Goal: Task Accomplishment & Management: Complete application form

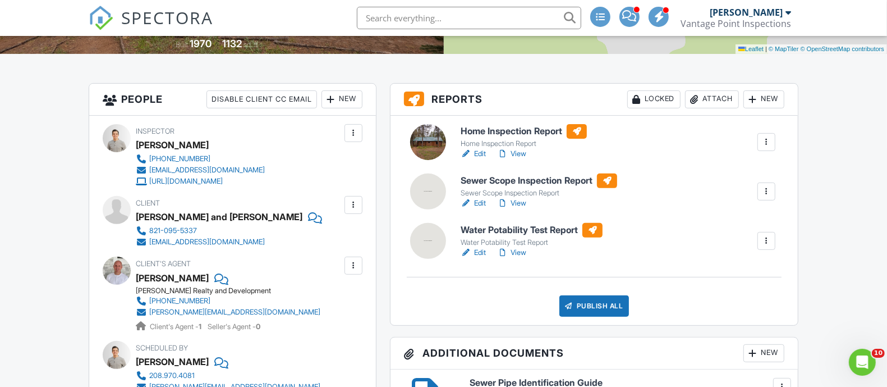
click at [117, 17] on link "SPECTORA" at bounding box center [151, 27] width 125 height 24
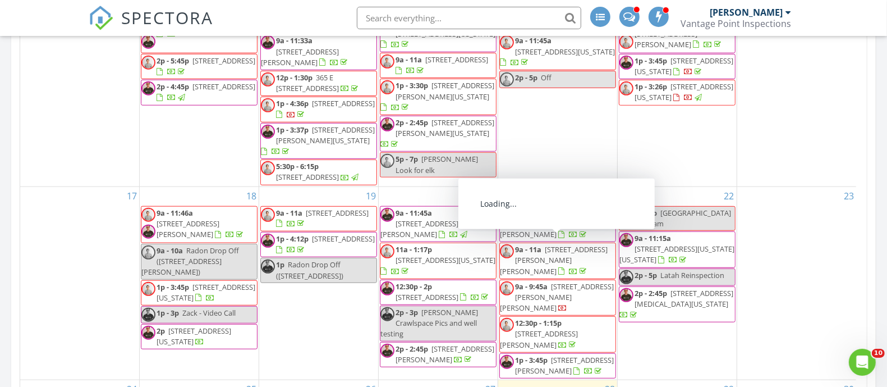
scroll to position [1052, 0]
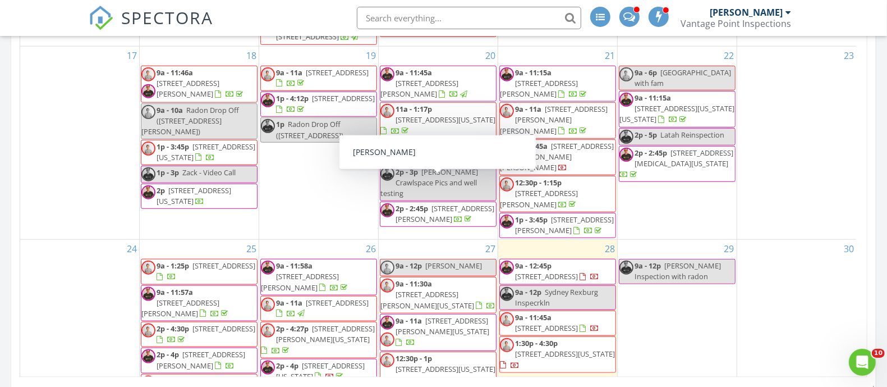
click at [454, 259] on link "9a - 12p Cheri" at bounding box center [438, 267] width 117 height 17
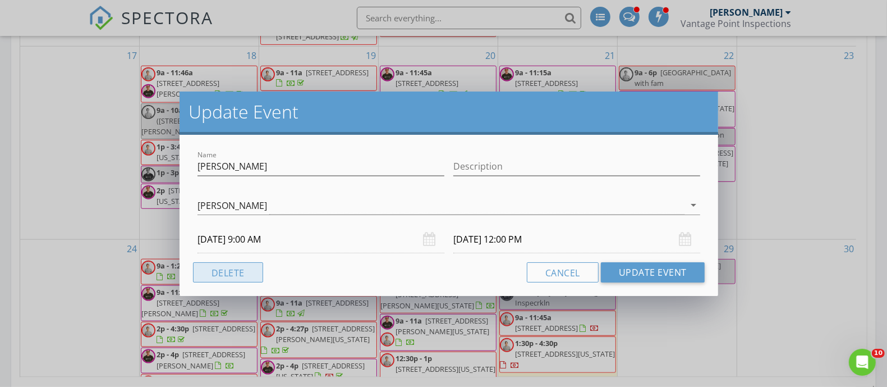
click at [259, 264] on button "Delete" at bounding box center [228, 272] width 70 height 20
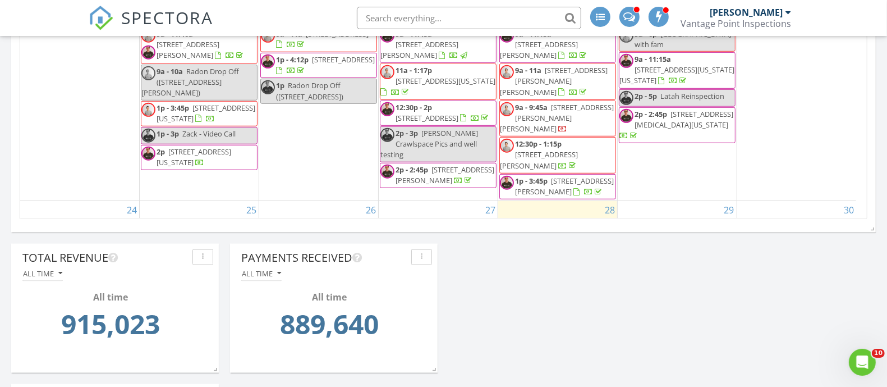
scroll to position [70, 0]
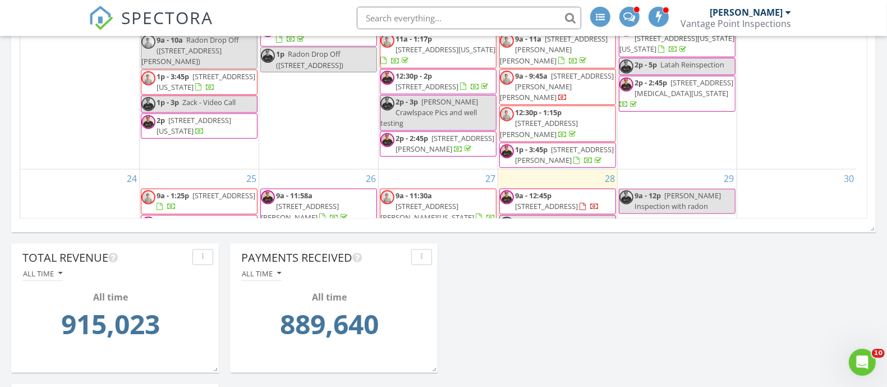
click at [567, 217] on span "Sydney Rexburg Inspecrkln" at bounding box center [556, 227] width 83 height 21
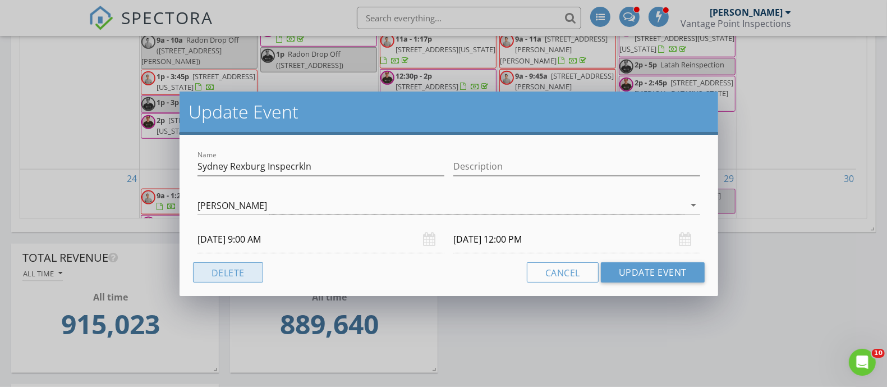
click at [237, 275] on button "Delete" at bounding box center [228, 272] width 70 height 20
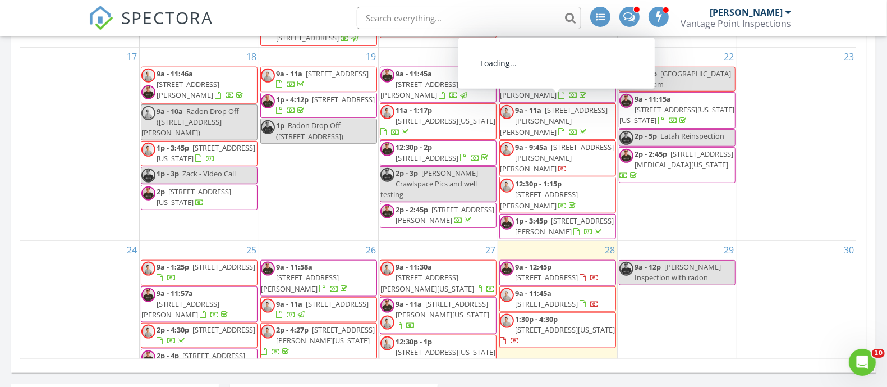
scroll to position [140, 0]
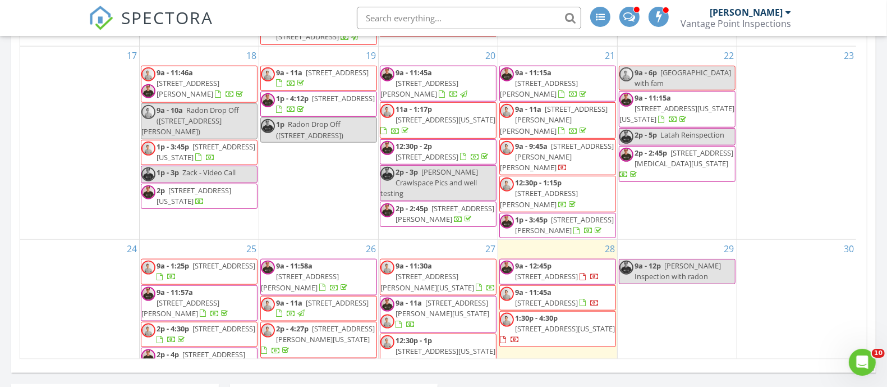
click at [428, 271] on span "[STREET_ADDRESS][PERSON_NAME][US_STATE]" at bounding box center [427, 281] width 94 height 21
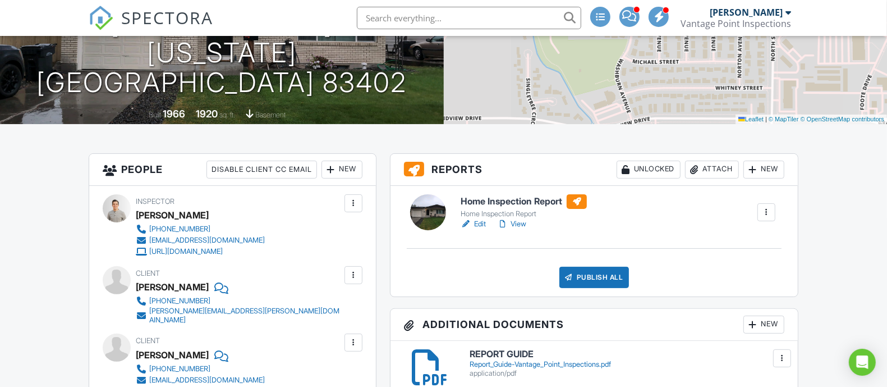
click at [476, 220] on link "Edit" at bounding box center [473, 223] width 25 height 11
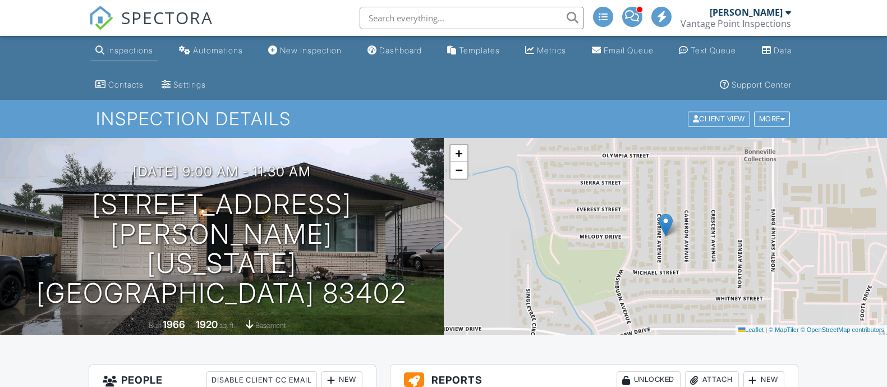
scroll to position [281, 0]
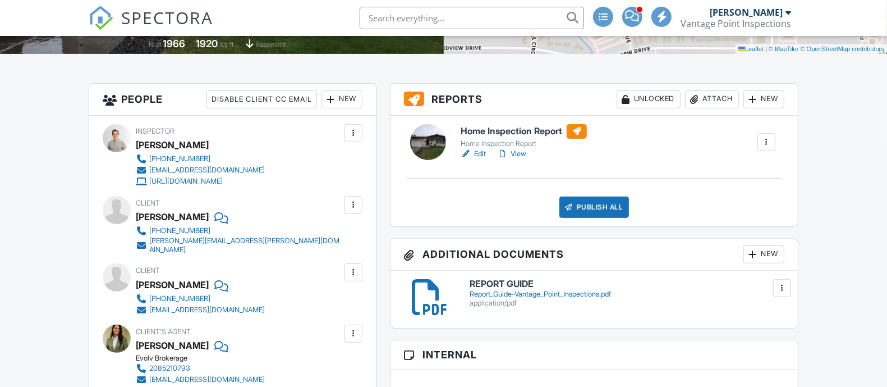
click at [620, 208] on div "Publish All" at bounding box center [594, 206] width 70 height 21
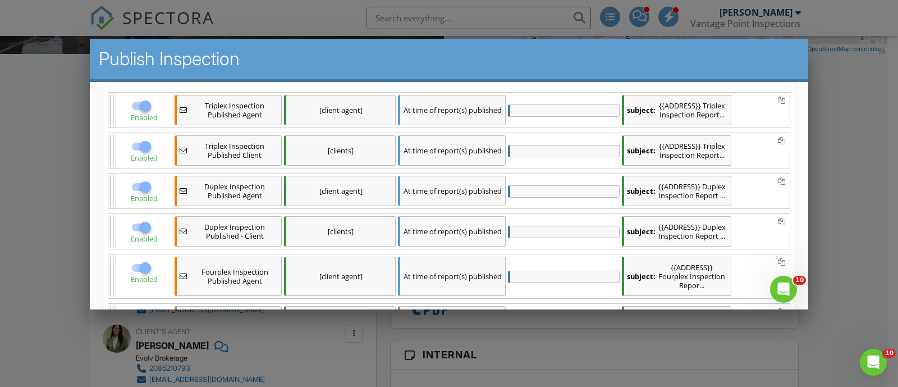
scroll to position [140, 0]
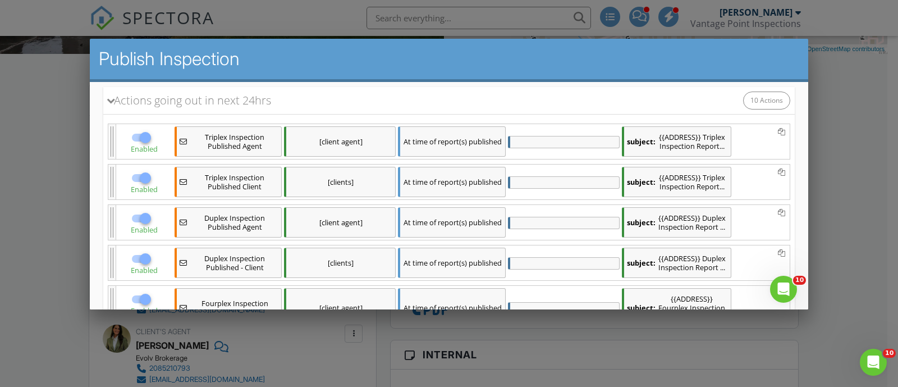
click at [152, 140] on div at bounding box center [141, 136] width 21 height 13
click at [154, 136] on div at bounding box center [145, 136] width 19 height 19
checkbox input "false"
click at [155, 174] on div at bounding box center [145, 177] width 19 height 19
checkbox input "false"
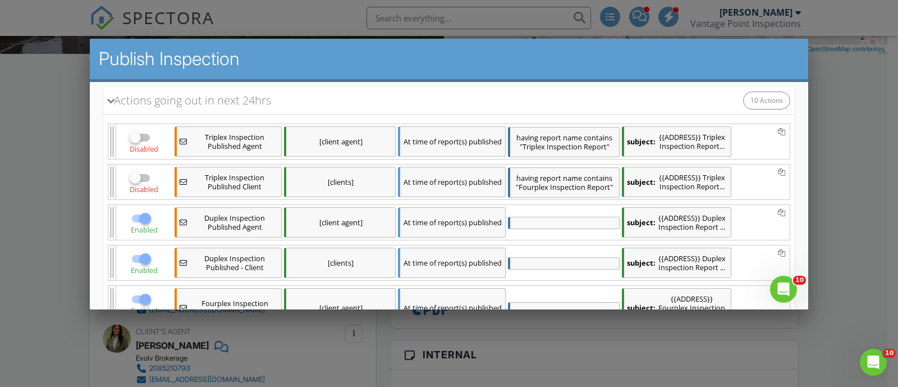
click at [155, 210] on div at bounding box center [145, 217] width 19 height 19
checkbox input "false"
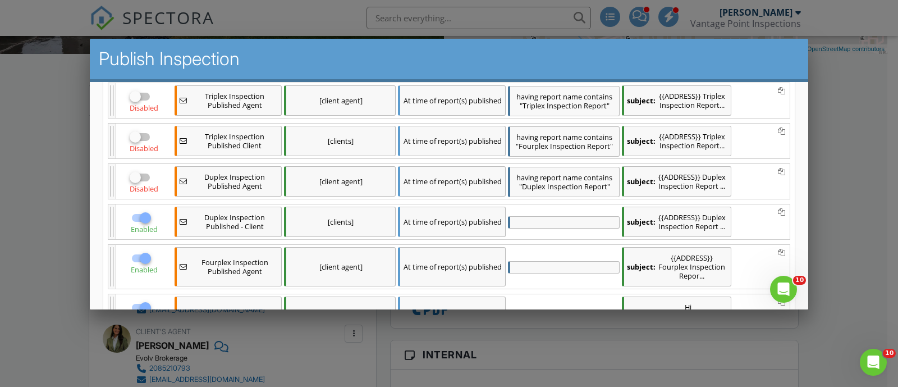
scroll to position [210, 0]
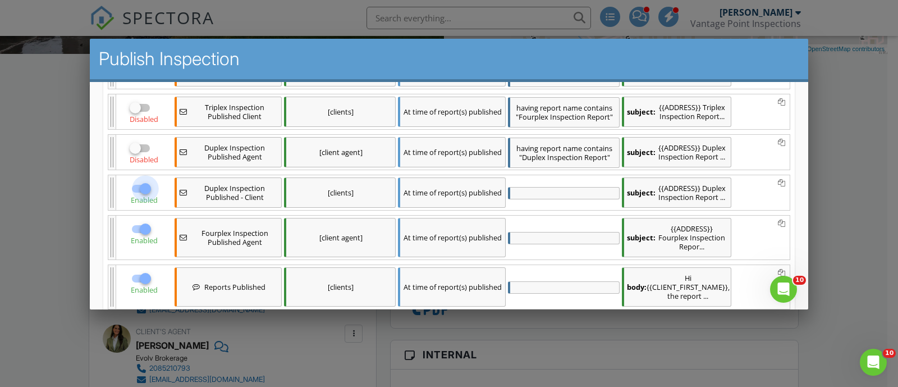
click at [155, 186] on div at bounding box center [145, 187] width 19 height 19
checkbox input "false"
click at [155, 225] on div at bounding box center [145, 228] width 19 height 19
checkbox input "false"
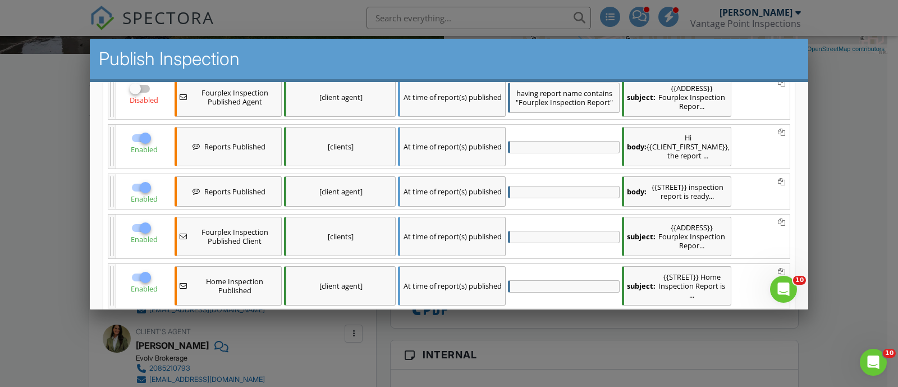
click at [155, 218] on div at bounding box center [145, 227] width 19 height 19
checkbox input "false"
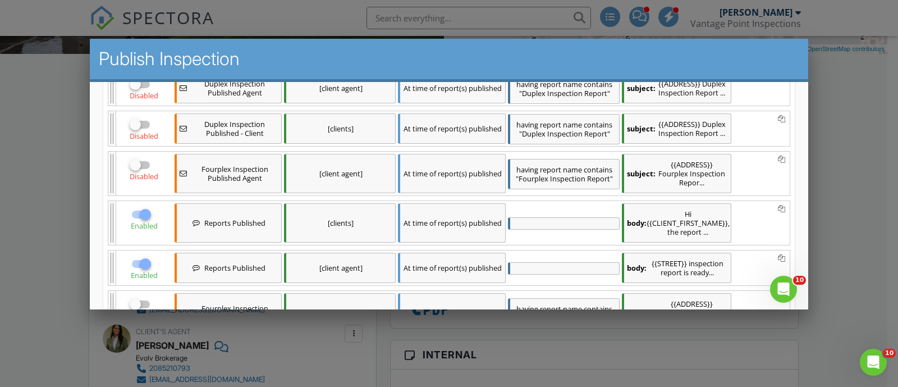
scroll to position [344, 0]
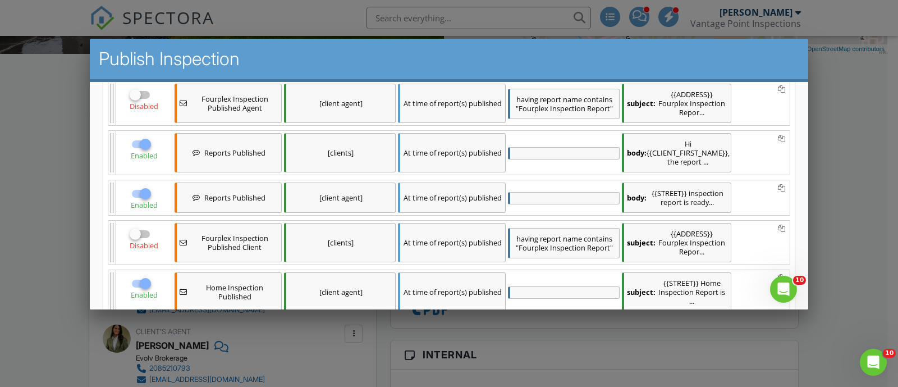
click at [491, 132] on div "At time of report(s) published" at bounding box center [451, 151] width 107 height 39
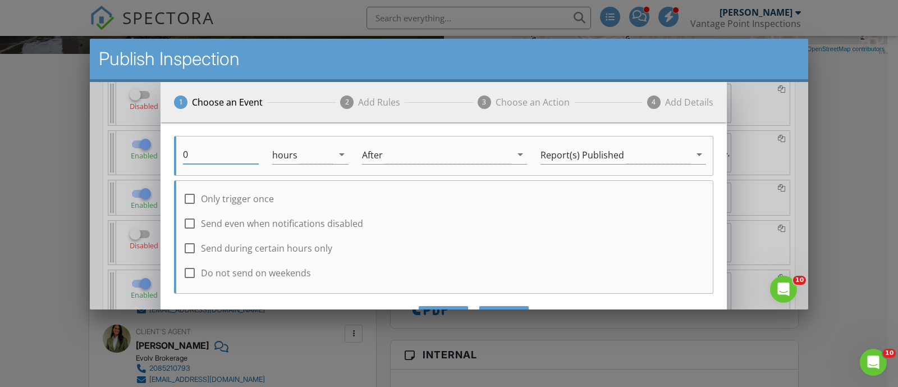
click at [243, 153] on input "0" at bounding box center [221, 154] width 76 height 19
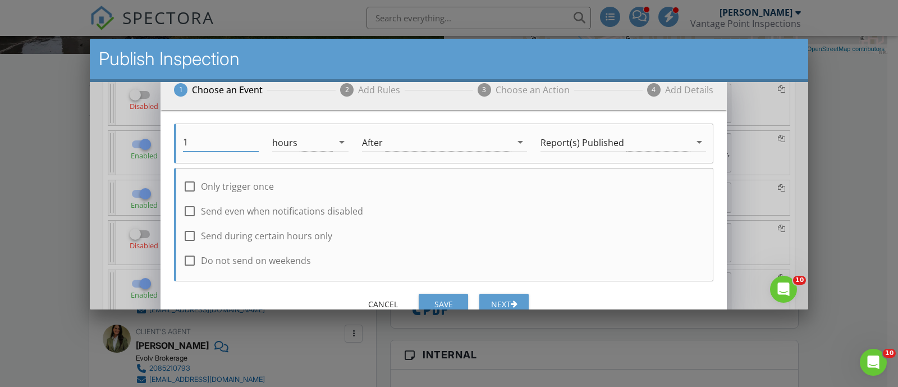
scroll to position [25, 0]
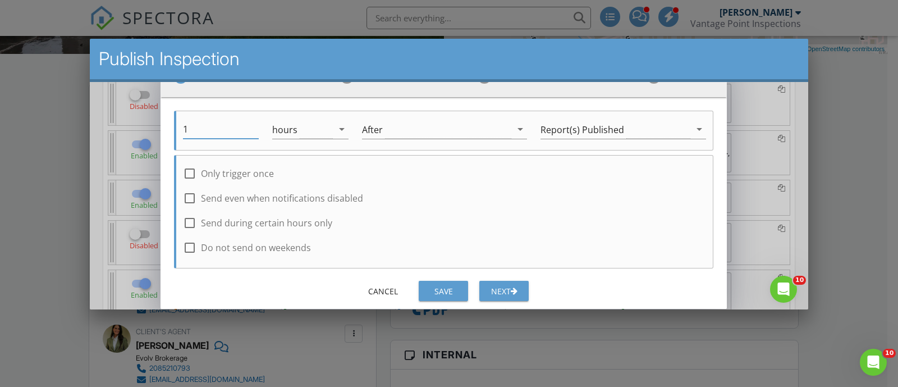
type input "1"
click at [450, 284] on div "Save" at bounding box center [442, 290] width 31 height 12
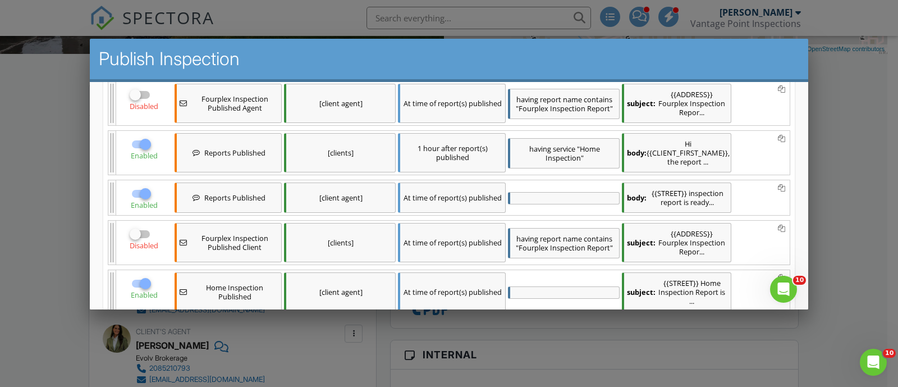
click at [474, 182] on div "At time of report(s) published" at bounding box center [451, 197] width 107 height 30
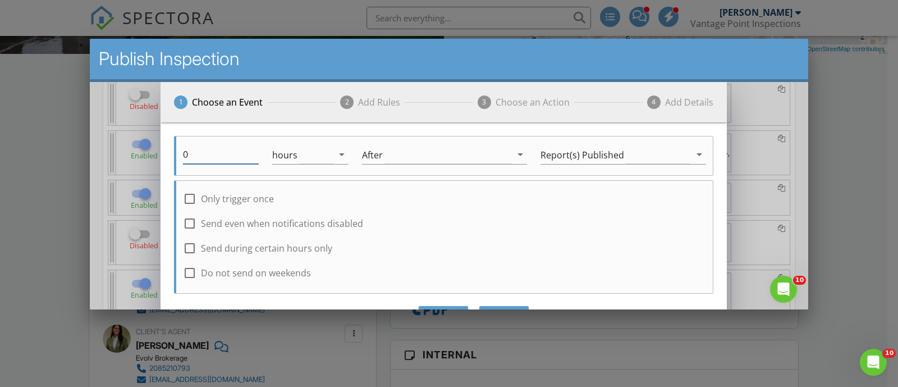
click at [227, 155] on input "0" at bounding box center [221, 154] width 76 height 19
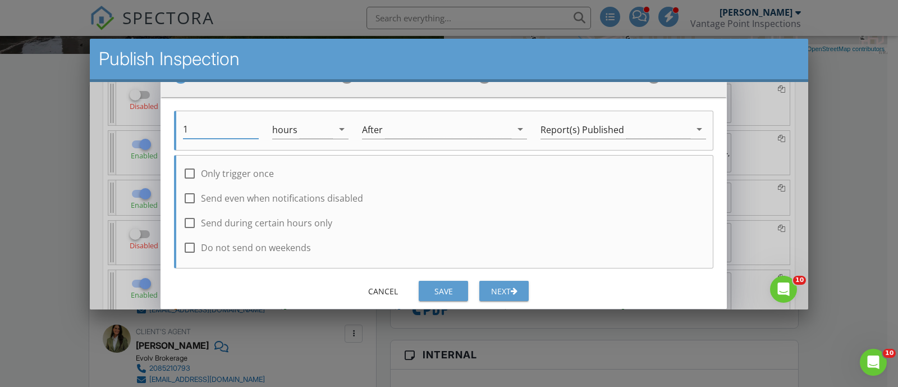
type input "1"
click at [444, 277] on div "Cancel Save Next" at bounding box center [443, 290] width 566 height 27
click at [449, 289] on div "Save" at bounding box center [442, 290] width 31 height 12
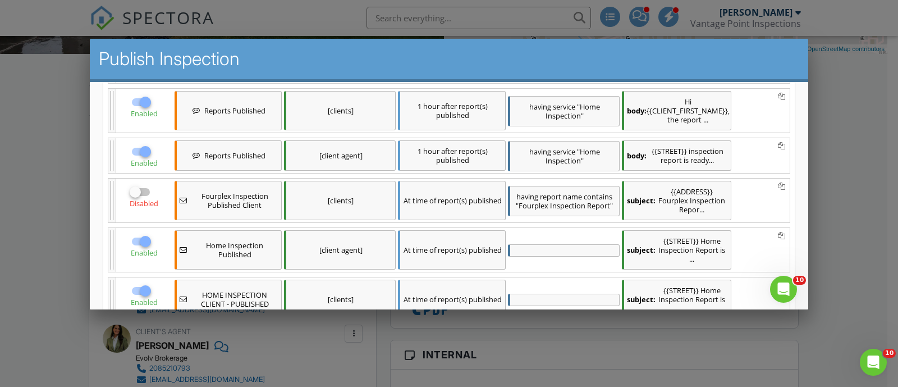
scroll to position [415, 0]
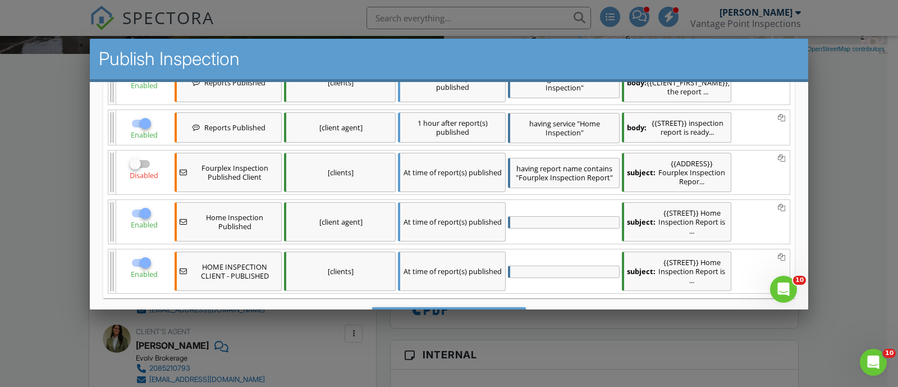
click at [501, 201] on div "At time of report(s) published" at bounding box center [451, 220] width 107 height 39
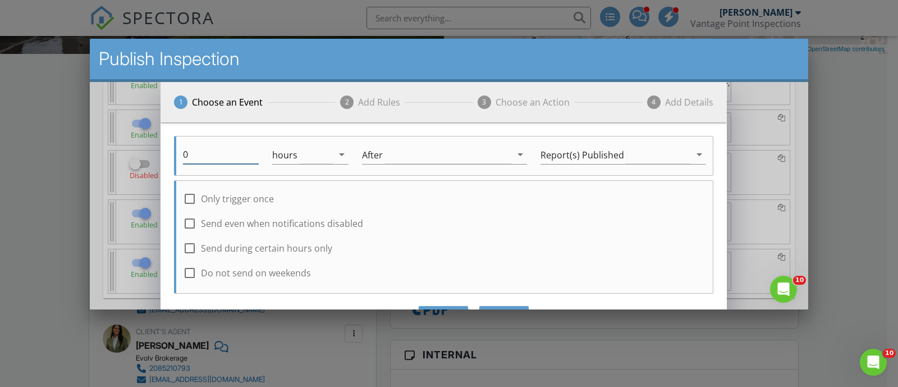
click at [205, 145] on input "0" at bounding box center [221, 154] width 76 height 19
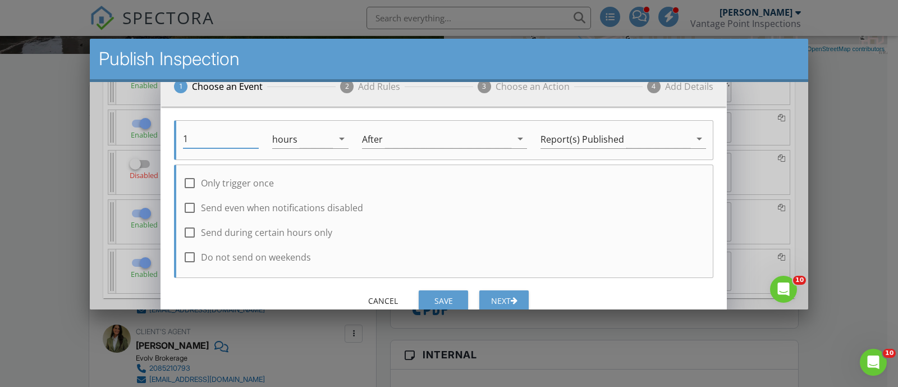
scroll to position [25, 0]
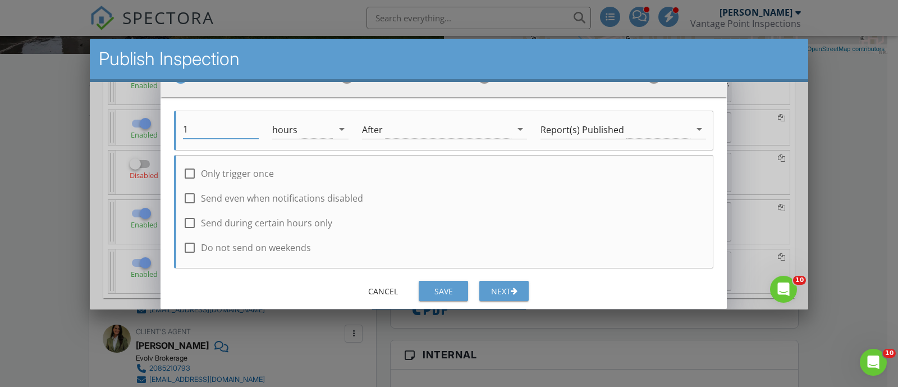
type input "1"
click at [449, 302] on div "1 Choose an Event 2 Add Rules 3 Choose an Action 4 Add Details 1 hours arrow_dr…" at bounding box center [443, 182] width 566 height 252
click at [450, 295] on button "Save" at bounding box center [443, 290] width 49 height 20
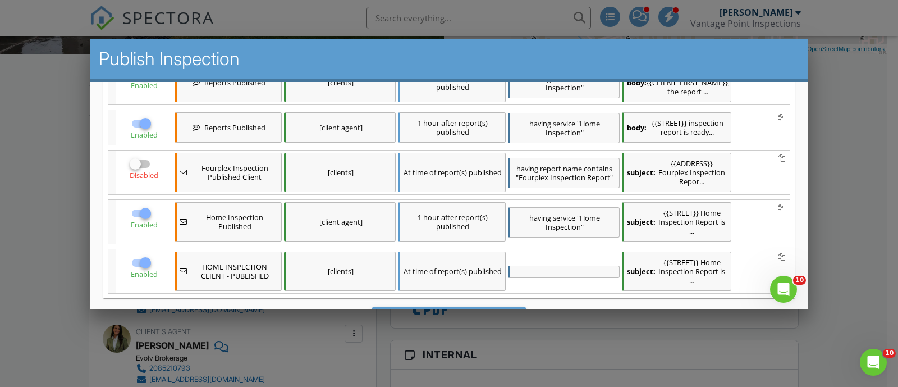
click at [505, 251] on div "At time of report(s) published" at bounding box center [451, 270] width 107 height 39
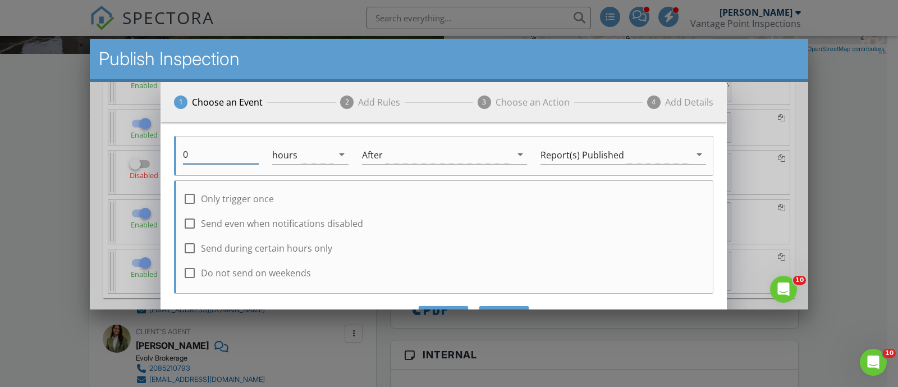
click at [205, 155] on input "0" at bounding box center [221, 154] width 76 height 19
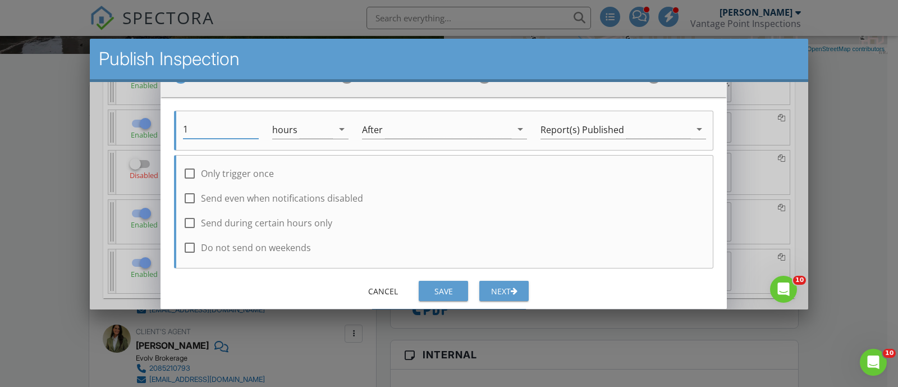
type input "1"
click at [454, 291] on div "Save" at bounding box center [442, 290] width 31 height 12
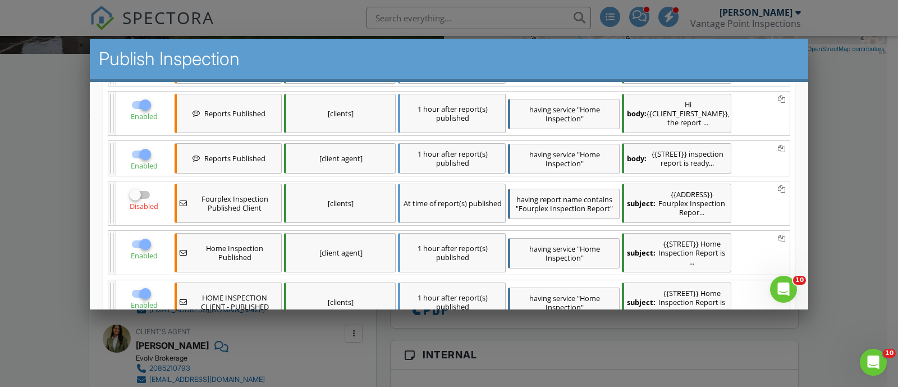
scroll to position [415, 0]
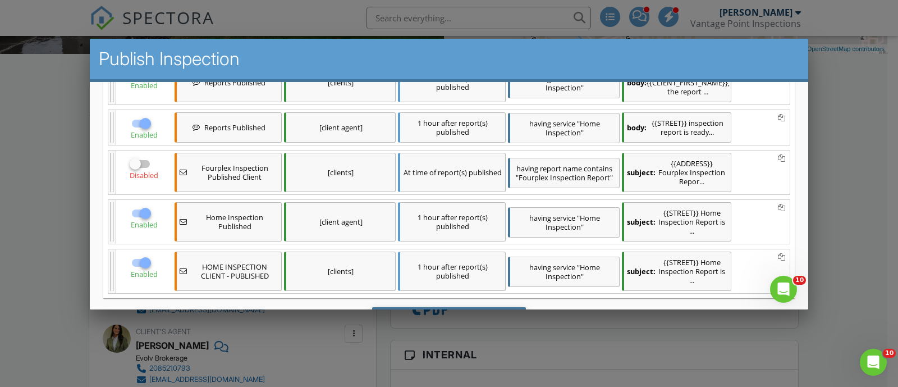
click at [480, 306] on div "Save & Publish" at bounding box center [449, 321] width 154 height 30
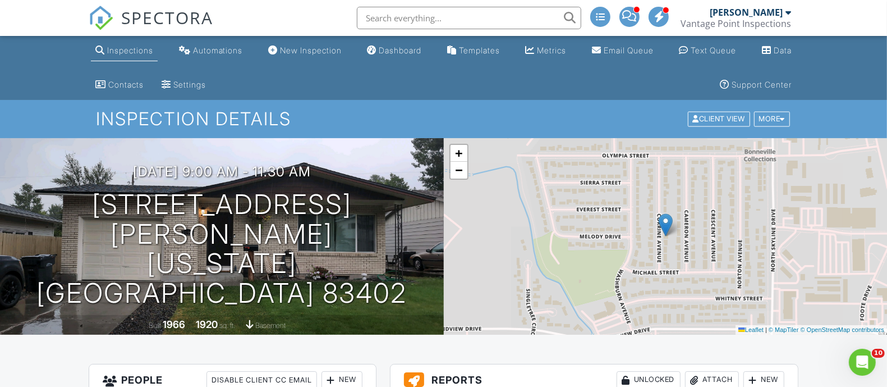
click at [165, 14] on span "SPECTORA" at bounding box center [167, 18] width 92 height 24
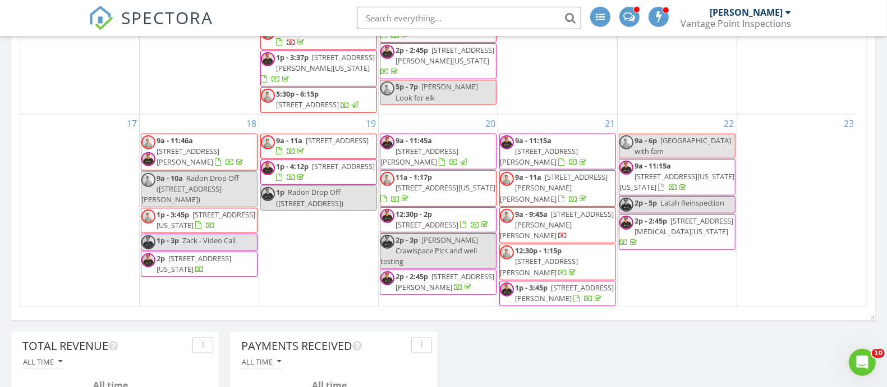
scroll to position [151, 0]
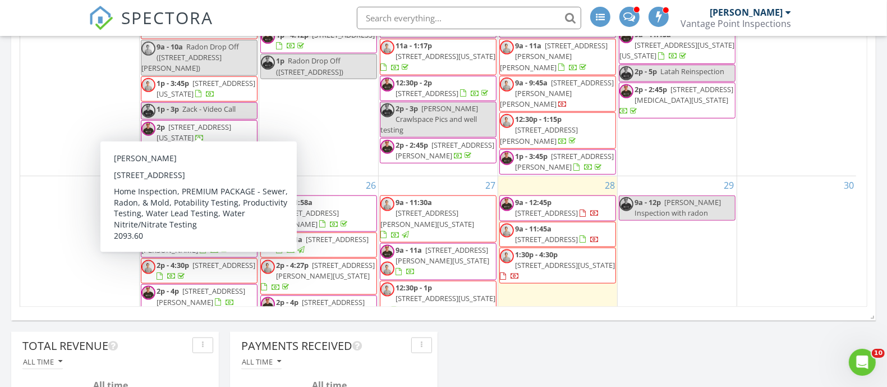
click at [232, 197] on span "[STREET_ADDRESS]" at bounding box center [223, 202] width 63 height 10
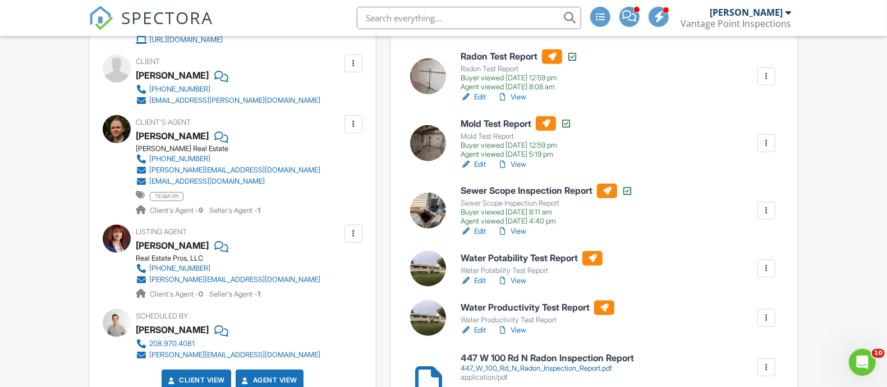
scroll to position [561, 0]
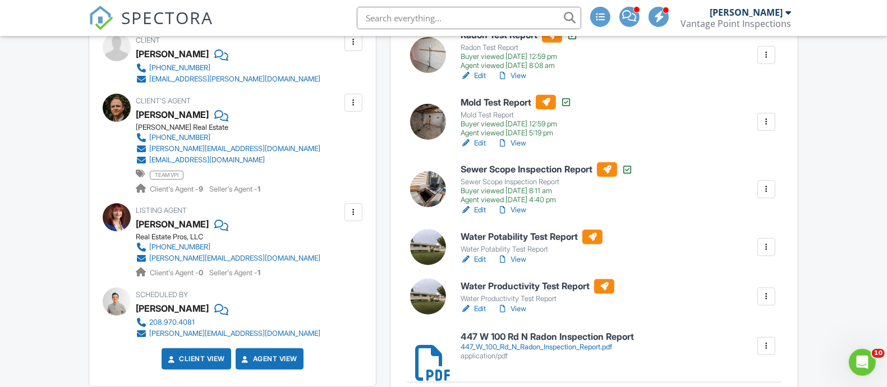
click at [475, 259] on link "Edit" at bounding box center [473, 259] width 25 height 11
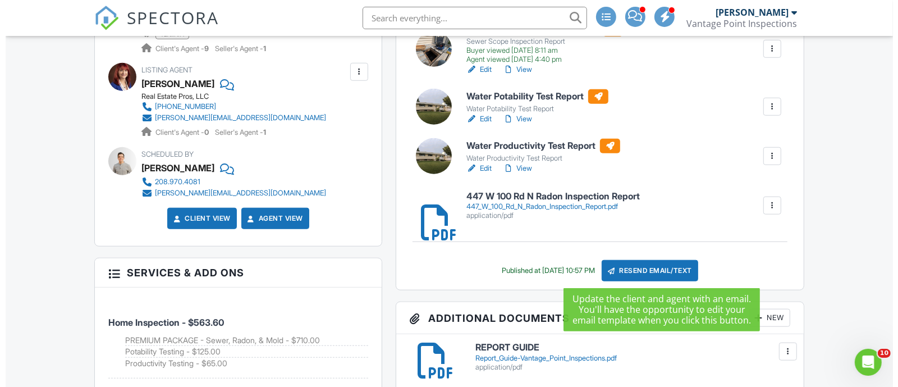
scroll to position [421, 0]
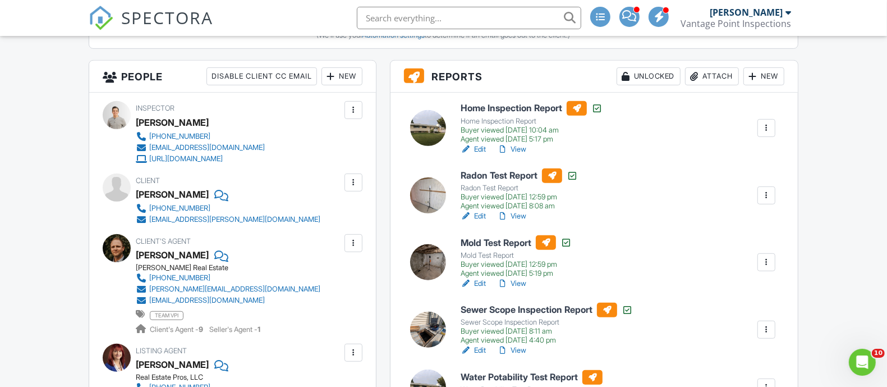
click at [710, 73] on div "Attach" at bounding box center [712, 76] width 54 height 18
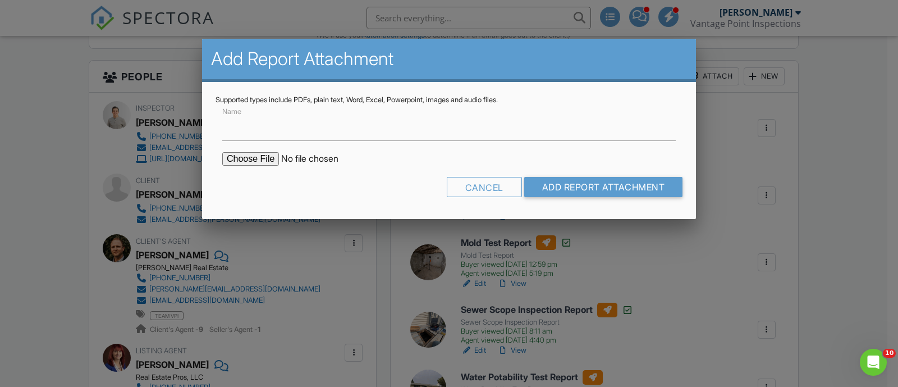
click at [266, 154] on input "file" at bounding box center [317, 158] width 191 height 13
type input "C:\fakepath\447 W 100 Rd N Blackfoot Potability Test Report.pdf"
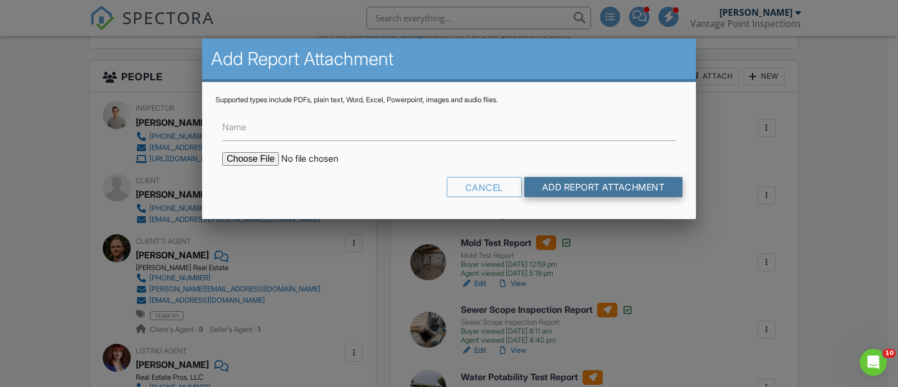
click at [567, 182] on input "Add Report Attachment" at bounding box center [603, 187] width 159 height 20
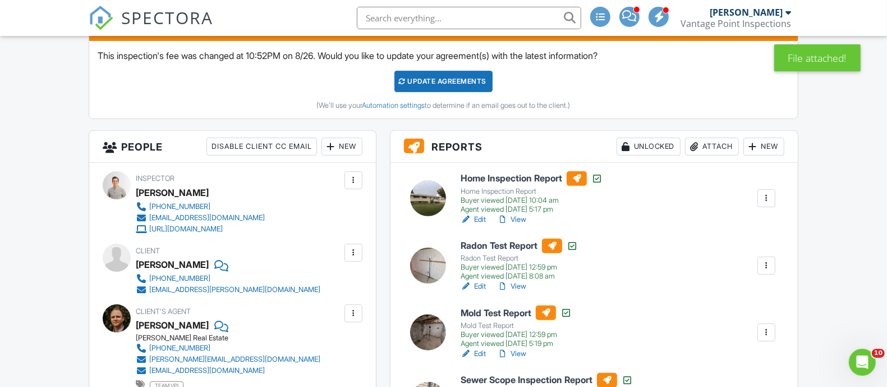
click at [700, 142] on div "Attach" at bounding box center [712, 146] width 54 height 18
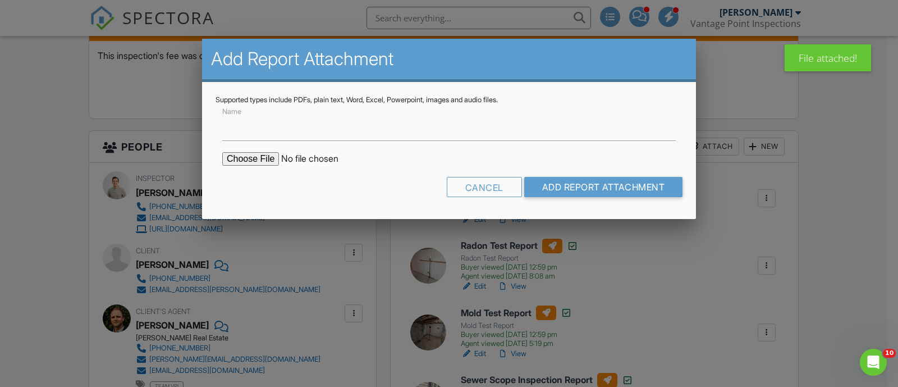
click at [264, 165] on form "Name Cancel Add Report Attachment" at bounding box center [448, 154] width 467 height 101
click at [266, 159] on input "file" at bounding box center [317, 158] width 191 height 13
type input "C:\fakepath\447 W 100 Rd N Mold and Air Quality Report.pdf"
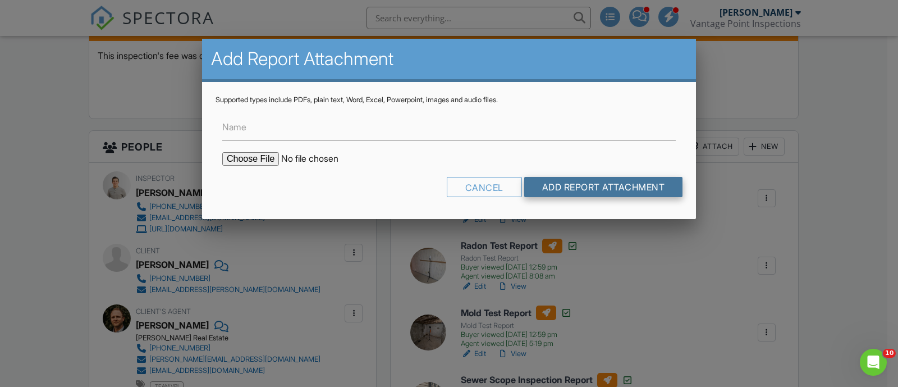
click at [564, 181] on input "Add Report Attachment" at bounding box center [603, 187] width 159 height 20
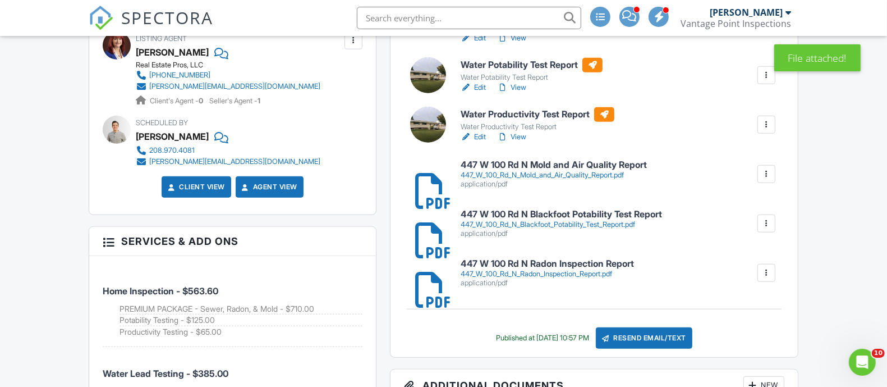
scroll to position [701, 0]
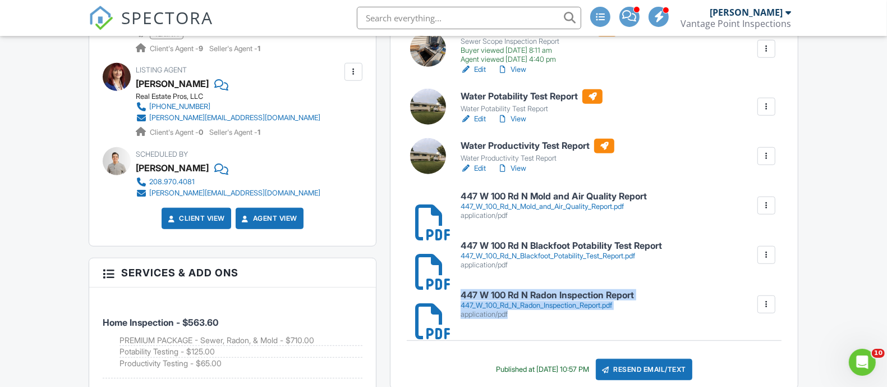
drag, startPoint x: 764, startPoint y: 246, endPoint x: 758, endPoint y: 316, distance: 69.7
click at [758, 320] on div "Home Inspection Report Home Inspection Report Buyer viewed [DATE] 10:04 am Agen…" at bounding box center [593, 100] width 407 height 576
click at [765, 258] on div at bounding box center [766, 254] width 11 height 11
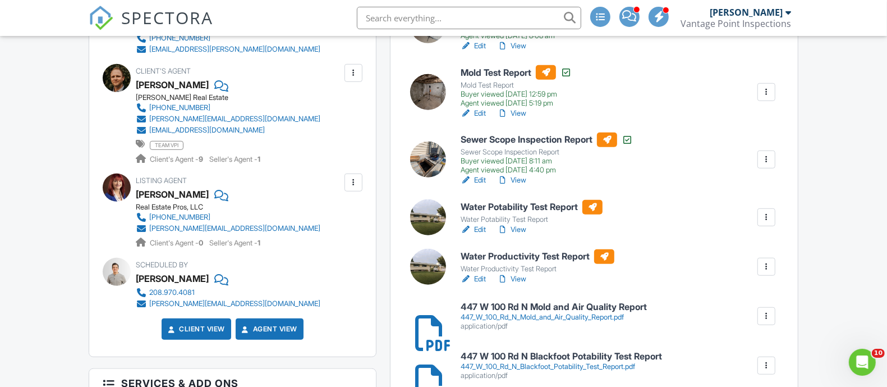
scroll to position [561, 0]
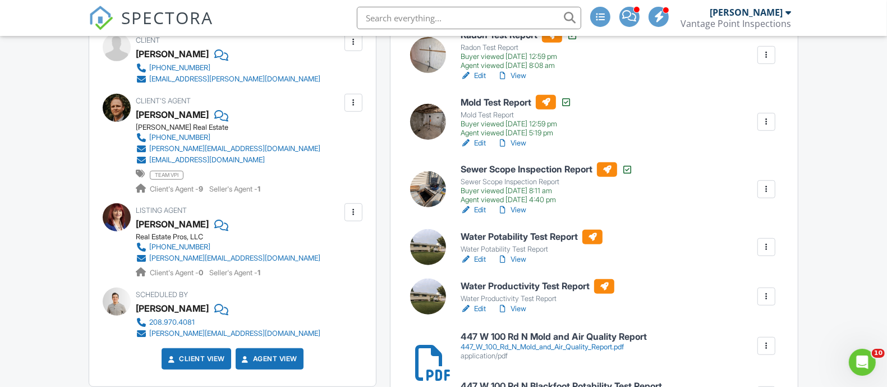
click at [468, 304] on div at bounding box center [466, 308] width 11 height 11
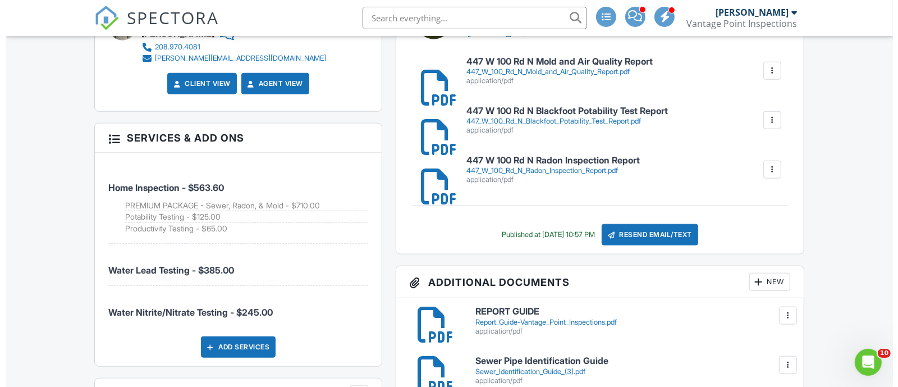
scroll to position [842, 0]
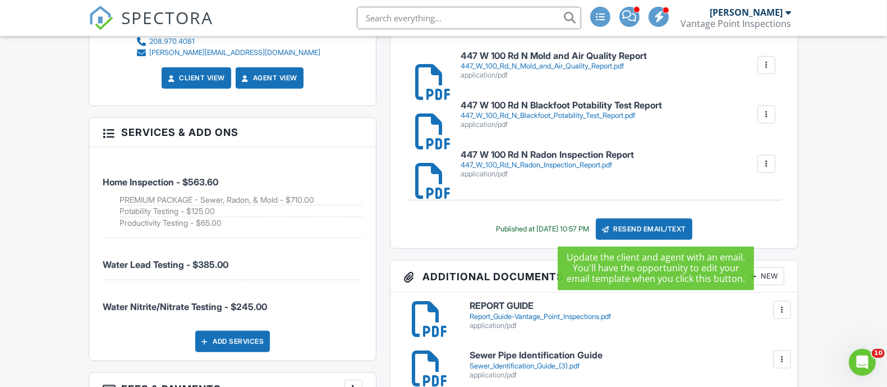
click at [654, 223] on div "Resend Email/Text" at bounding box center [644, 228] width 96 height 21
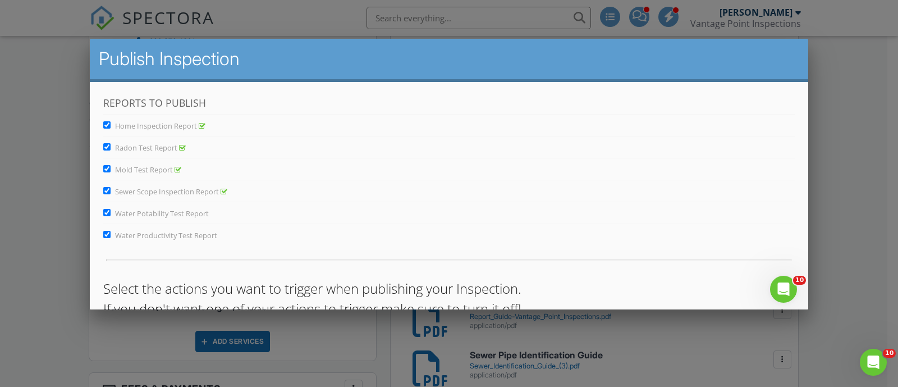
scroll to position [0, 0]
click at [149, 123] on span "Home Inspection Report" at bounding box center [156, 125] width 82 height 10
click at [111, 123] on input "Home Inspection Report" at bounding box center [106, 124] width 7 height 7
checkbox input "false"
click at [160, 145] on span "Radon Test Report" at bounding box center [146, 147] width 62 height 10
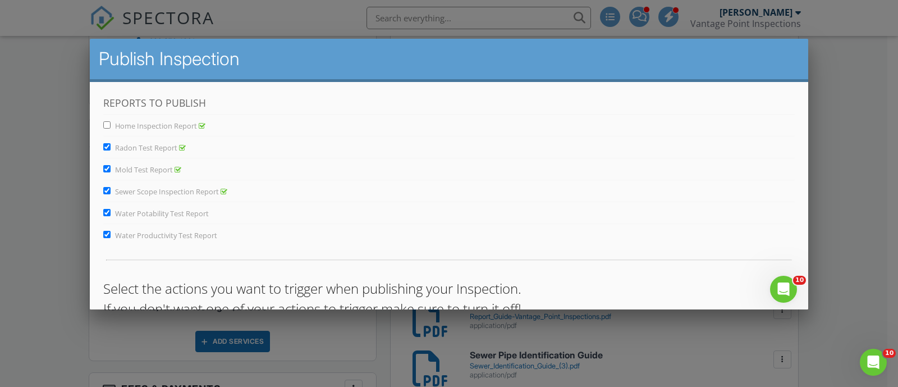
click at [111, 145] on input "Radon Test Report" at bounding box center [106, 145] width 7 height 7
checkbox input "false"
click at [160, 165] on span "Mold Test Report" at bounding box center [144, 169] width 58 height 10
click at [111, 165] on input "Mold Test Report" at bounding box center [106, 167] width 7 height 7
checkbox input "false"
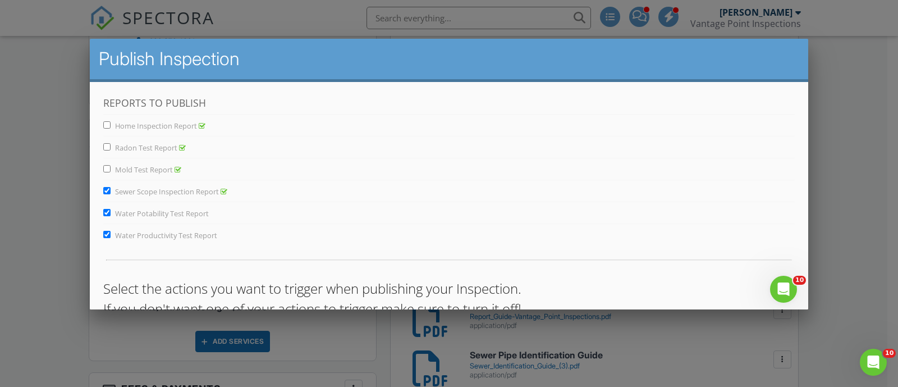
click at [170, 191] on span "Sewer Scope Inspection Report" at bounding box center [167, 191] width 104 height 10
click at [111, 191] on input "Sewer Scope Inspection Report" at bounding box center [106, 189] width 7 height 7
checkbox input "false"
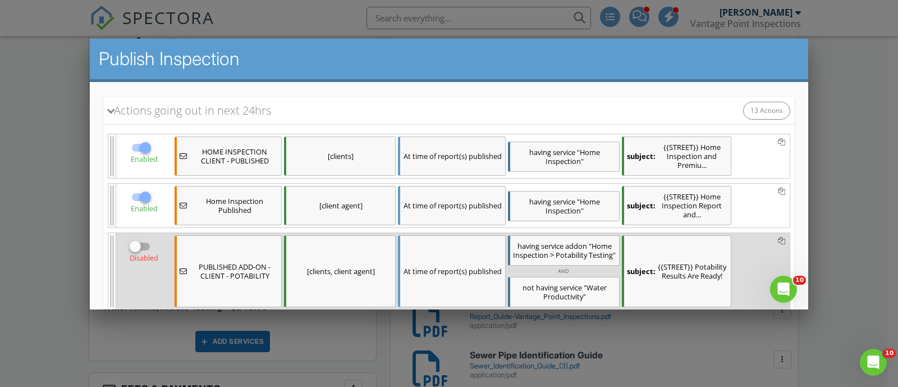
scroll to position [281, 0]
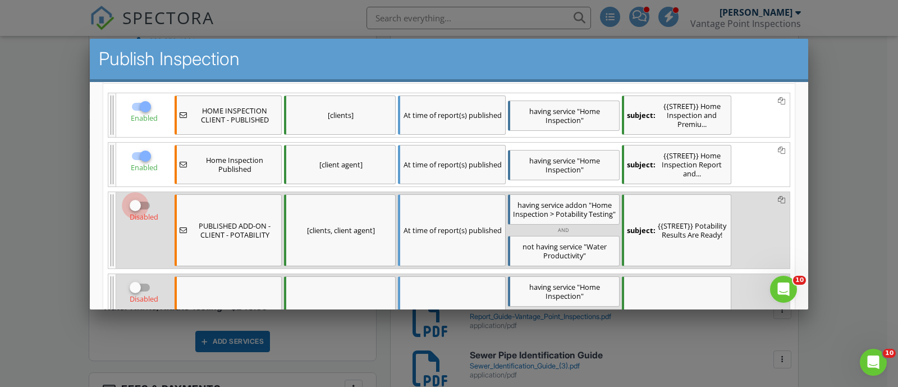
click at [145, 195] on div at bounding box center [135, 204] width 19 height 19
checkbox input "true"
click at [155, 146] on div at bounding box center [145, 155] width 19 height 19
checkbox input "false"
click at [155, 103] on div at bounding box center [145, 105] width 19 height 19
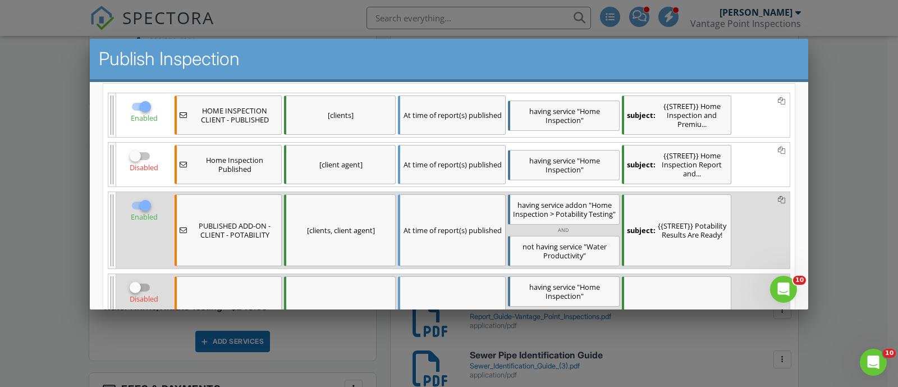
checkbox input "false"
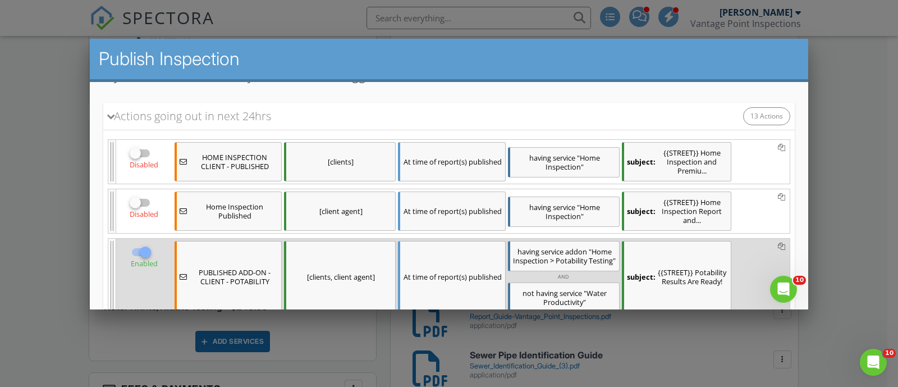
scroll to position [319, 0]
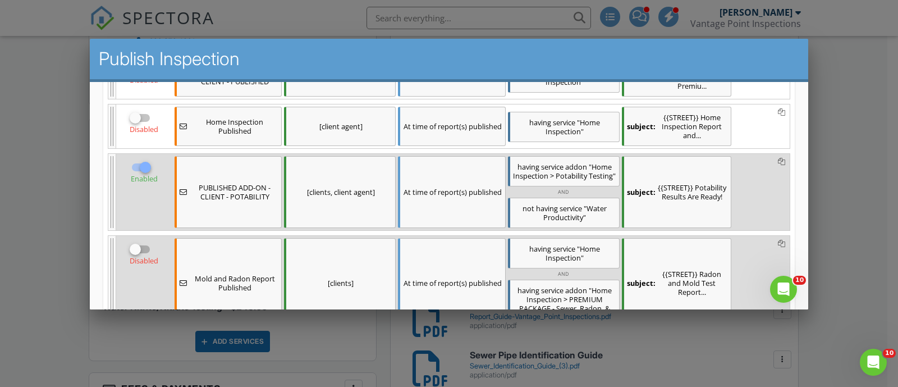
click at [587, 161] on span "service addon" at bounding box center [564, 166] width 46 height 10
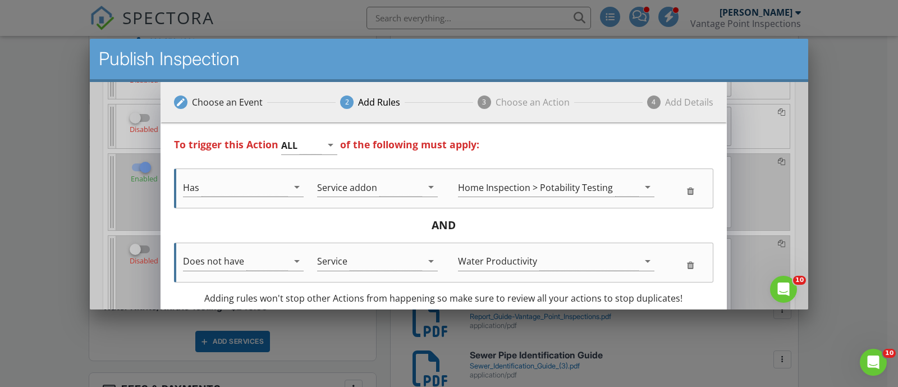
click at [691, 190] on icon at bounding box center [690, 190] width 7 height 9
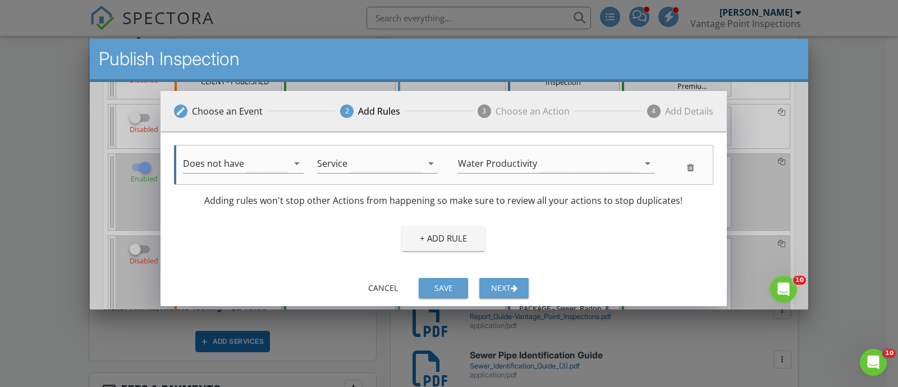
click at [692, 168] on icon at bounding box center [690, 166] width 7 height 9
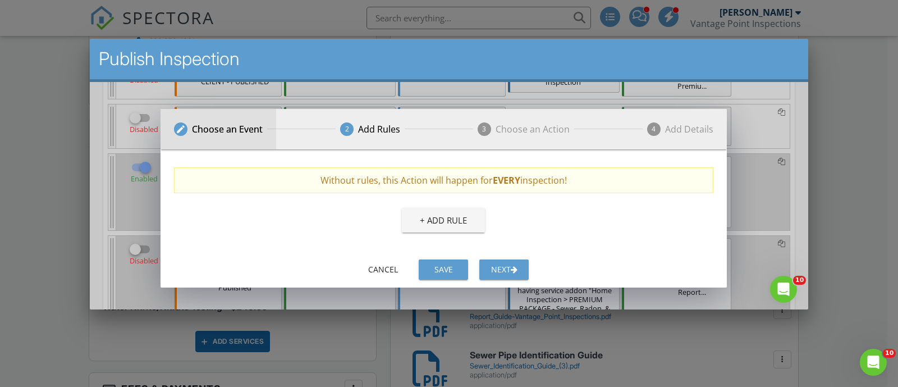
click at [226, 133] on div "Choose an Event" at bounding box center [227, 128] width 71 height 13
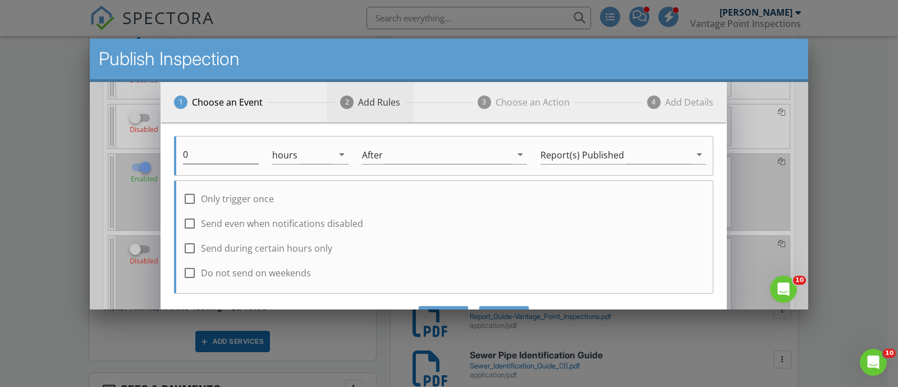
click at [370, 108] on div "2 Add Rules" at bounding box center [370, 101] width 87 height 40
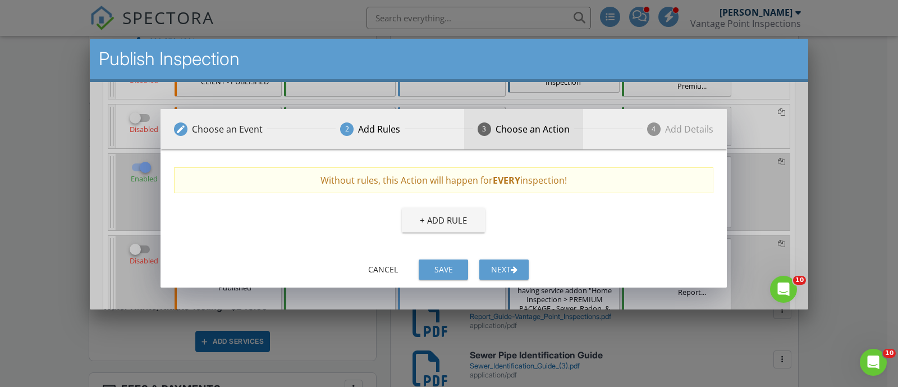
click at [541, 120] on div "3 Choose an Action" at bounding box center [523, 128] width 119 height 40
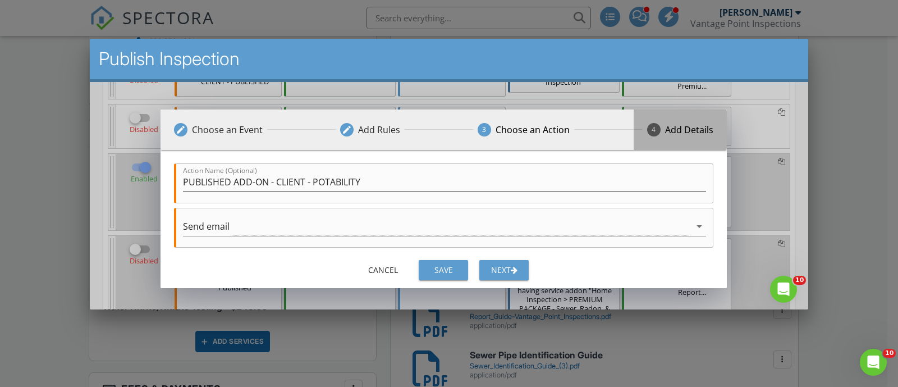
click at [647, 137] on div "4 Add Details" at bounding box center [679, 129] width 93 height 40
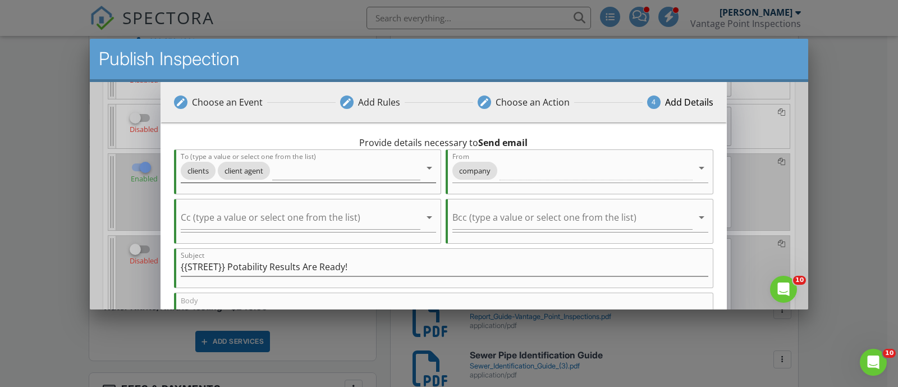
scroll to position [70, 0]
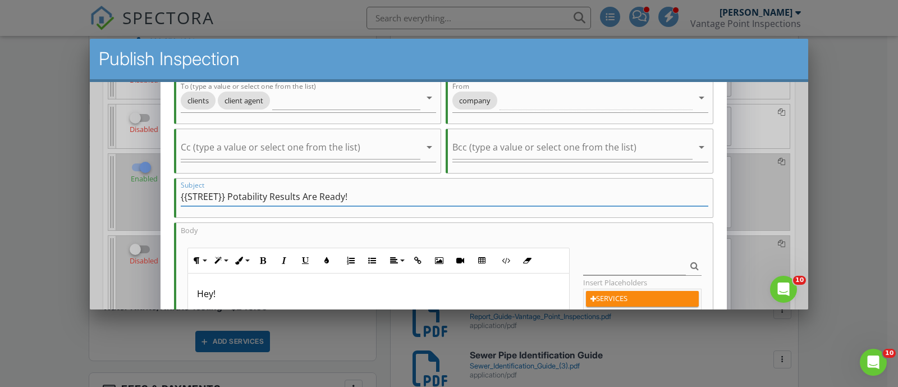
click at [270, 194] on input "{{STREET}} Potability Results Are Ready!" at bounding box center [444, 196] width 527 height 19
click at [224, 194] on input "{{STREET}} Potability Results Are Ready!" at bounding box center [444, 196] width 527 height 19
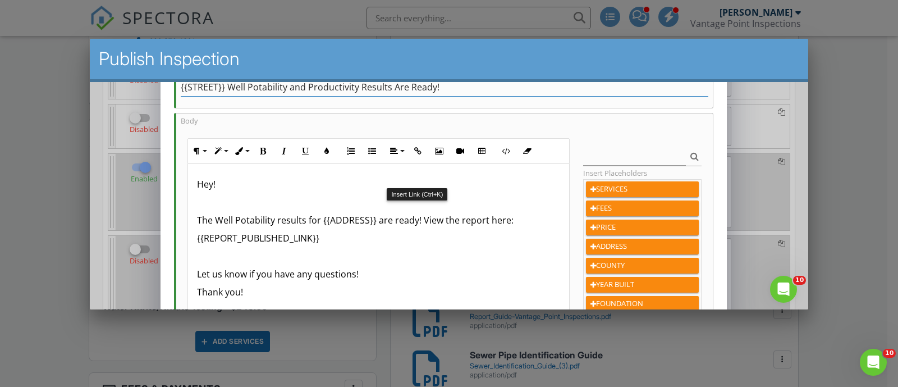
scroll to position [210, 0]
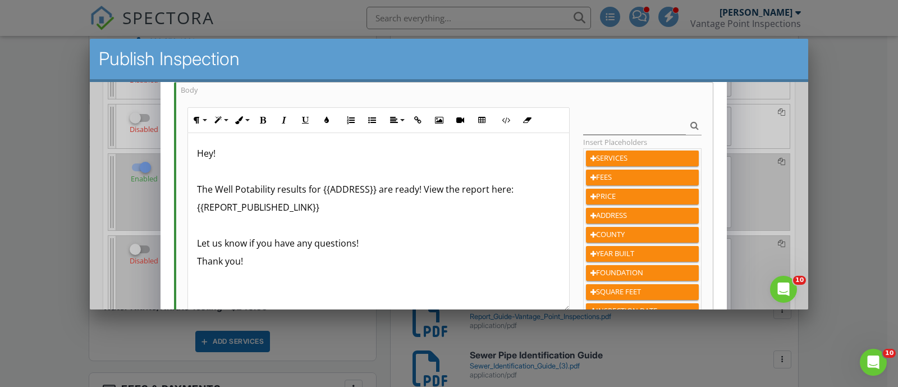
type input "{{STREET}} Well Potability and Productivity Results Are Ready!"
click at [274, 185] on p "The Well Potability results for {{ADDRESS}} are ready! View the report here:" at bounding box center [378, 188] width 363 height 13
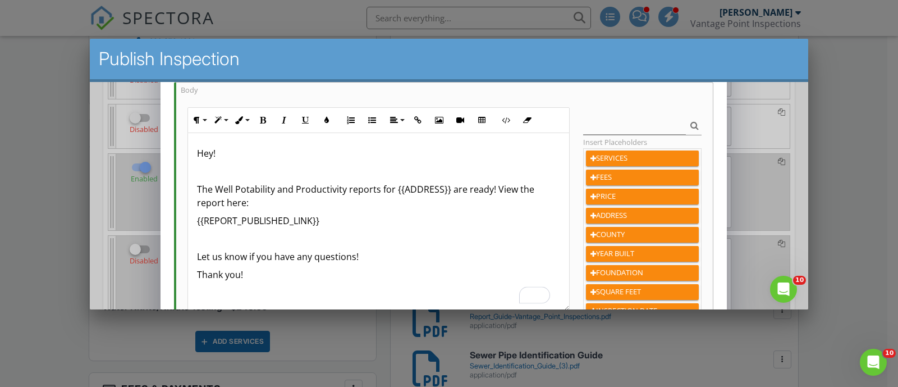
click at [488, 183] on p "The Well Potability and Productivity reports for {{ADDRESS}} are ready! View th…" at bounding box center [378, 195] width 363 height 27
click at [238, 200] on p "The Well Potability and Productivity reports for {{ADDRESS}} are ready to view!…" at bounding box center [378, 195] width 363 height 27
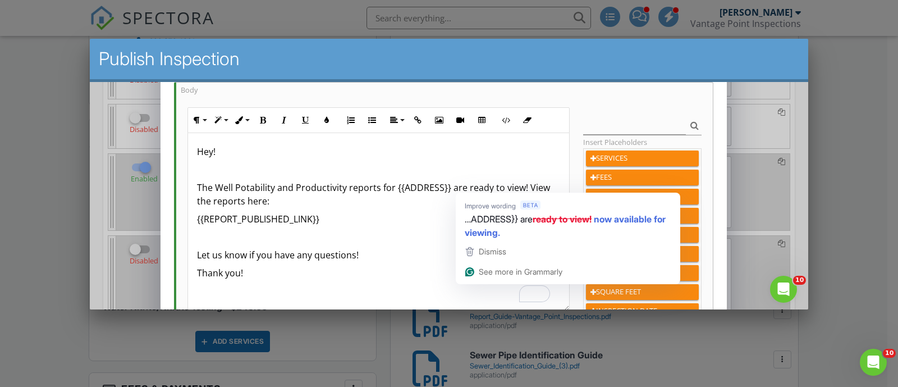
click at [342, 206] on div "Hey! The Well Potability and Productivity reports for {{ADDRESS}} are ready to …" at bounding box center [378, 221] width 381 height 180
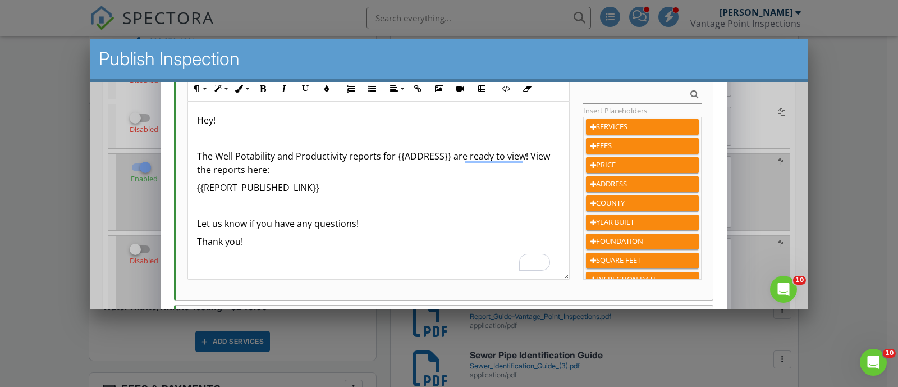
scroll to position [210, 0]
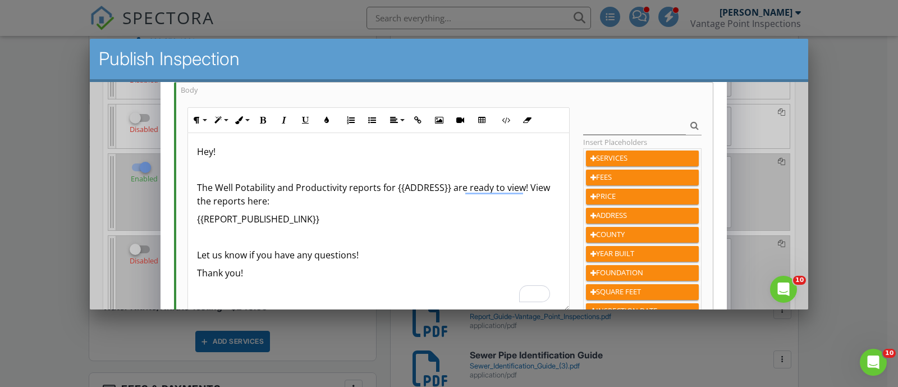
click at [323, 201] on p "The Well Potability and Productivity reports for {{ADDRESS}} are ready to view!…" at bounding box center [378, 193] width 363 height 27
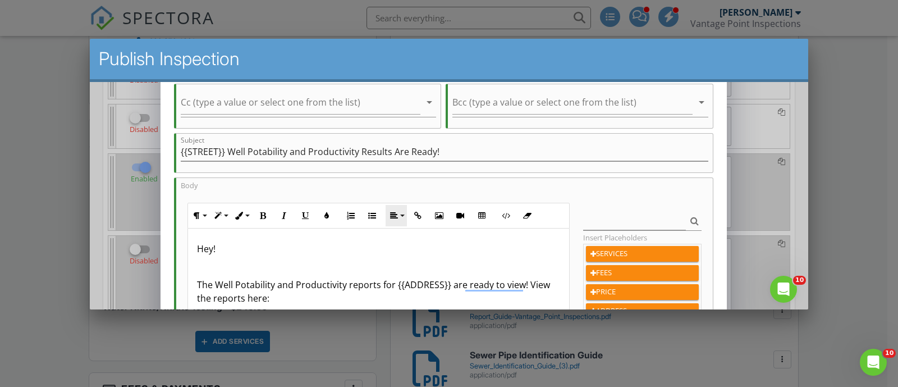
scroll to position [215, 0]
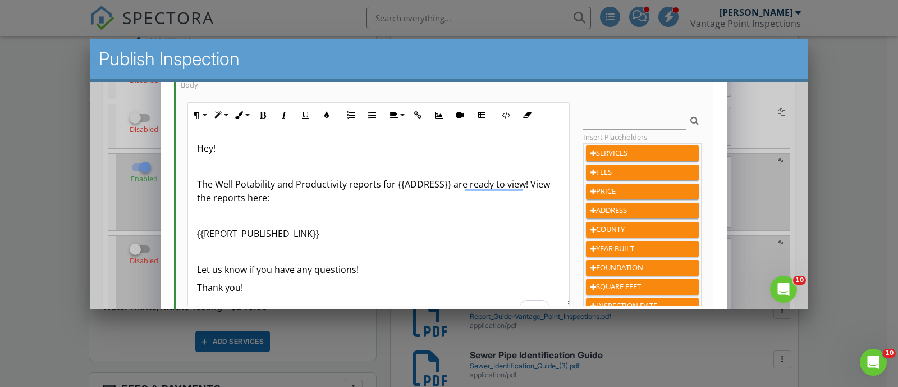
click at [333, 244] on p "To enrich screen reader interactions, please activate Accessibility in Grammarl…" at bounding box center [378, 250] width 363 height 13
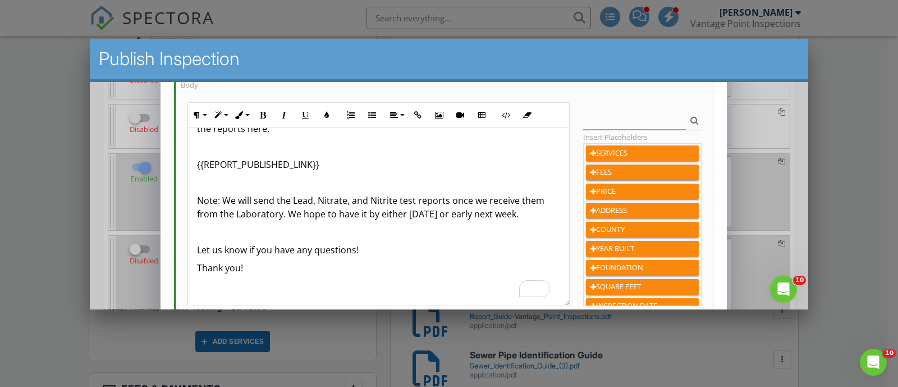
click at [365, 211] on p "Note: We will send the Lead, Nitrate, and Nitrite test reports once we receive …" at bounding box center [378, 206] width 363 height 27
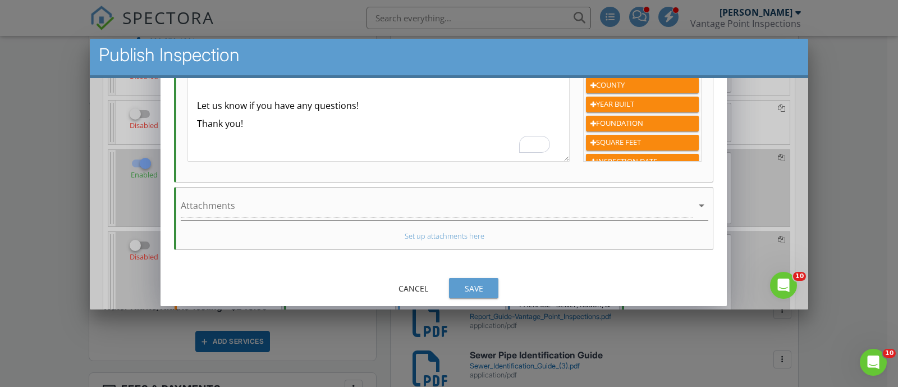
scroll to position [7, 0]
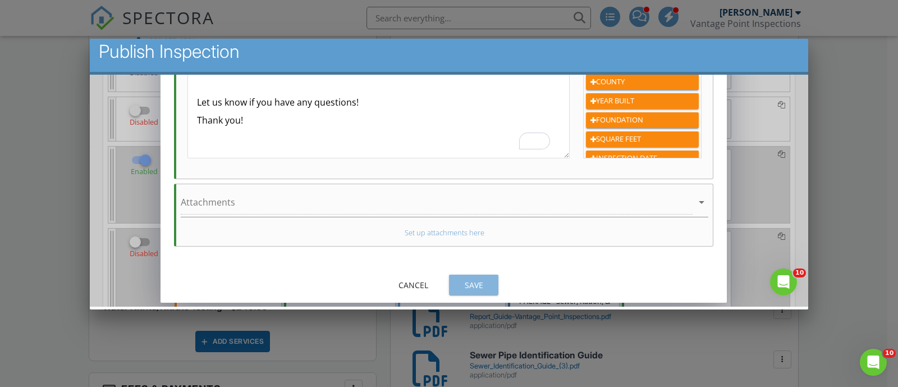
click at [477, 274] on button "Save" at bounding box center [473, 284] width 49 height 20
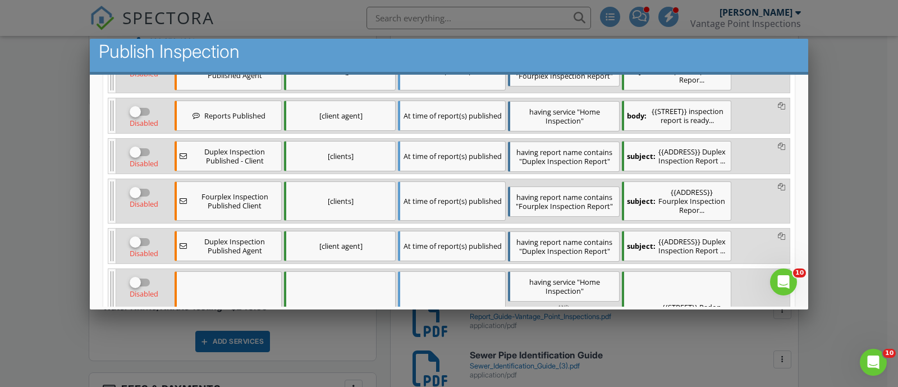
scroll to position [760, 0]
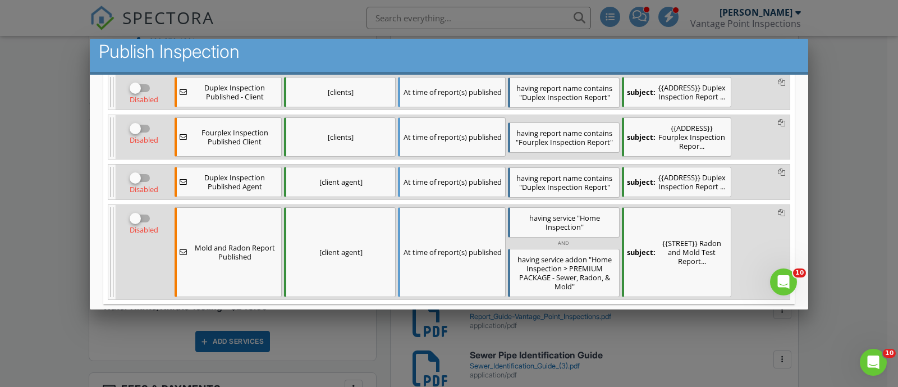
click at [477, 312] on div "Save & Publish" at bounding box center [449, 327] width 154 height 30
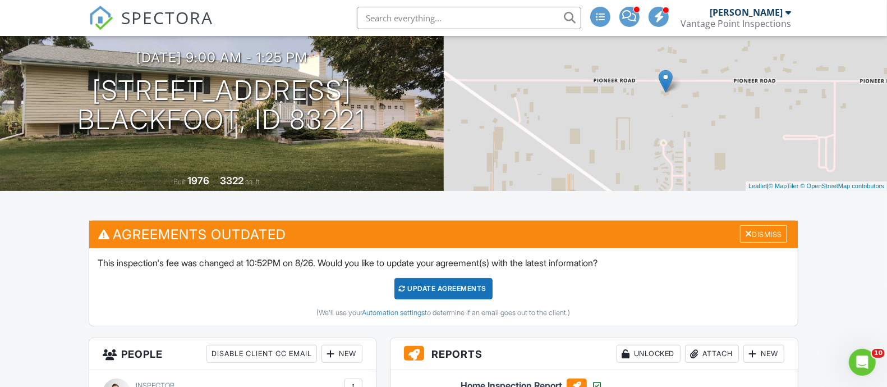
scroll to position [140, 0]
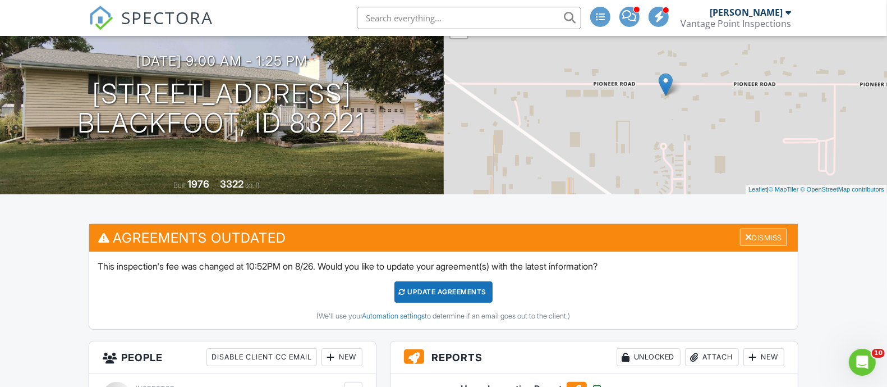
click at [755, 235] on div "Dismiss" at bounding box center [763, 236] width 47 height 17
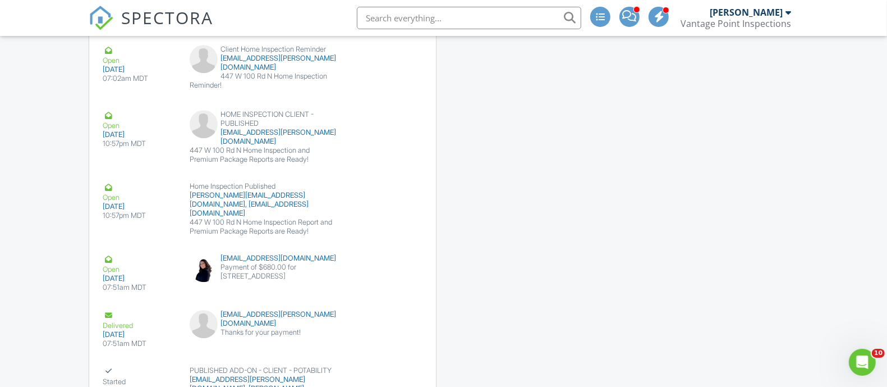
scroll to position [2870, 0]
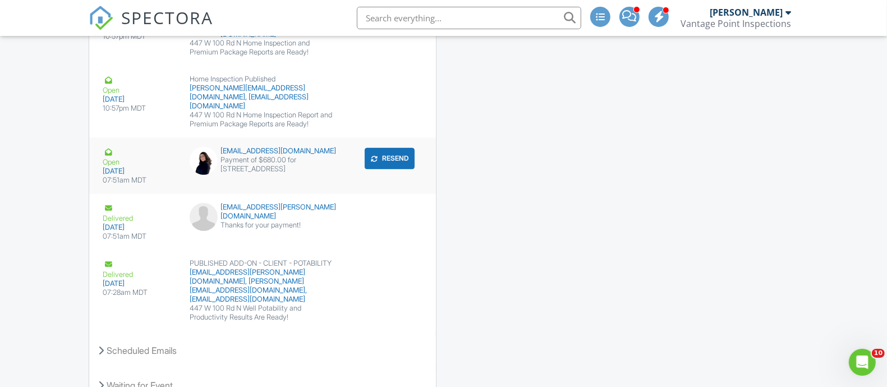
scroll to position [2870, 0]
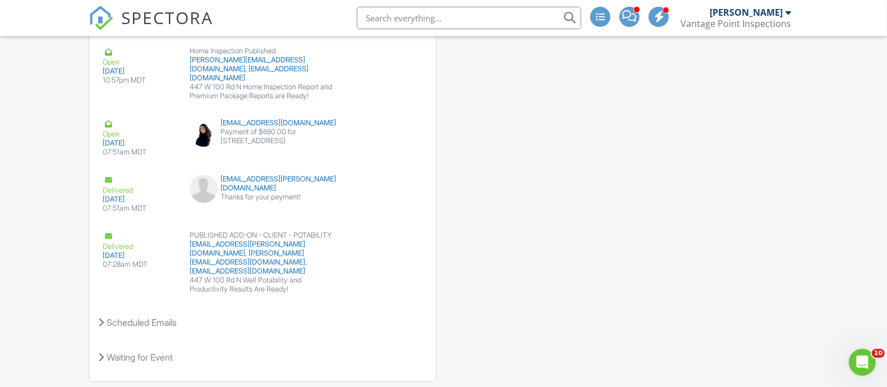
click at [201, 21] on span "SPECTORA" at bounding box center [167, 18] width 92 height 24
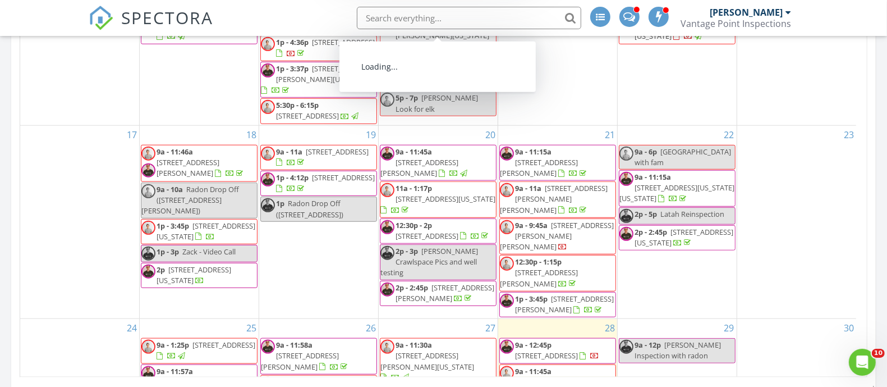
scroll to position [151, 0]
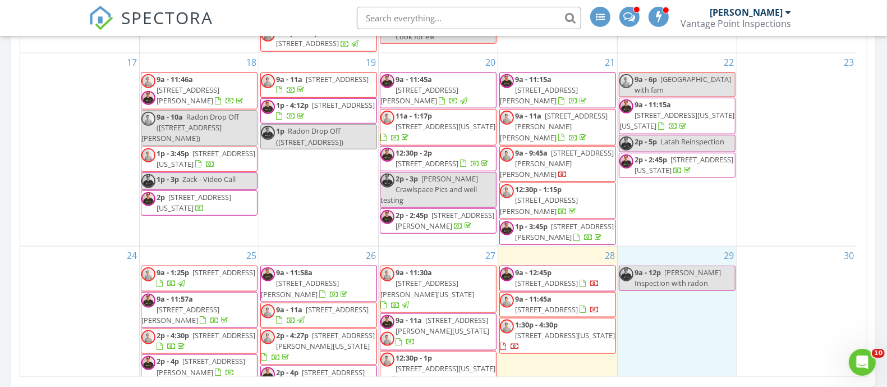
click at [668, 246] on div "29 9a - 12p [PERSON_NAME] Inspection with radon" at bounding box center [677, 342] width 119 height 193
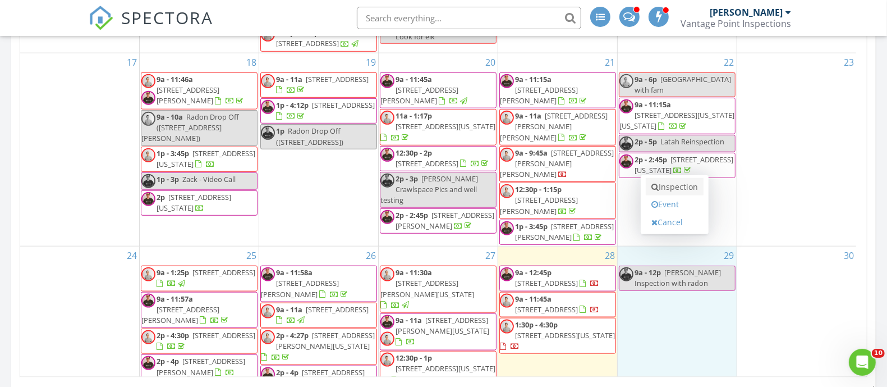
click at [682, 185] on link "Inspection" at bounding box center [675, 187] width 58 height 18
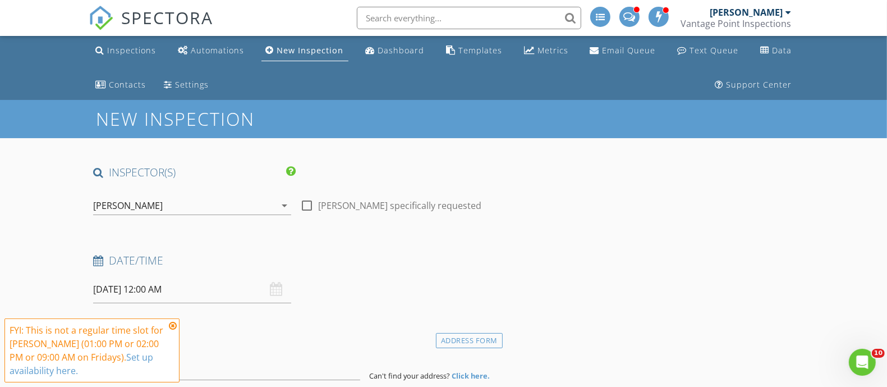
click at [168, 204] on div "[PERSON_NAME]" at bounding box center [184, 205] width 182 height 18
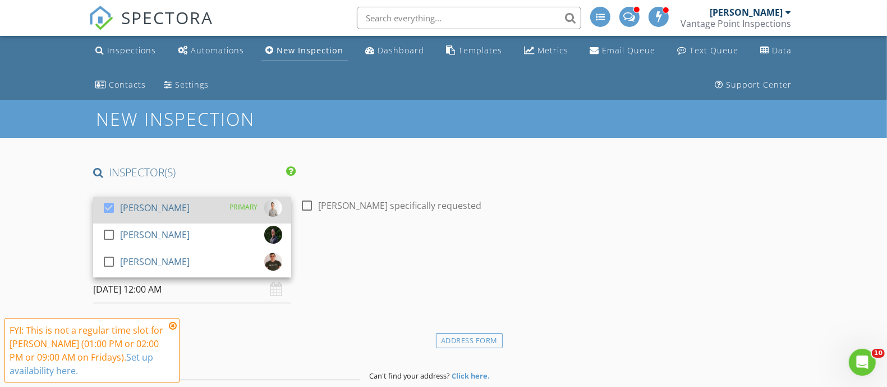
click at [165, 209] on div "check_box [PERSON_NAME] PRIMARY" at bounding box center [192, 210] width 180 height 22
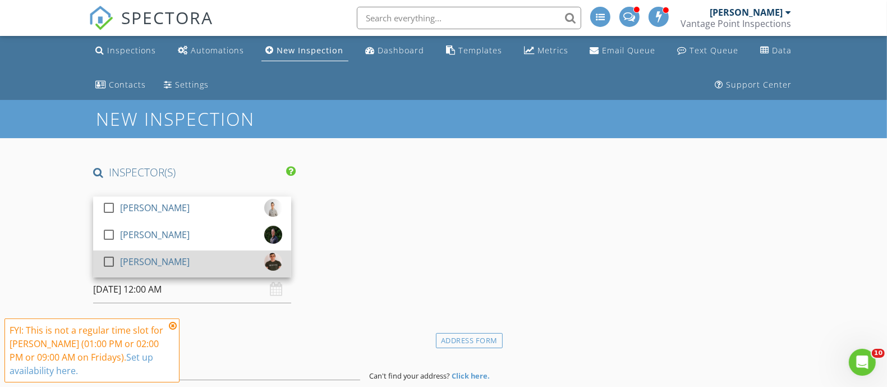
click at [157, 262] on div "[PERSON_NAME]" at bounding box center [155, 261] width 70 height 18
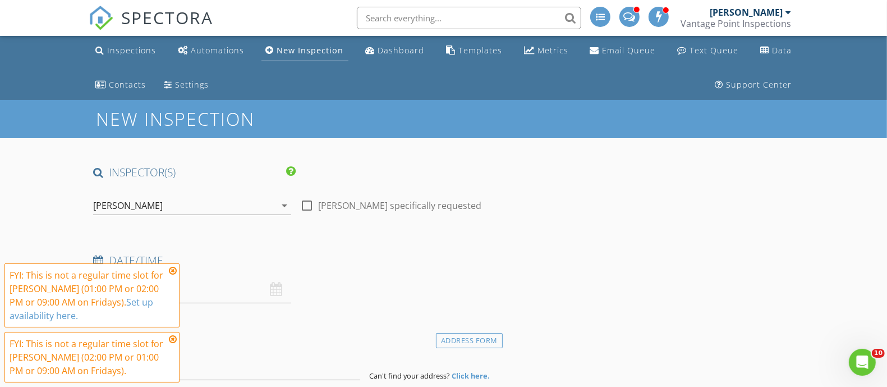
click at [173, 271] on icon at bounding box center [173, 270] width 8 height 9
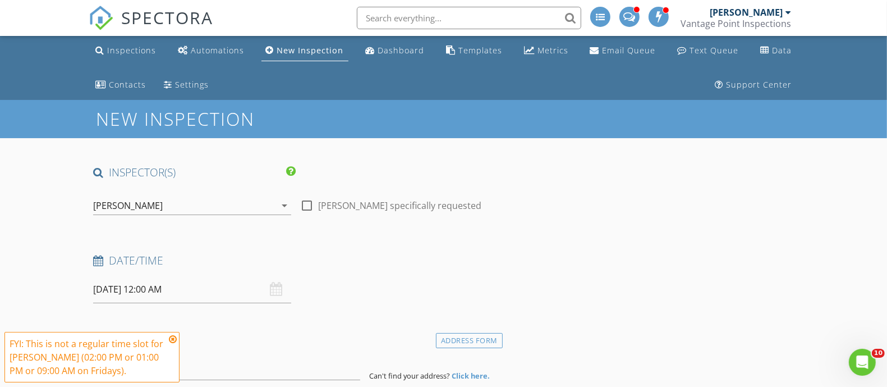
click at [176, 338] on icon at bounding box center [173, 338] width 8 height 9
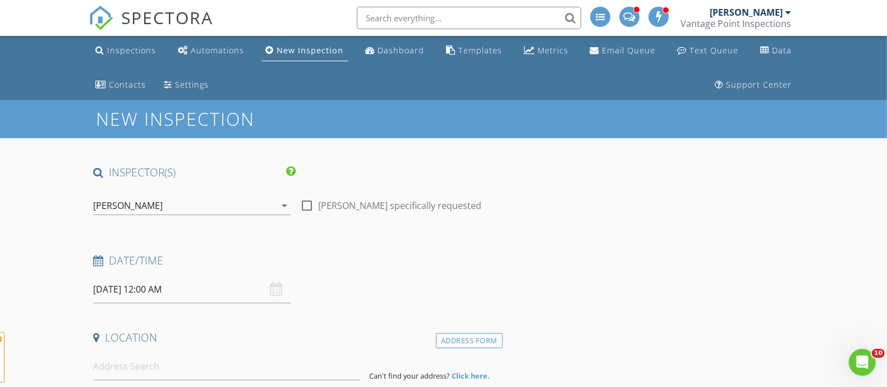
click at [201, 289] on input "08/29/2025 12:00 AM" at bounding box center [192, 288] width 198 height 27
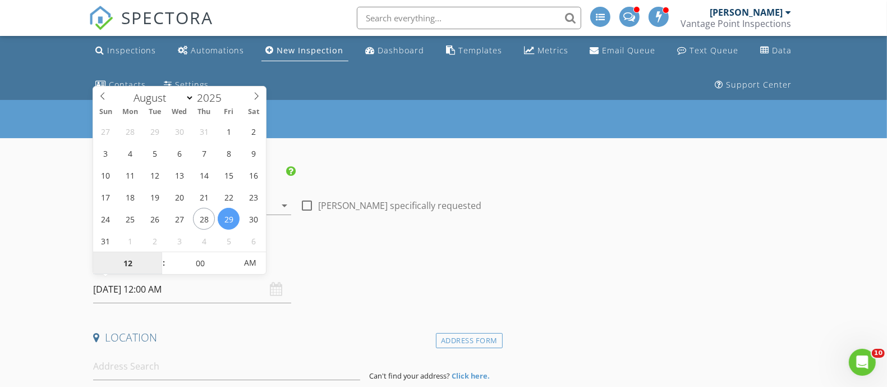
type input "9"
type input "08/29/2025 9:00 AM"
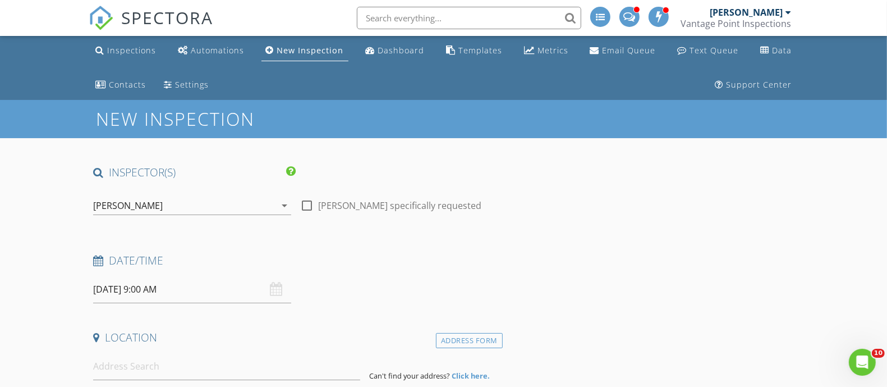
drag, startPoint x: 460, startPoint y: 309, endPoint x: 490, endPoint y: 302, distance: 30.9
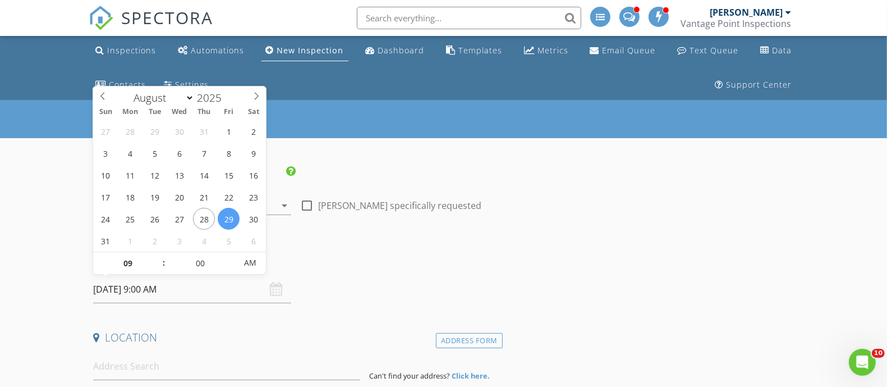
click at [199, 281] on input "08/29/2025 9:00 AM" at bounding box center [192, 288] width 198 height 27
click at [342, 269] on div "Date/Time" at bounding box center [296, 264] width 414 height 22
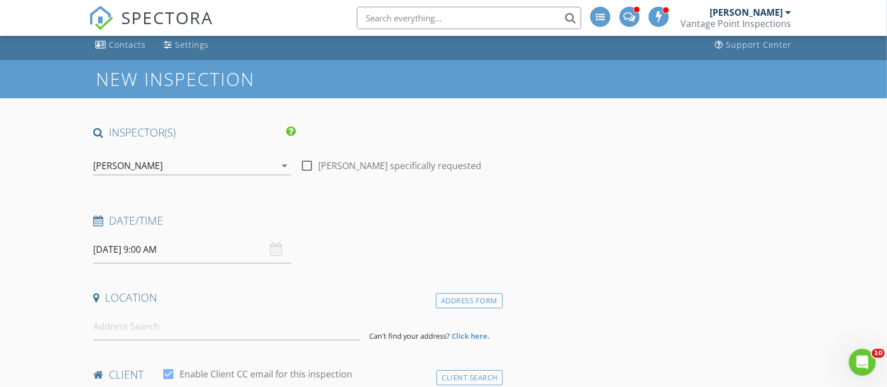
scroll to position [70, 0]
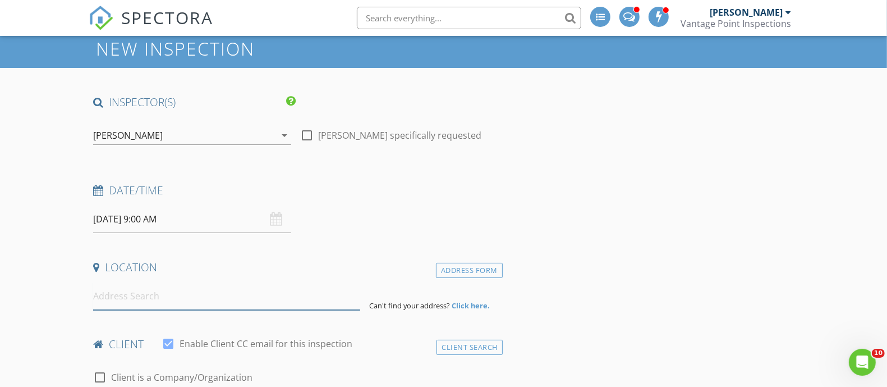
click at [209, 291] on input at bounding box center [226, 295] width 267 height 27
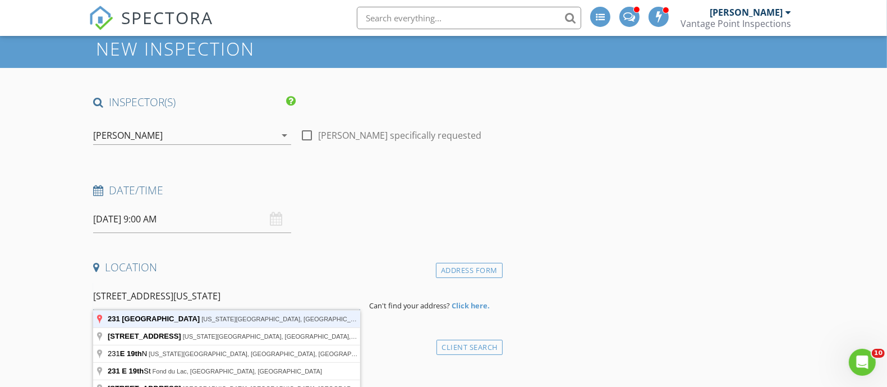
type input "231 East 19th Street, Idaho Falls, ID, USA"
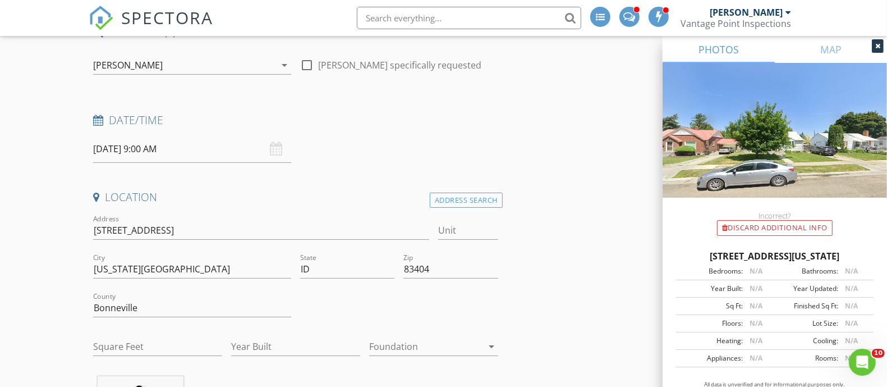
scroll to position [210, 0]
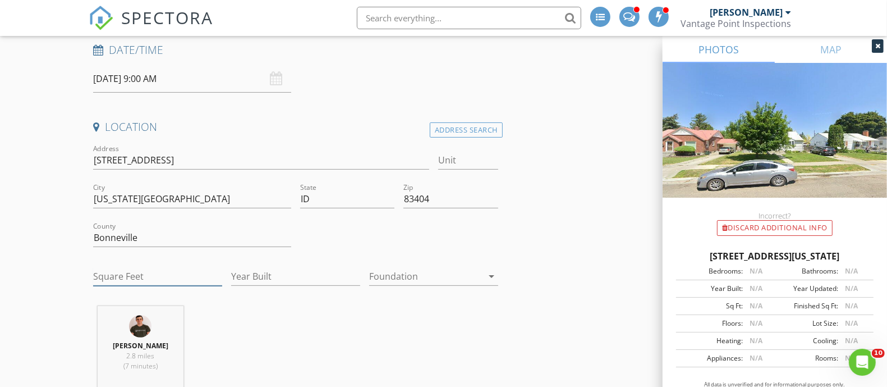
click at [150, 272] on input "Square Feet" at bounding box center [157, 276] width 129 height 19
type input "2070"
type input "1948"
click at [233, 300] on div "Location Address Search Address 231 E 19th St Unit City Idaho Falls State ID Zi…" at bounding box center [296, 258] width 414 height 279
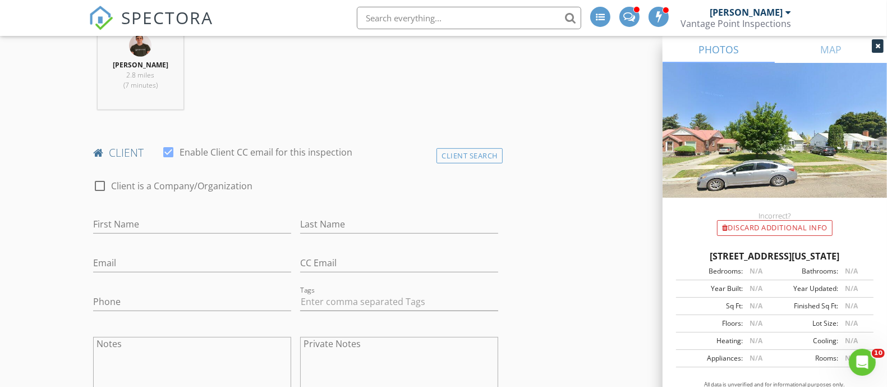
scroll to position [631, 0]
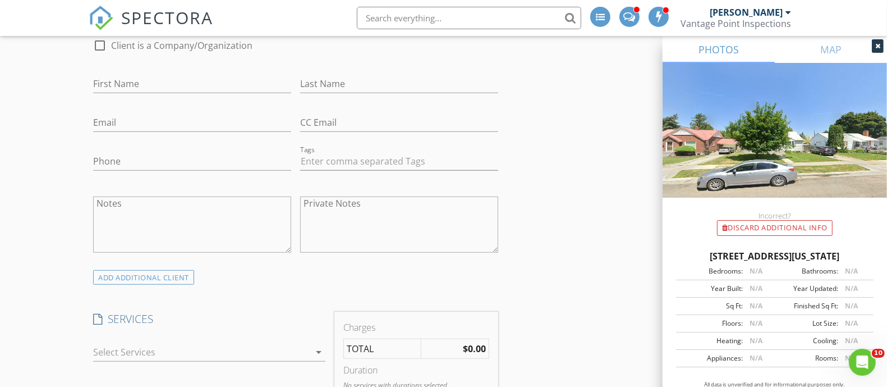
click at [229, 337] on div "check_box_outline_blank Home Inspection A full detailed inspection of the entir…" at bounding box center [209, 354] width 232 height 36
click at [228, 347] on div at bounding box center [201, 352] width 217 height 18
click at [228, 347] on div "Home Inspection A full detailed inspection of the entire home! This includes a …" at bounding box center [221, 364] width 192 height 42
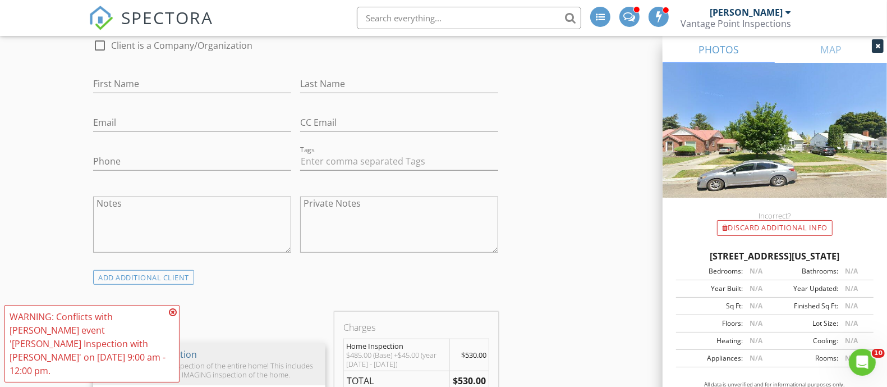
click at [241, 277] on div "ADD ADDITIONAL client" at bounding box center [296, 276] width 414 height 15
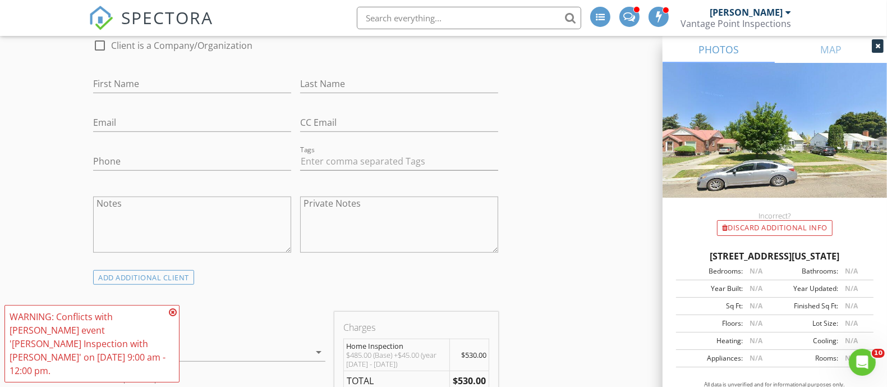
scroll to position [701, 0]
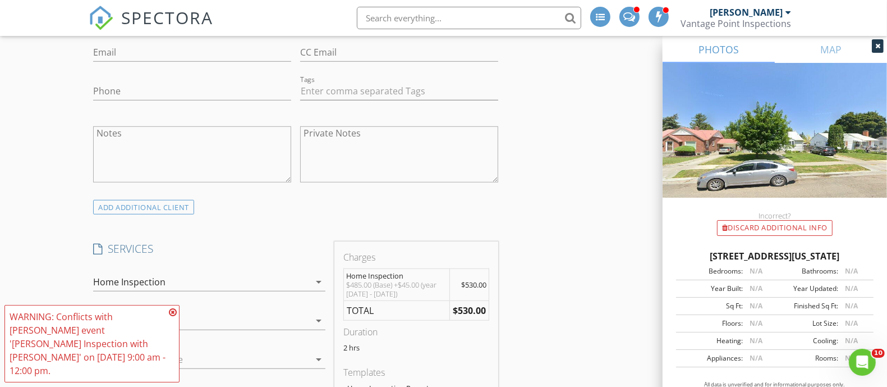
click at [174, 316] on icon at bounding box center [173, 311] width 8 height 9
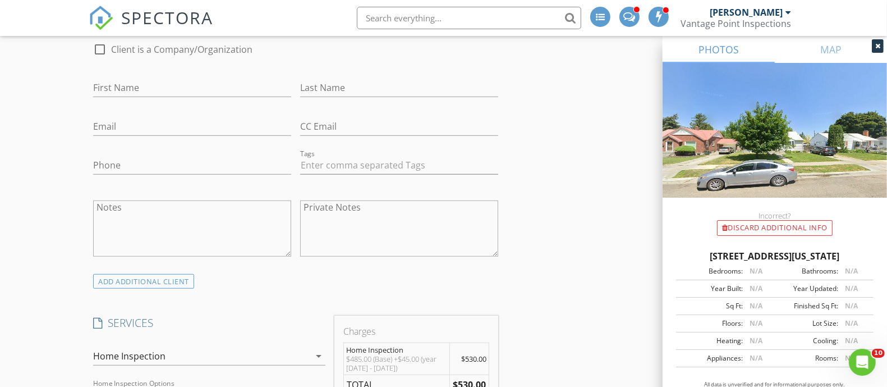
scroll to position [561, 0]
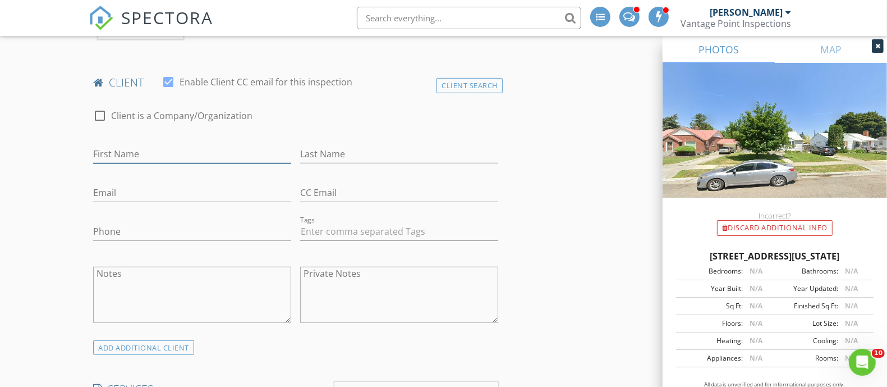
click at [212, 158] on input "First Name" at bounding box center [192, 154] width 198 height 19
type input "Janet and Jim"
type input "Monsen"
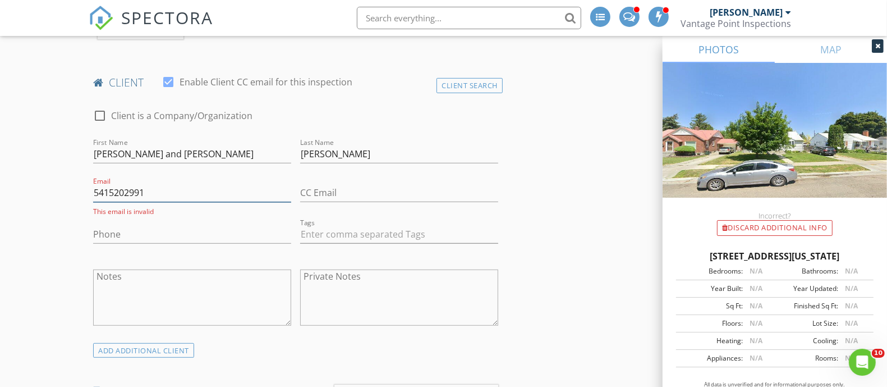
type input "5415202991"
click at [164, 186] on input "5415202991" at bounding box center [192, 192] width 198 height 19
click at [142, 232] on input "Phone" at bounding box center [192, 234] width 198 height 19
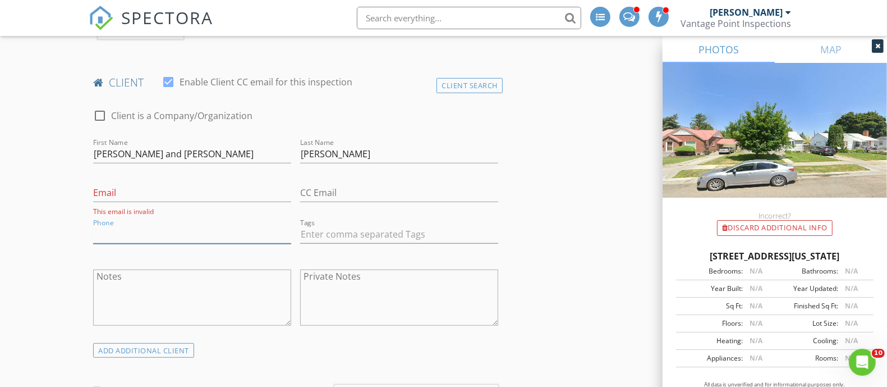
paste input "[PHONE_NUMBER]"
type input "[PHONE_NUMBER]"
click at [137, 189] on input "Email" at bounding box center [192, 192] width 198 height 19
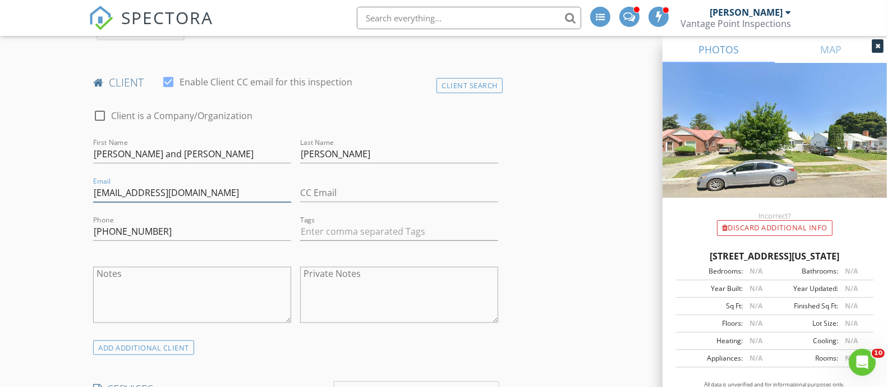
type input "[EMAIL_ADDRESS][DOMAIN_NAME]"
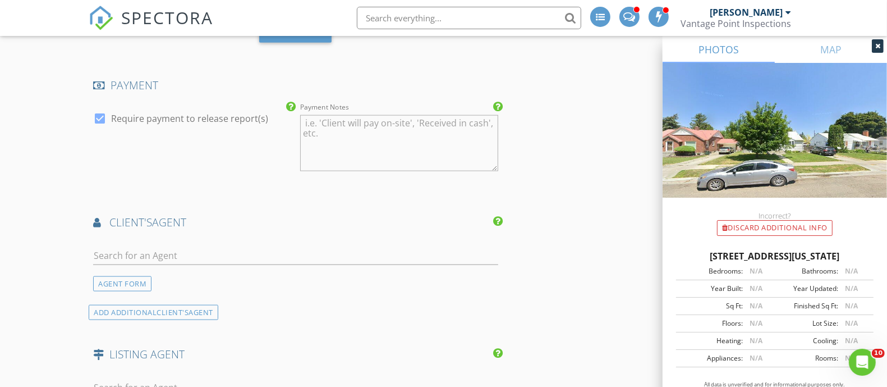
scroll to position [1192, 0]
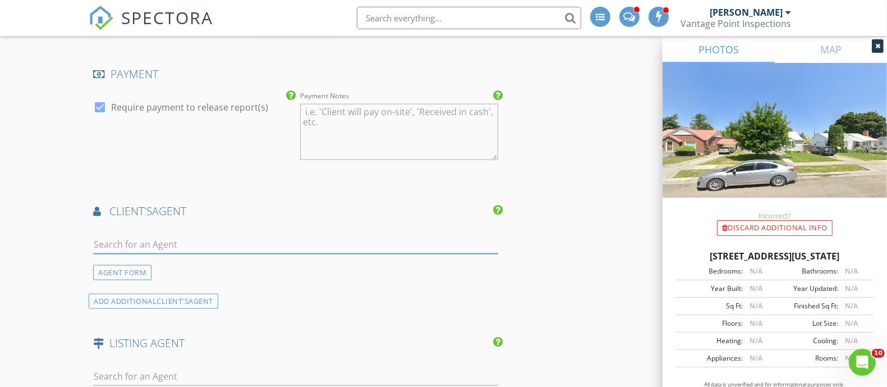
click at [180, 242] on input "text" at bounding box center [295, 244] width 405 height 19
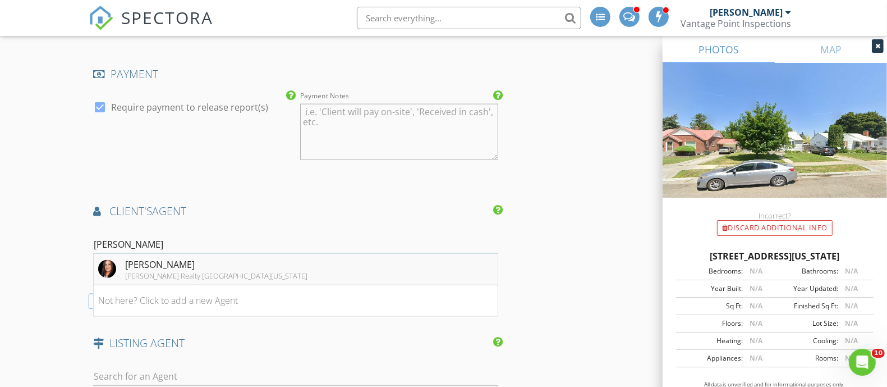
type input "cindy"
click at [160, 258] on div "[PERSON_NAME]" at bounding box center [216, 264] width 182 height 13
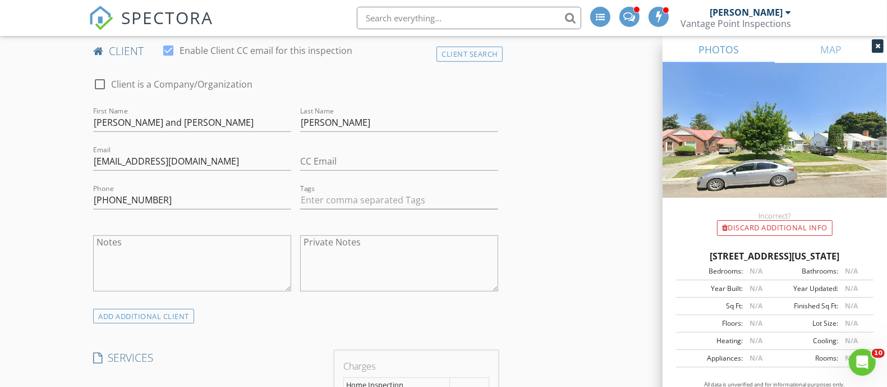
scroll to position [561, 0]
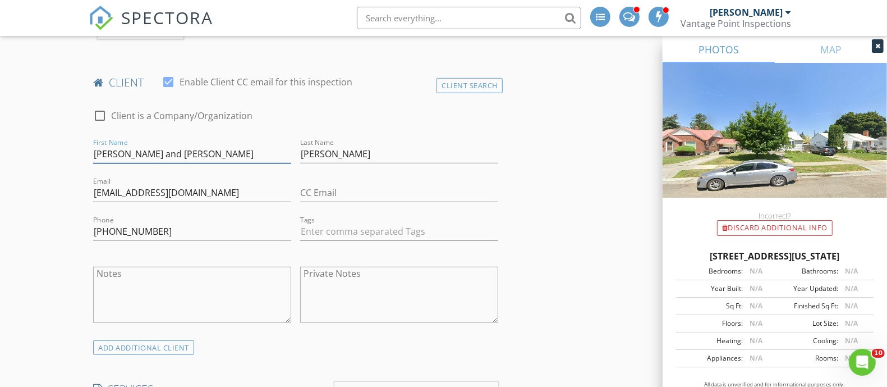
drag, startPoint x: 169, startPoint y: 153, endPoint x: 119, endPoint y: 160, distance: 49.9
click at [119, 160] on input "Janet and Jim" at bounding box center [192, 154] width 198 height 19
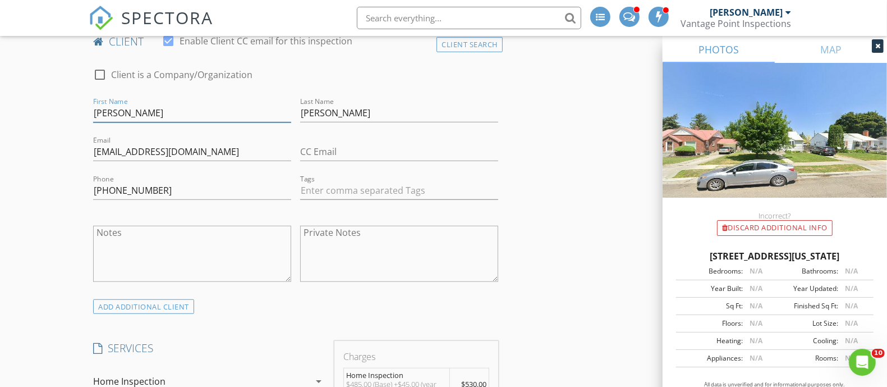
scroll to position [631, 0]
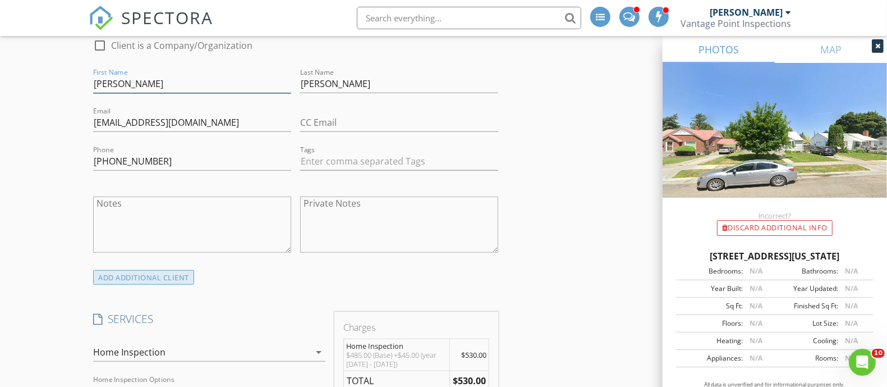
type input "[PERSON_NAME]"
click at [142, 270] on div "ADD ADDITIONAL client" at bounding box center [143, 277] width 101 height 15
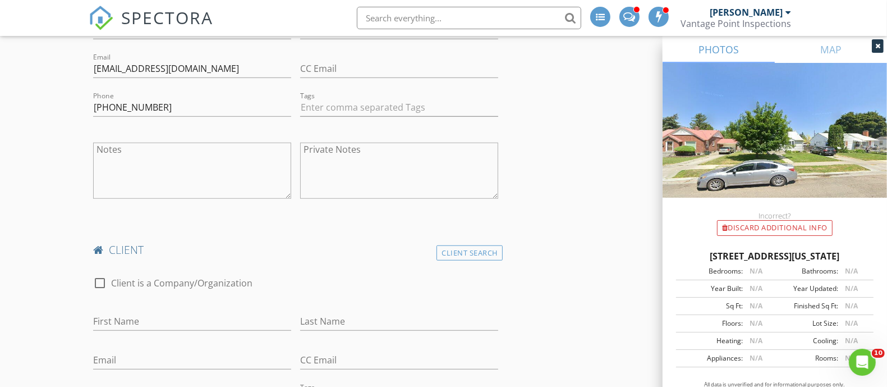
scroll to position [771, 0]
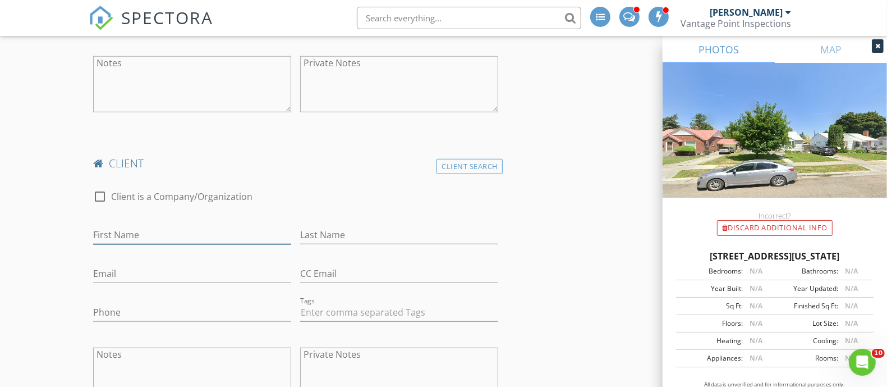
click at [171, 238] on input "First Name" at bounding box center [192, 235] width 198 height 19
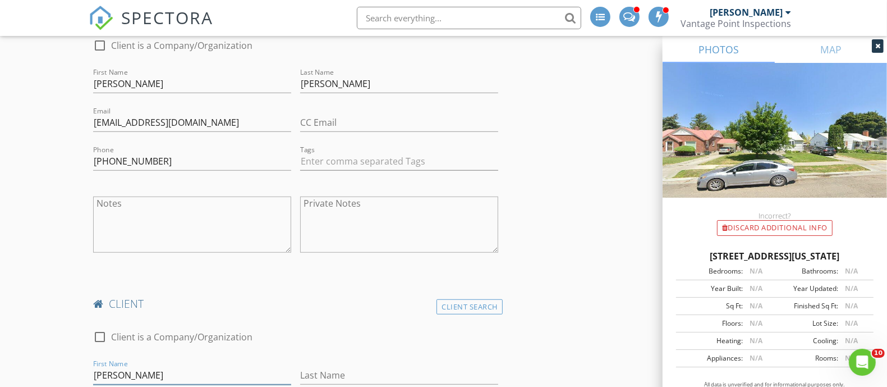
scroll to position [701, 0]
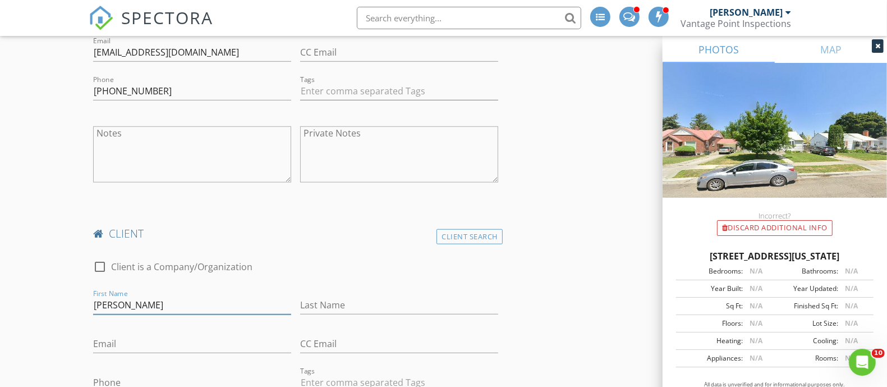
type input "[PERSON_NAME]"
click at [358, 298] on input "Last Name" at bounding box center [399, 305] width 198 height 19
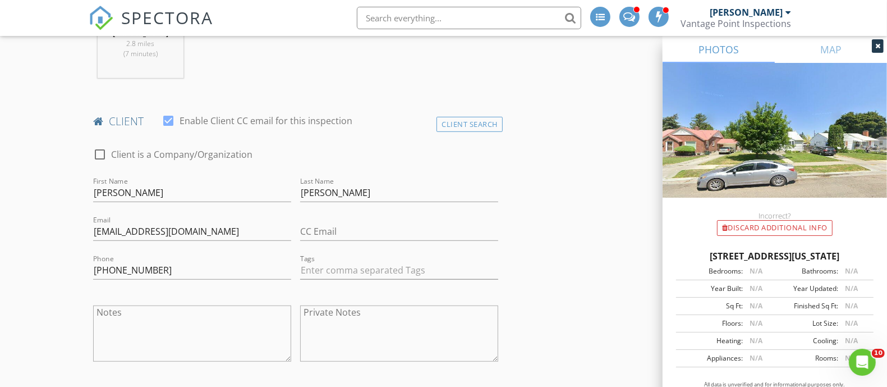
scroll to position [491, 0]
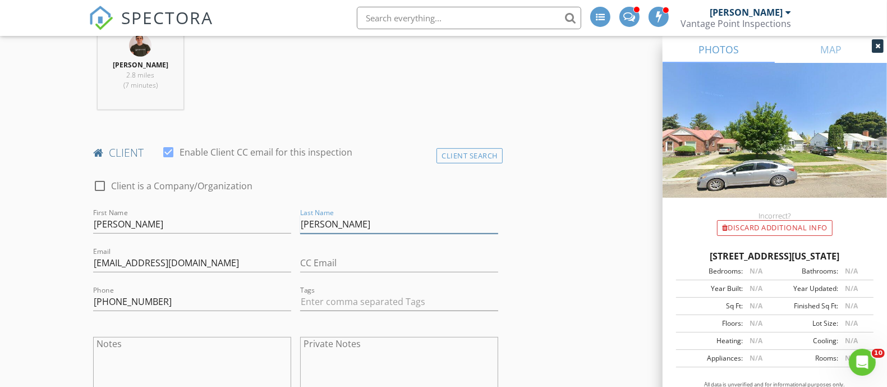
click at [338, 222] on input "Monsen" at bounding box center [399, 224] width 198 height 19
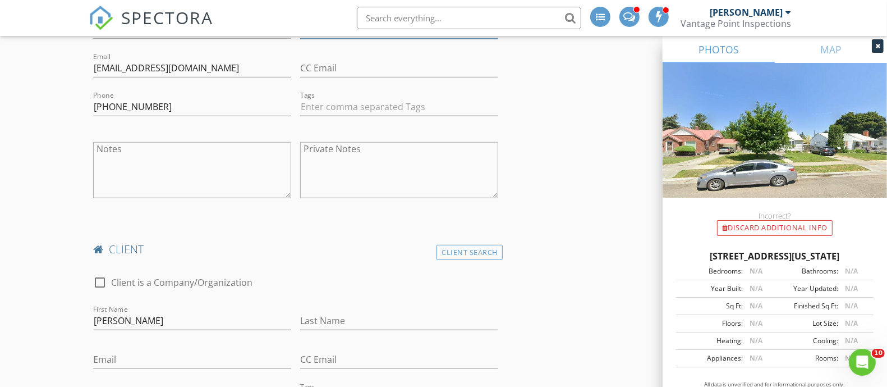
scroll to position [701, 0]
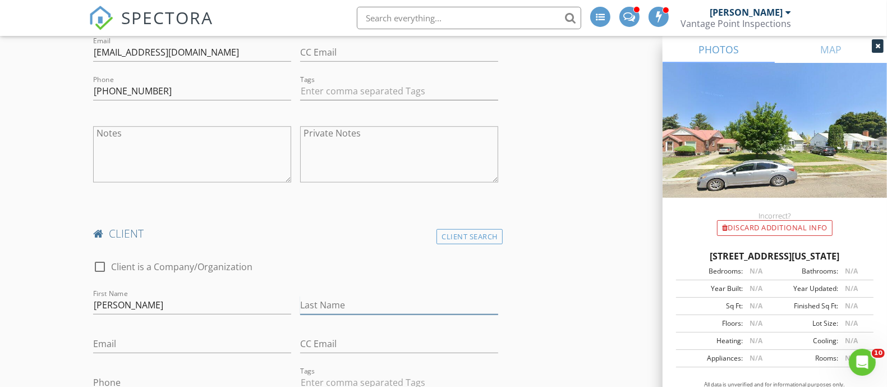
click at [371, 298] on input "Last Name" at bounding box center [399, 305] width 198 height 19
type input "[PERSON_NAME]"
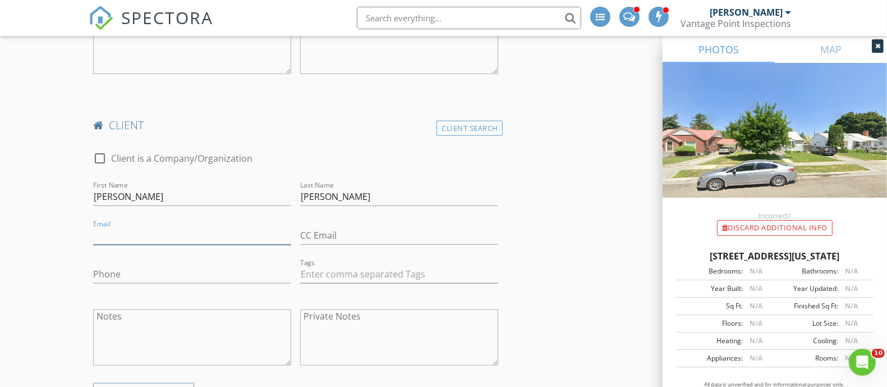
scroll to position [842, 0]
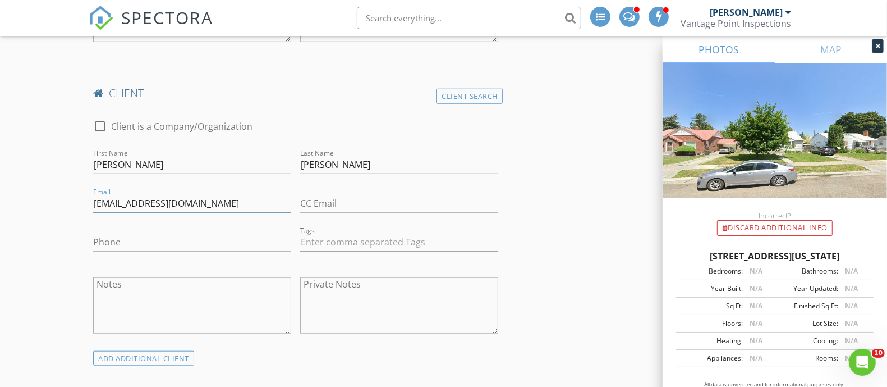
type input "[EMAIL_ADDRESS][DOMAIN_NAME]"
click at [191, 243] on input "Phone" at bounding box center [192, 242] width 198 height 19
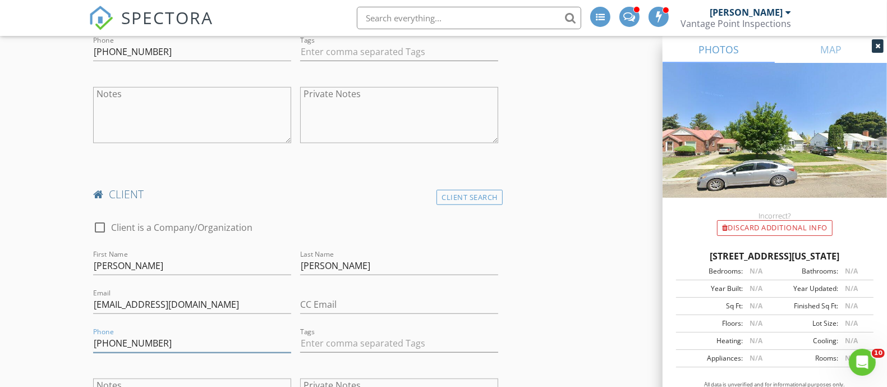
scroll to position [771, 0]
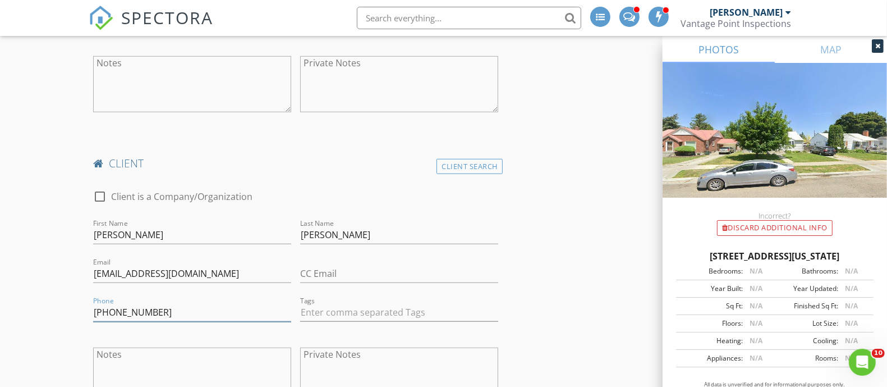
type input "[PHONE_NUMBER]"
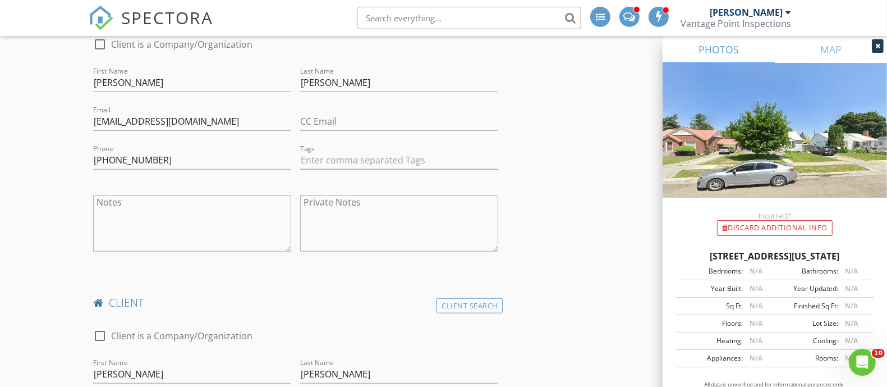
scroll to position [631, 0]
drag, startPoint x: 335, startPoint y: 83, endPoint x: 282, endPoint y: 82, distance: 53.3
click at [282, 82] on div "check_box_outline_blank Client is a Company/Organization First Name Janet Last …" at bounding box center [296, 148] width 414 height 242
click at [309, 82] on input "Monsen" at bounding box center [399, 84] width 198 height 19
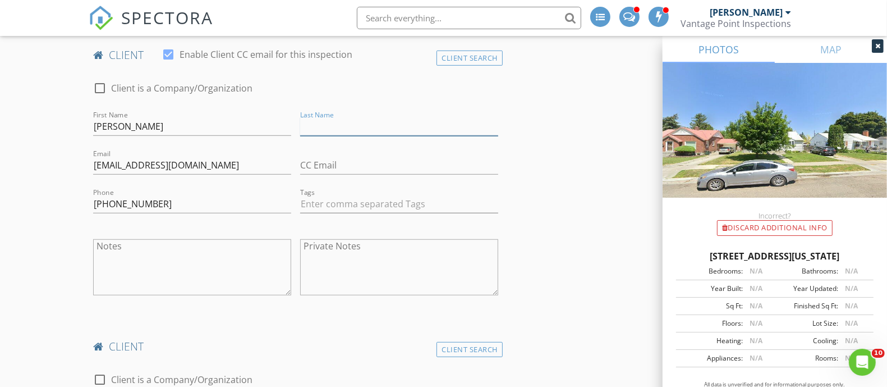
scroll to position [561, 0]
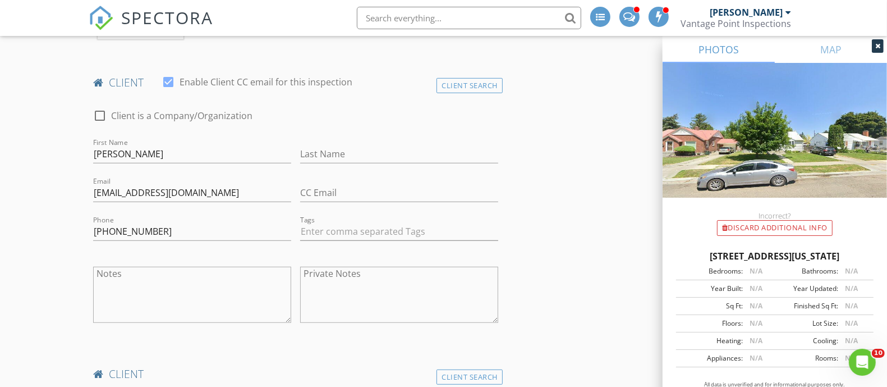
drag, startPoint x: 63, startPoint y: 149, endPoint x: 69, endPoint y: 150, distance: 5.7
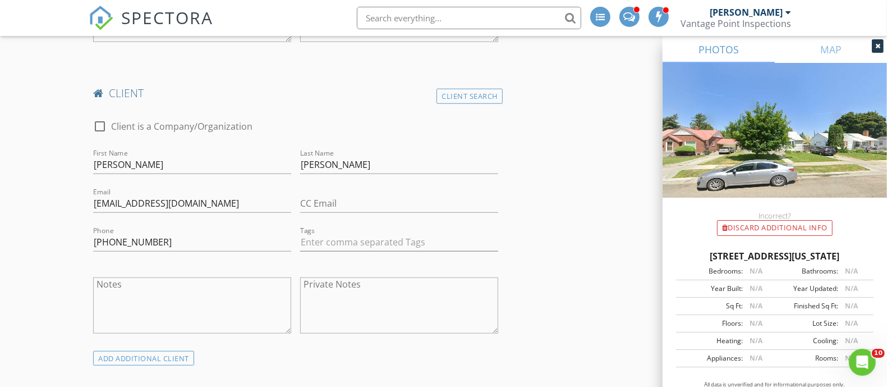
scroll to position [1122, 0]
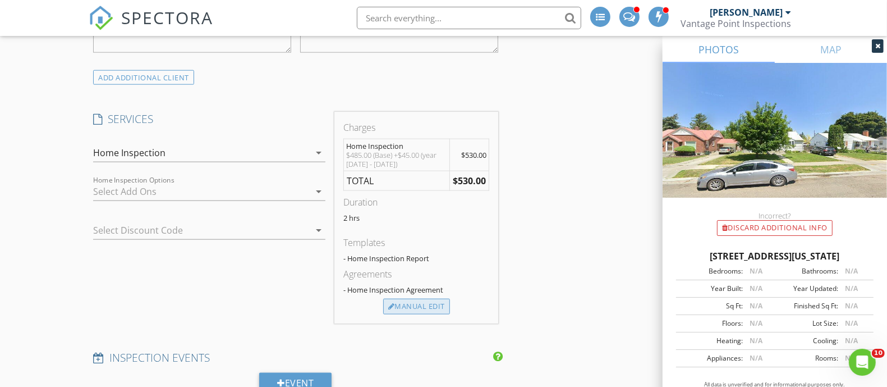
click at [439, 301] on div "Manual Edit" at bounding box center [416, 306] width 67 height 16
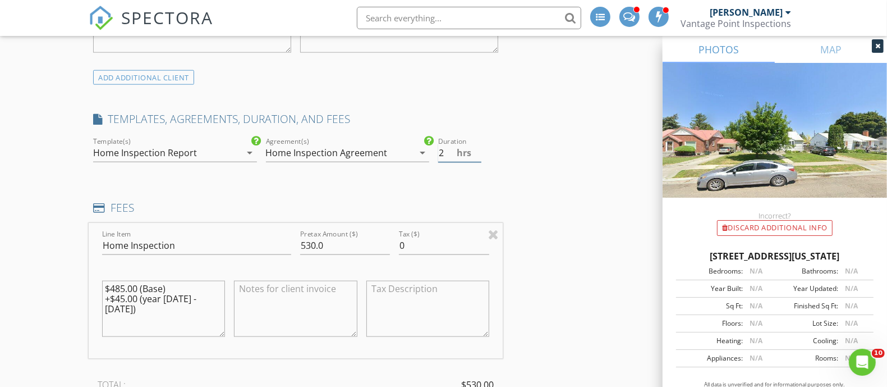
click at [452, 153] on input "2" at bounding box center [459, 153] width 43 height 19
type input "2.75"
click at [482, 97] on div "INSPECTOR(S) check_box_outline_blank Kevin Fogg check_box_outline_blank Jeff Fo…" at bounding box center [296, 343] width 414 height 2601
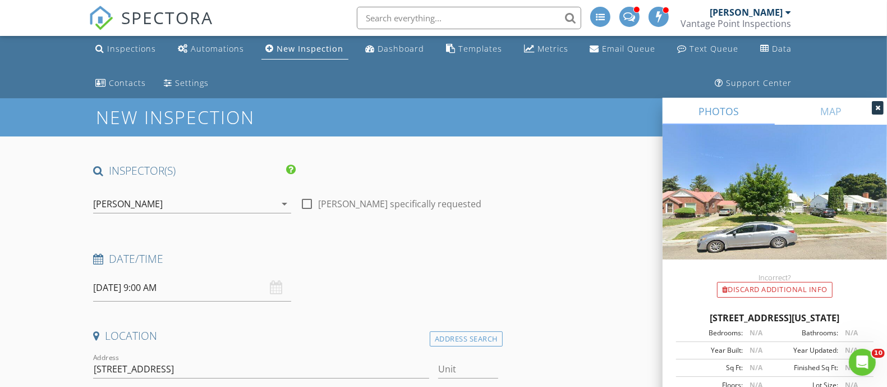
scroll to position [0, 0]
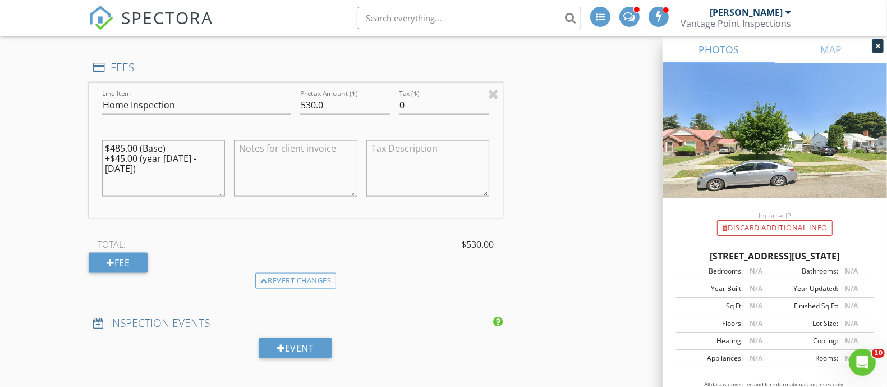
click at [563, 185] on div "INSPECTOR(S) check_box_outline_blank Kevin Fogg check_box_outline_blank Jeff Fo…" at bounding box center [444, 236] width 710 height 2666
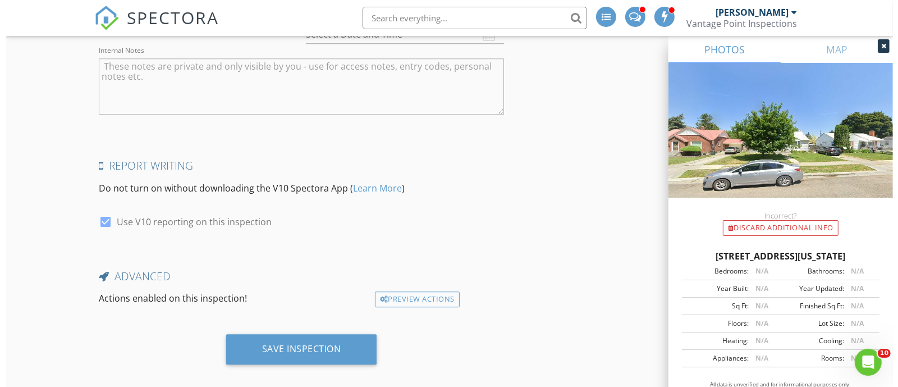
scroll to position [2462, 0]
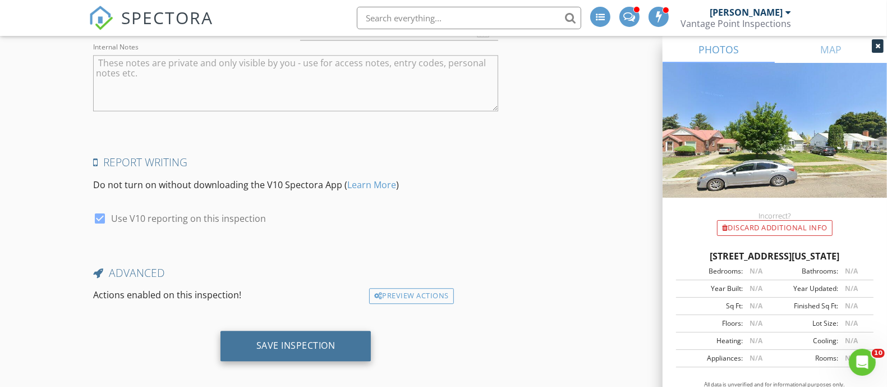
click at [318, 330] on div "Save Inspection" at bounding box center [295, 345] width 151 height 30
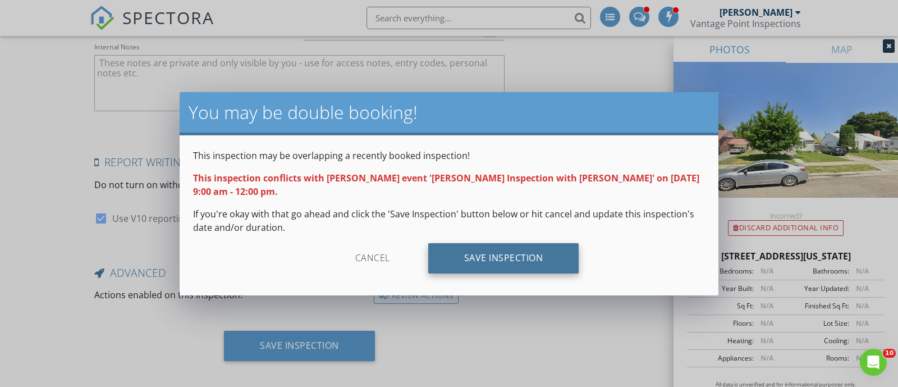
click at [523, 251] on div "Save Inspection" at bounding box center [503, 258] width 151 height 30
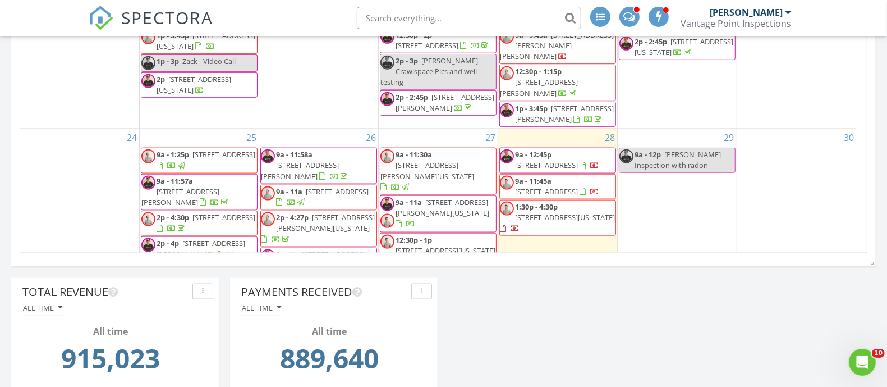
scroll to position [151, 0]
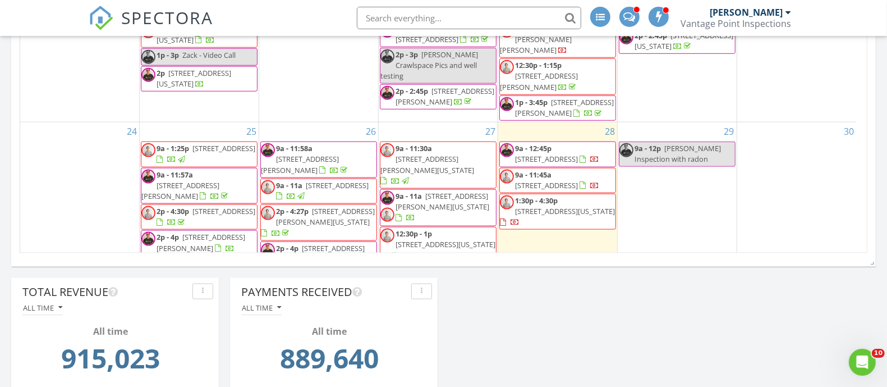
click at [306, 180] on span "4051 Hill Dr, Island Park 83429" at bounding box center [337, 185] width 63 height 10
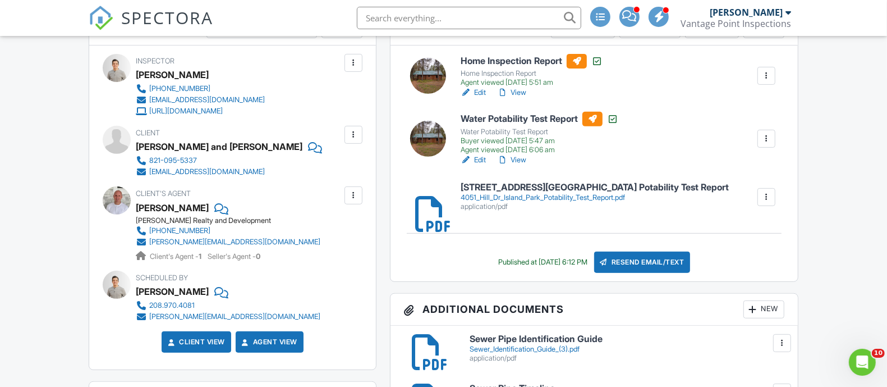
click at [509, 90] on link "View" at bounding box center [511, 92] width 29 height 11
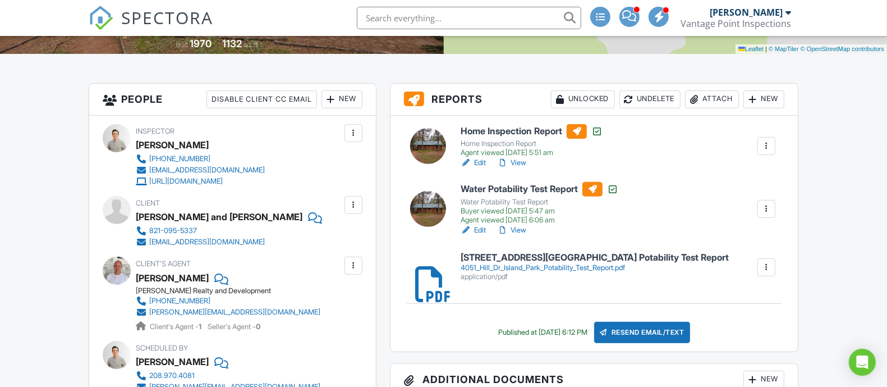
click at [525, 159] on link "View" at bounding box center [511, 162] width 29 height 11
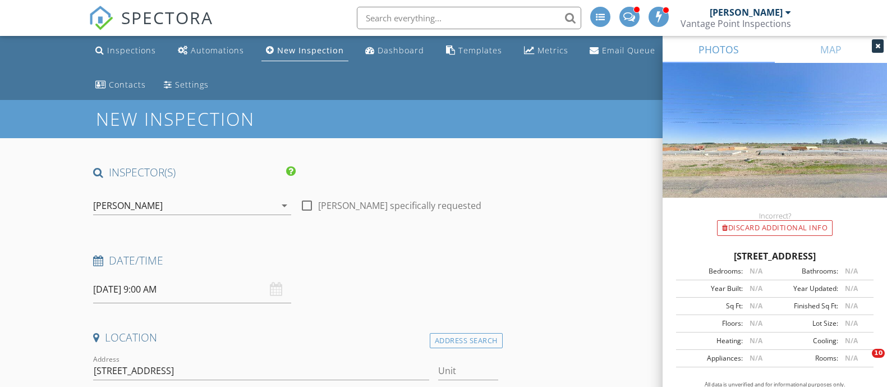
select select "8"
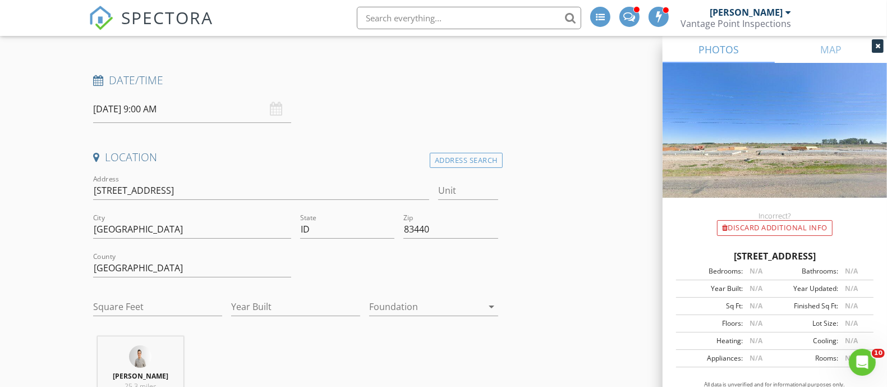
scroll to position [210, 0]
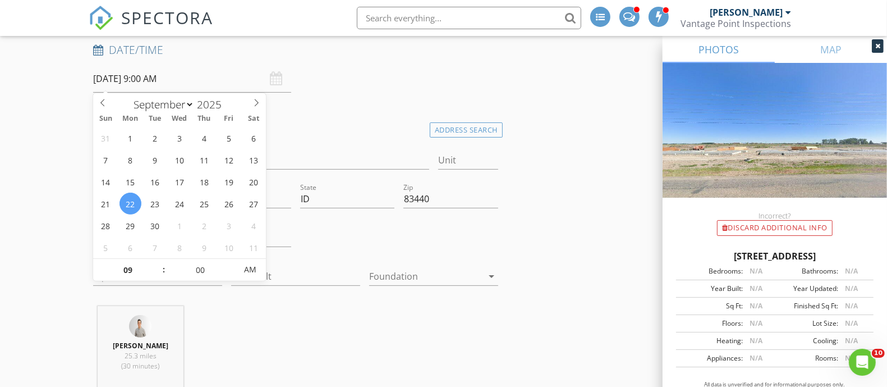
click at [221, 83] on input "[DATE] 9:00 AM" at bounding box center [192, 78] width 198 height 27
click at [261, 266] on span "AM" at bounding box center [250, 269] width 31 height 22
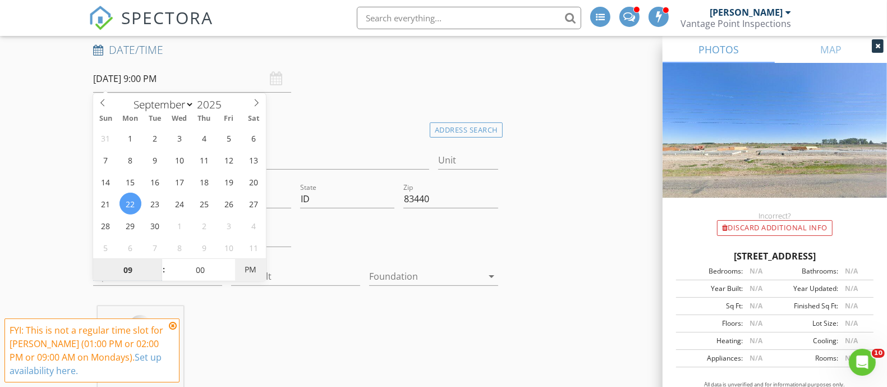
type input "[DATE] 9:00 AM"
click at [261, 264] on span "PM" at bounding box center [250, 269] width 31 height 22
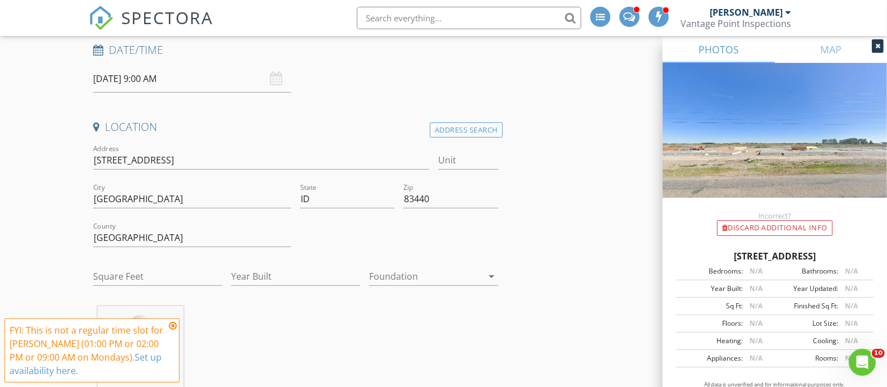
click at [315, 125] on h4 "Location" at bounding box center [295, 126] width 405 height 15
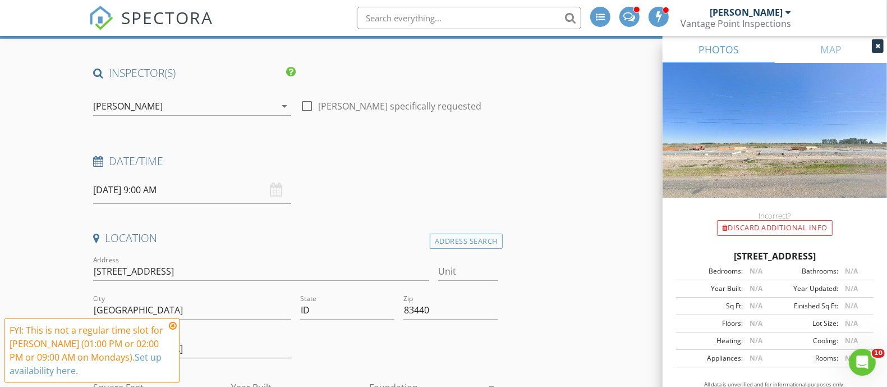
scroll to position [70, 0]
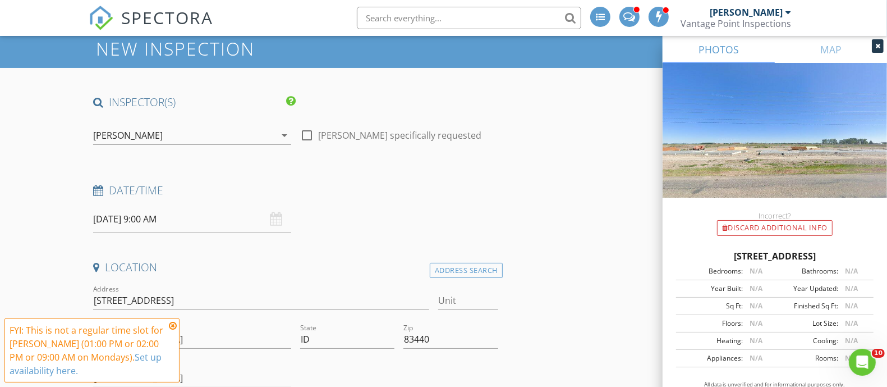
click at [205, 140] on div "[PERSON_NAME]" at bounding box center [184, 135] width 182 height 18
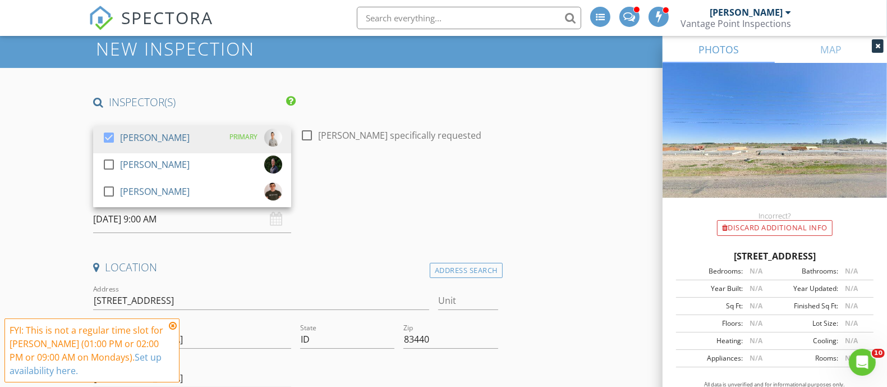
click at [205, 140] on div "check_box Kevin Fogg PRIMARY" at bounding box center [192, 139] width 180 height 22
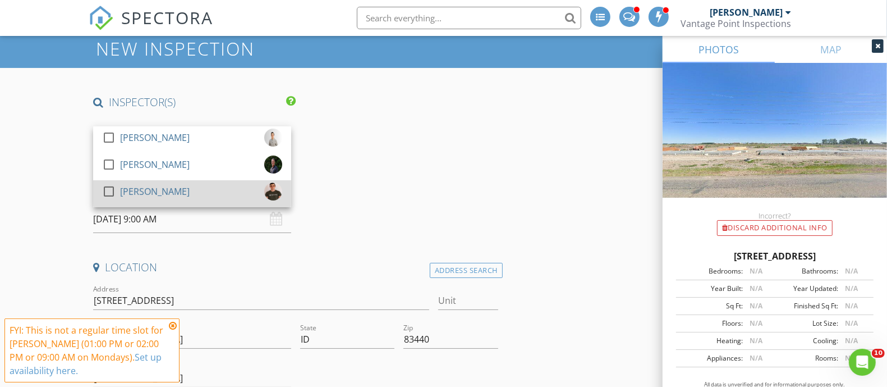
click at [191, 187] on div "check_box_outline_blank Zack Williams" at bounding box center [192, 193] width 180 height 22
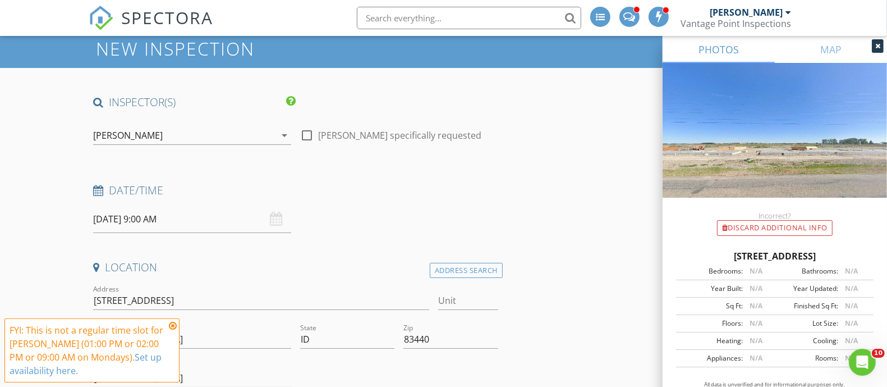
click at [174, 324] on icon at bounding box center [173, 325] width 8 height 9
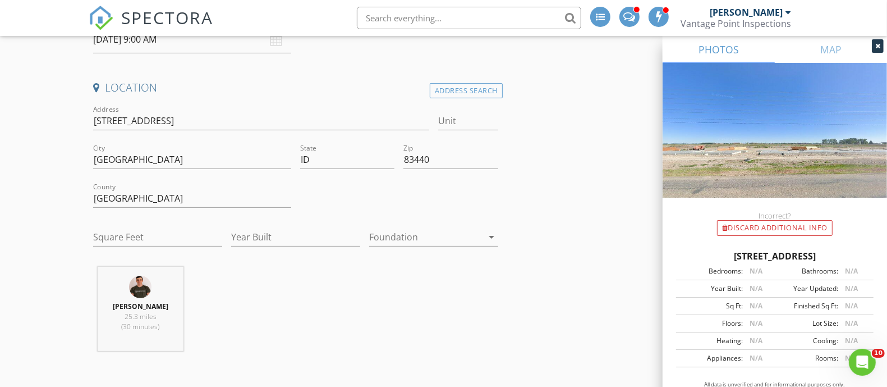
scroll to position [281, 0]
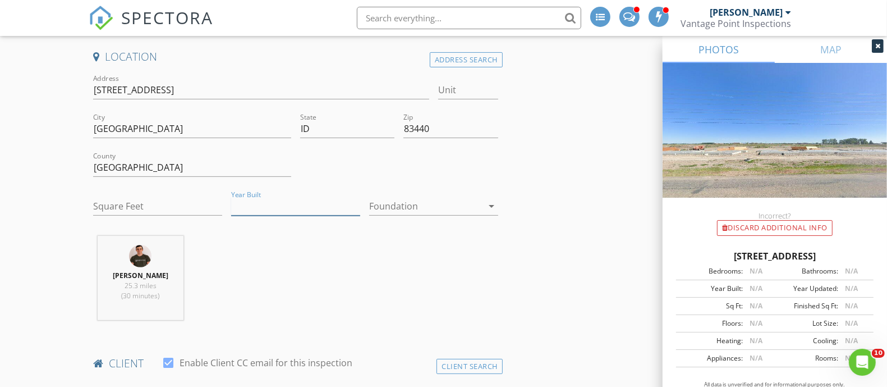
click at [255, 205] on input "Year Built" at bounding box center [295, 206] width 129 height 19
type input "2025"
click at [152, 197] on input "Square Feet" at bounding box center [157, 206] width 129 height 19
type input "1600"
click at [258, 259] on div "Zack Williams 25.3 miles (30 minutes)" at bounding box center [296, 282] width 414 height 93
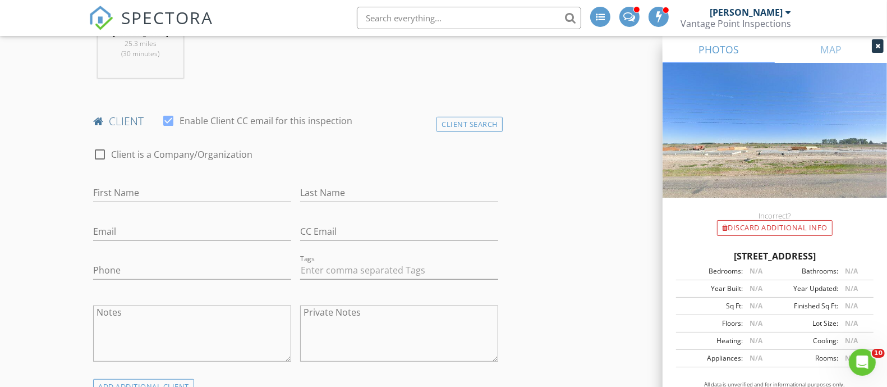
scroll to position [491, 0]
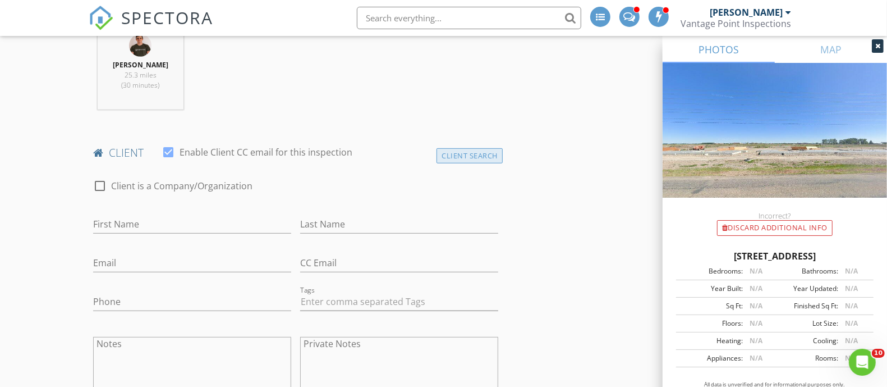
click at [458, 149] on div "Client Search" at bounding box center [469, 155] width 66 height 15
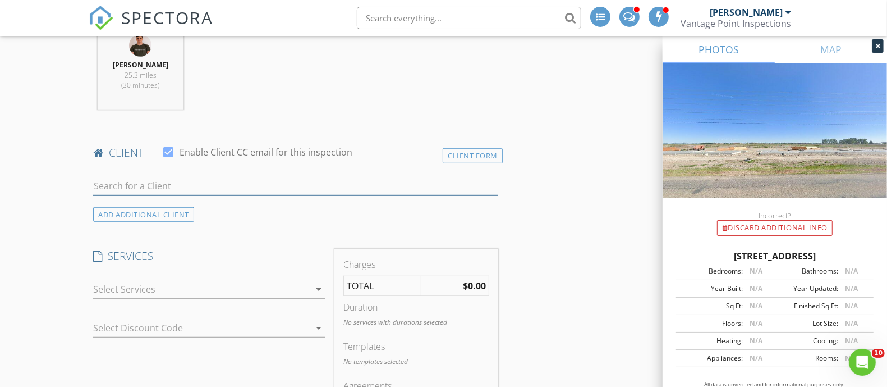
click at [247, 191] on input "text" at bounding box center [295, 186] width 405 height 19
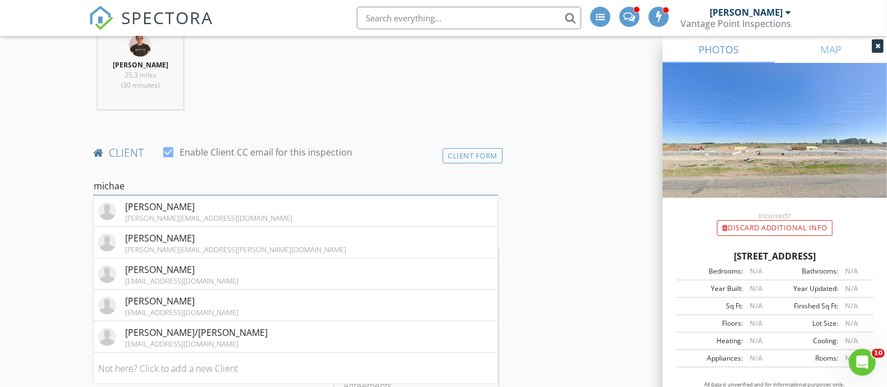
type input "michael"
click at [144, 178] on input "michael" at bounding box center [295, 186] width 405 height 19
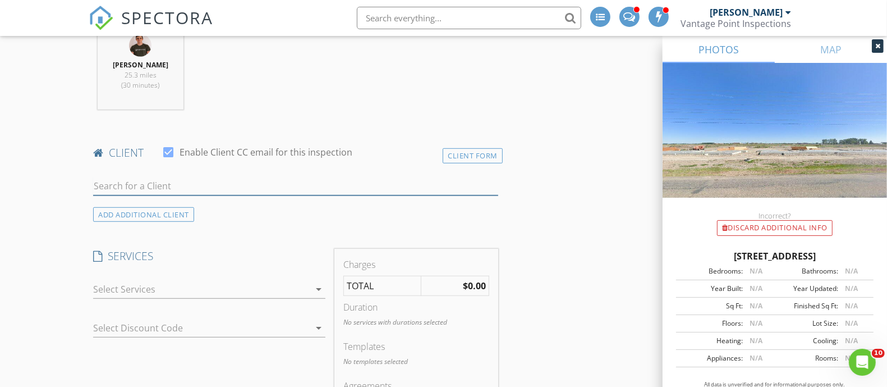
click at [200, 182] on input "text" at bounding box center [295, 186] width 405 height 19
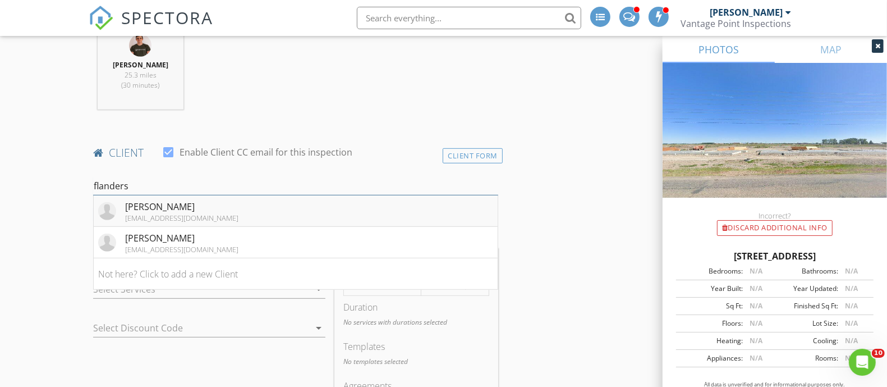
type input "flanders"
click at [196, 210] on div "Michael Flanders" at bounding box center [181, 206] width 113 height 13
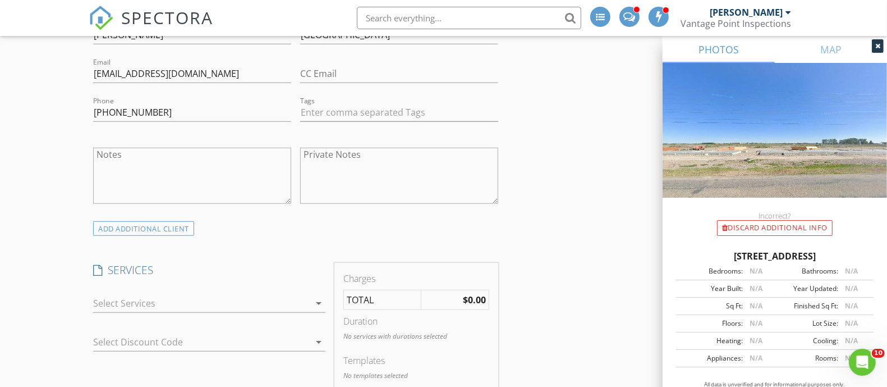
scroll to position [771, 0]
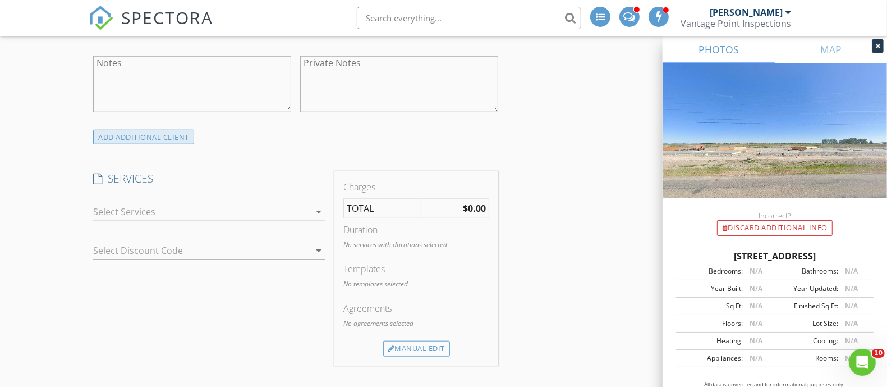
click at [146, 135] on div "ADD ADDITIONAL client" at bounding box center [143, 137] width 101 height 15
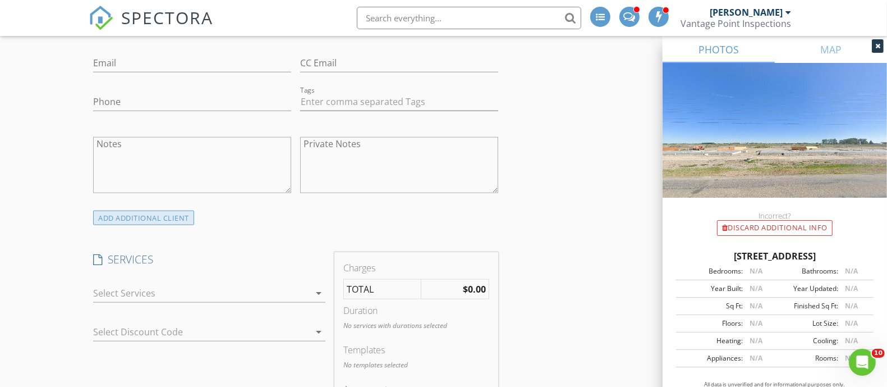
click at [157, 218] on div "ADD ADDITIONAL client" at bounding box center [143, 217] width 101 height 15
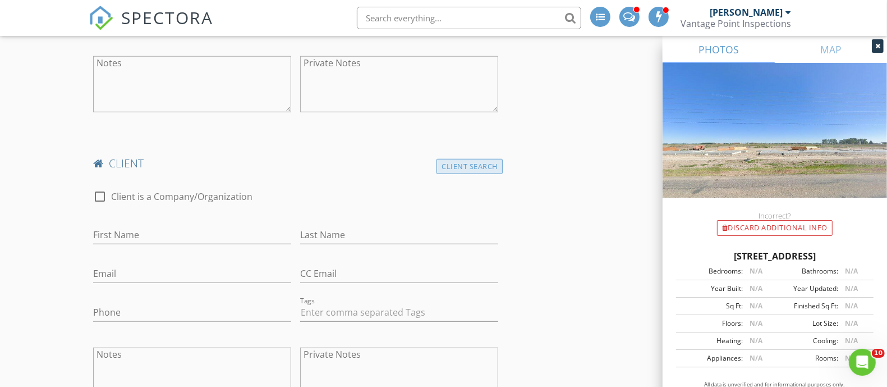
click at [458, 170] on div "Client Search" at bounding box center [469, 166] width 66 height 15
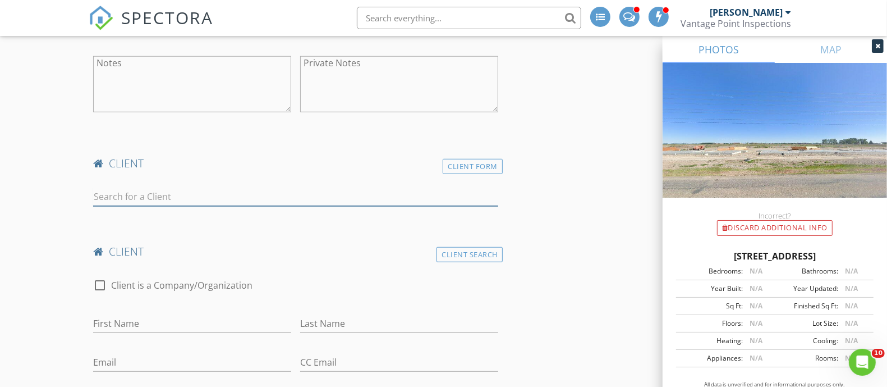
drag, startPoint x: 255, startPoint y: 189, endPoint x: 263, endPoint y: 186, distance: 8.5
click at [255, 189] on input "text" at bounding box center [295, 196] width 405 height 19
type input "amy flander"
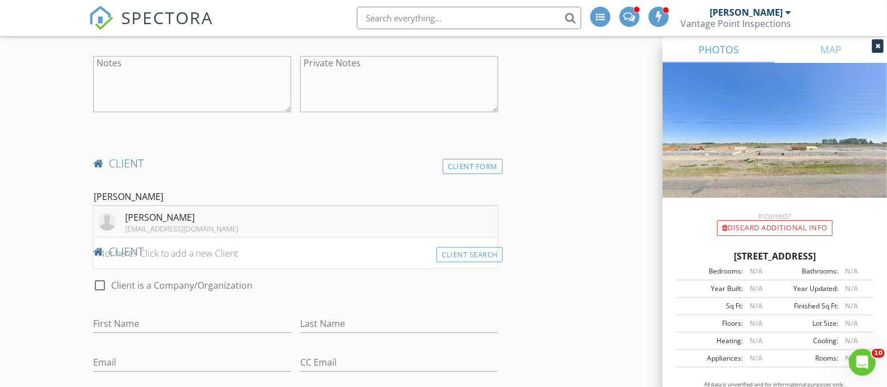
click at [228, 219] on li "Amy Flanders amybflanders@gmail.com" at bounding box center [296, 221] width 404 height 31
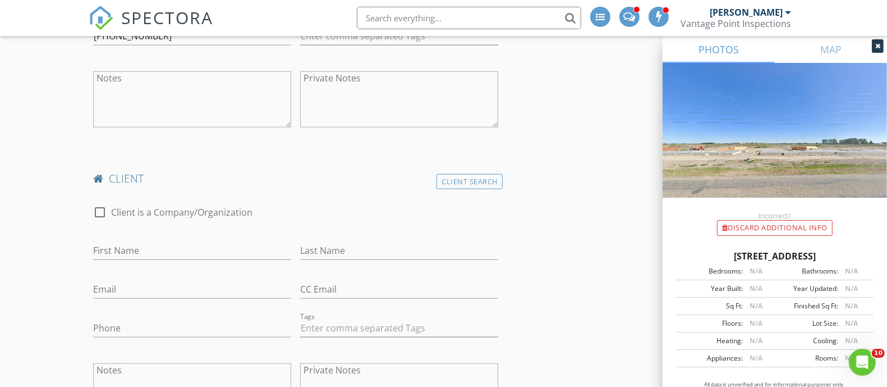
scroll to position [1052, 0]
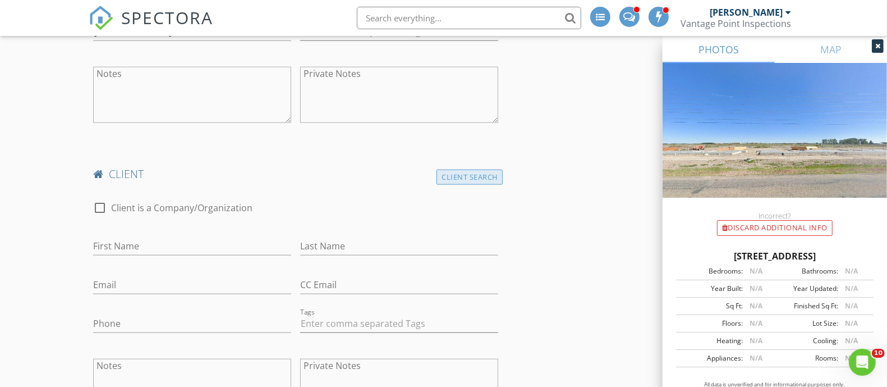
click at [459, 178] on div "Client Search" at bounding box center [469, 176] width 66 height 15
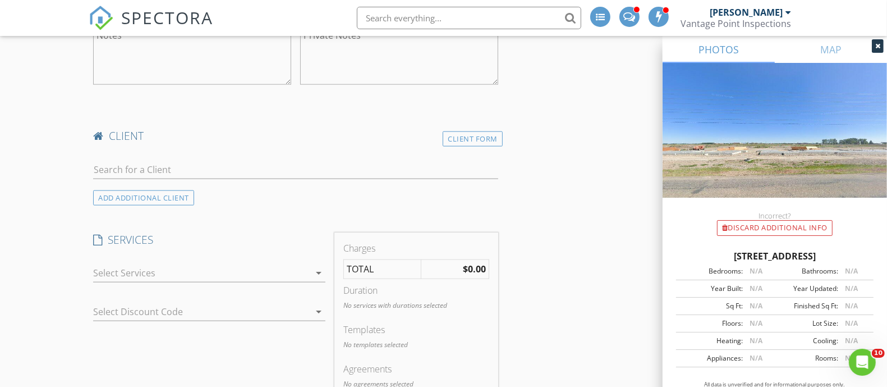
scroll to position [1122, 0]
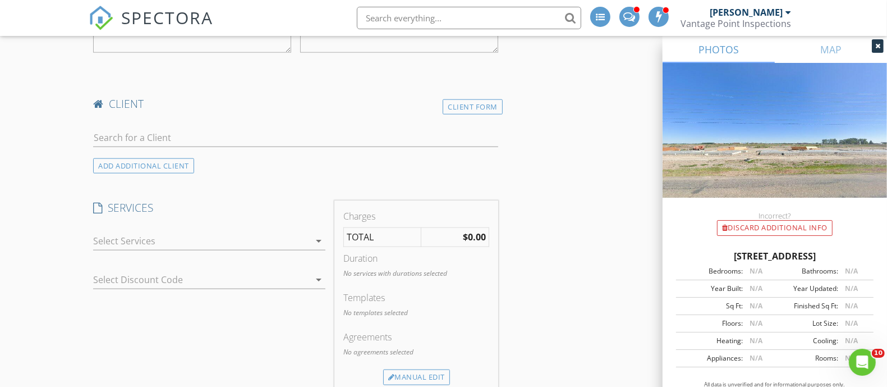
click at [216, 232] on div at bounding box center [201, 241] width 217 height 18
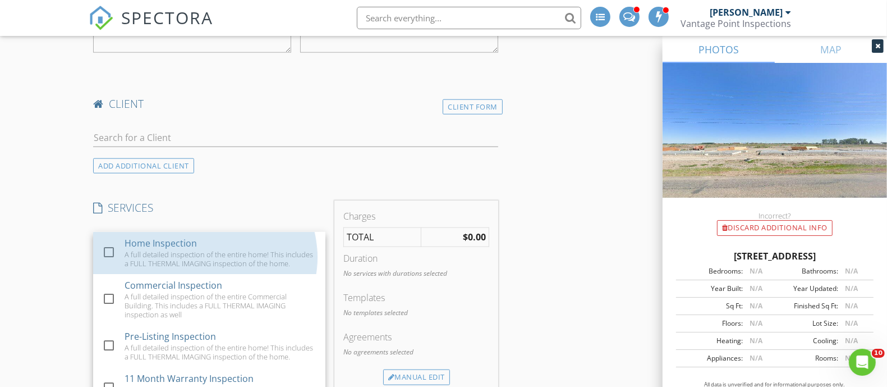
click at [216, 232] on div "Home Inspection A full detailed inspection of the entire home! This includes a …" at bounding box center [221, 253] width 192 height 42
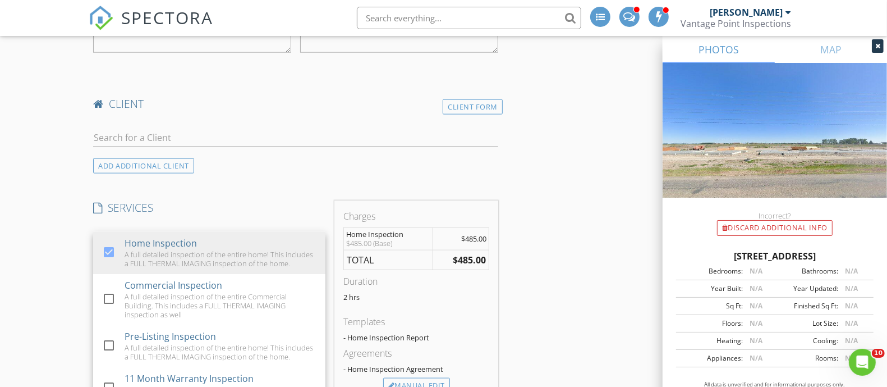
click at [257, 188] on div "INSPECTOR(S) check_box_outline_blank Kevin Fogg check_box_outline_blank Jeff Fo…" at bounding box center [296, 223] width 414 height 2361
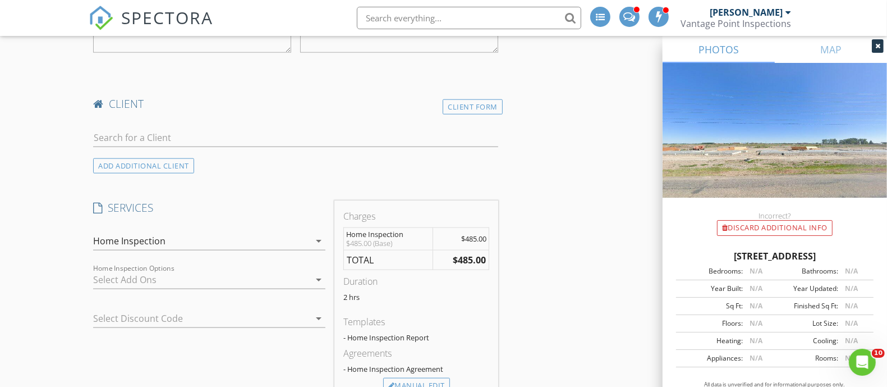
click at [227, 235] on div "Home Inspection" at bounding box center [201, 241] width 217 height 18
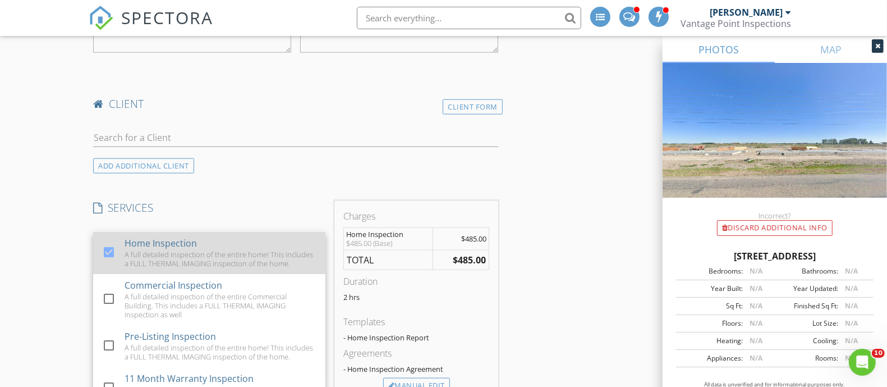
click at [223, 240] on div "Home Inspection A full detailed inspection of the entire home! This includes a …" at bounding box center [221, 253] width 192 height 42
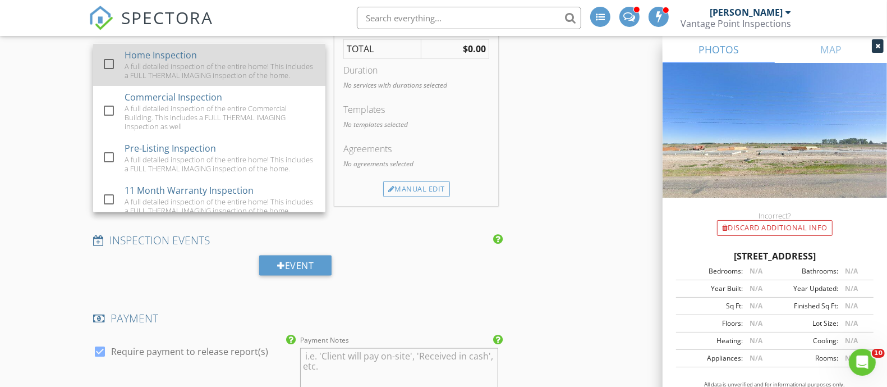
scroll to position [1192, 0]
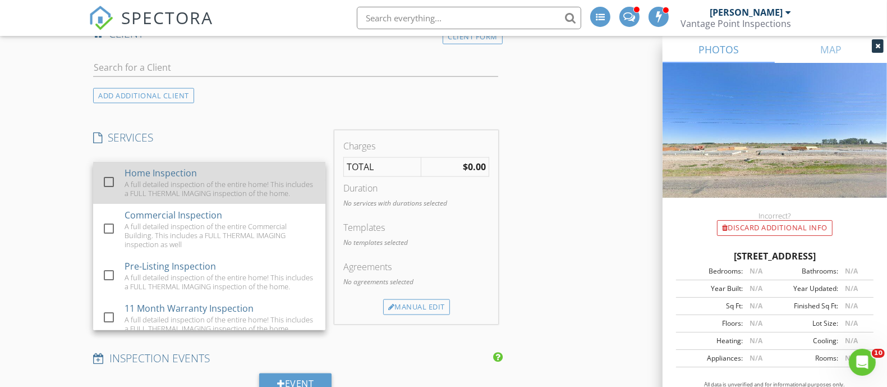
click at [199, 165] on div "Home Inspection A full detailed inspection of the entire home! This includes a …" at bounding box center [221, 183] width 192 height 42
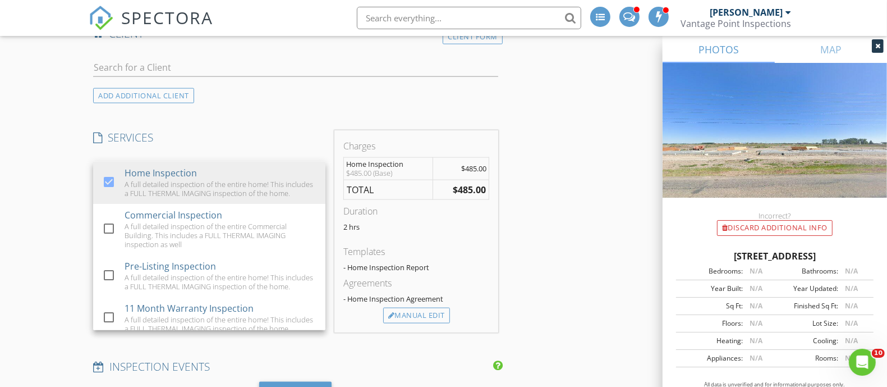
click at [251, 107] on div "INSPECTOR(S) check_box_outline_blank Kevin Fogg check_box_outline_blank Jeff Fo…" at bounding box center [296, 153] width 414 height 2361
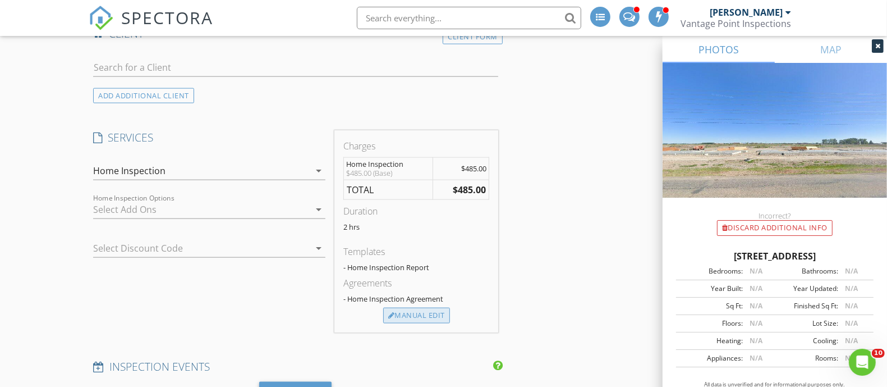
click at [389, 312] on div at bounding box center [391, 315] width 7 height 7
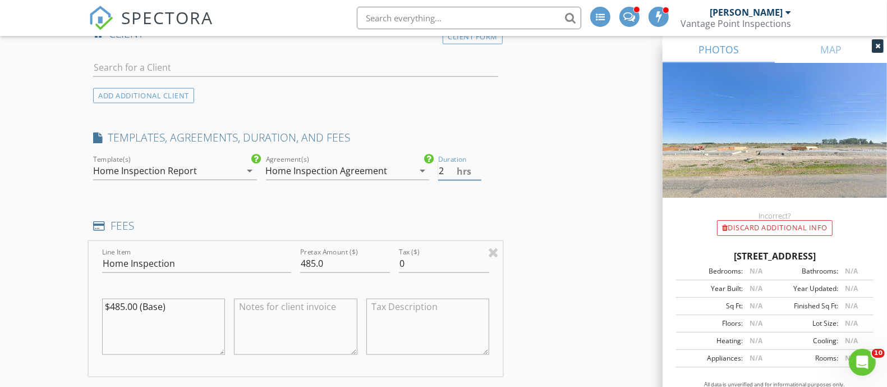
click at [446, 166] on input "2" at bounding box center [459, 171] width 43 height 19
type input "2.75"
drag, startPoint x: 542, startPoint y: 211, endPoint x: 533, endPoint y: 216, distance: 10.0
click at [542, 212] on div "INSPECTOR(S) check_box_outline_blank Kevin Fogg check_box_outline_blank Jeff Fo…" at bounding box center [444, 243] width 710 height 2541
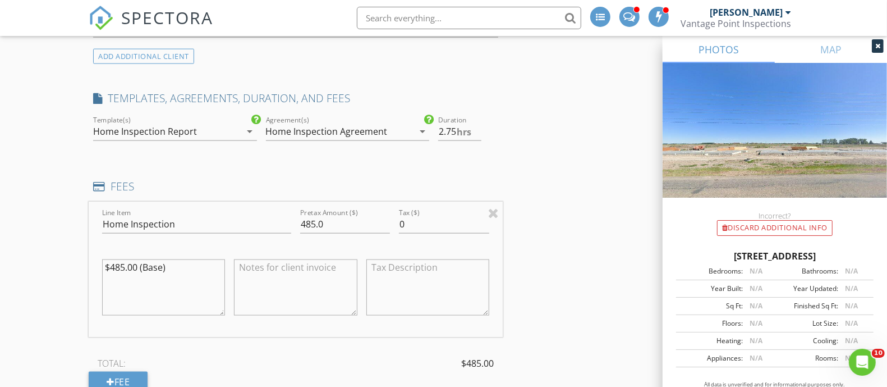
scroll to position [1332, 0]
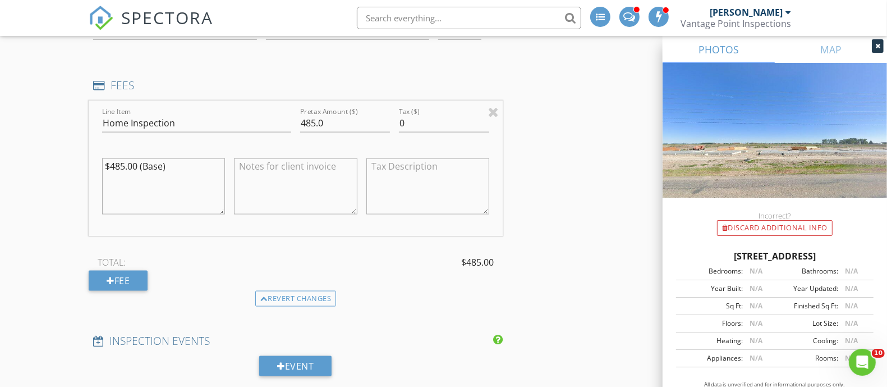
click at [199, 194] on textarea "$485.00 (Base)" at bounding box center [163, 186] width 123 height 56
click at [111, 170] on textarea "$485.00 (Base) +25 (mileage)" at bounding box center [163, 186] width 123 height 56
type textarea "$485.00 (Base) +$25 (mileage)"
click at [349, 117] on input "485.0" at bounding box center [345, 123] width 90 height 19
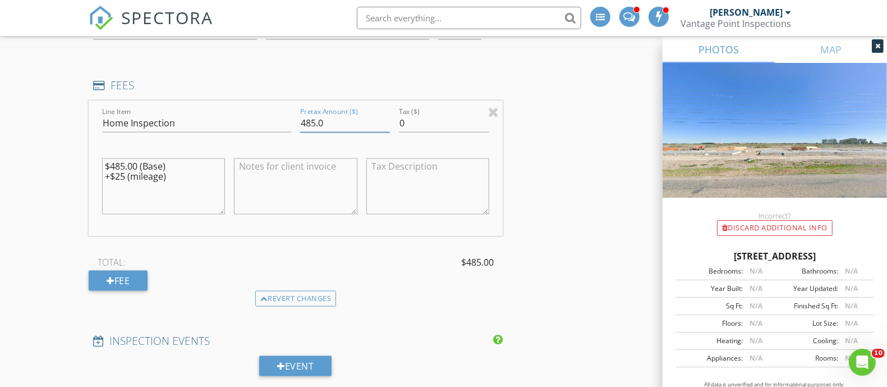
click at [349, 117] on input "485.0" at bounding box center [345, 123] width 90 height 19
type input "510"
click at [570, 82] on div "INSPECTOR(S) check_box_outline_blank Kevin Fogg check_box_outline_blank Jeff Fo…" at bounding box center [444, 103] width 710 height 2541
click at [537, 116] on div "INSPECTOR(S) check_box_outline_blank Kevin Fogg check_box_outline_blank Jeff Fo…" at bounding box center [444, 103] width 710 height 2541
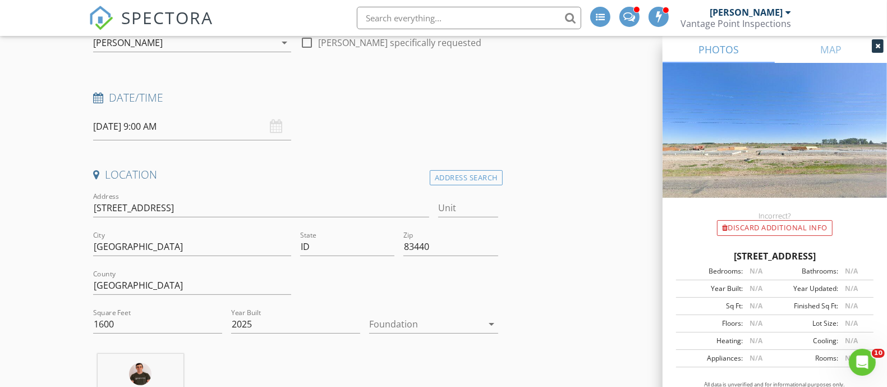
scroll to position [70, 0]
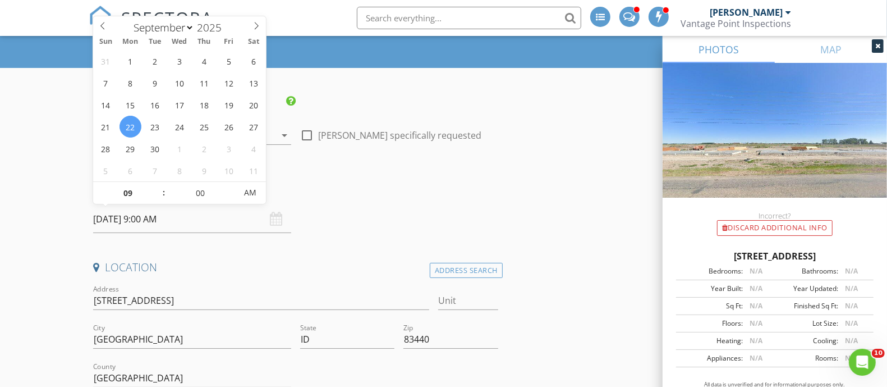
click at [190, 213] on input "09/22/2025 9:00 AM" at bounding box center [192, 218] width 198 height 27
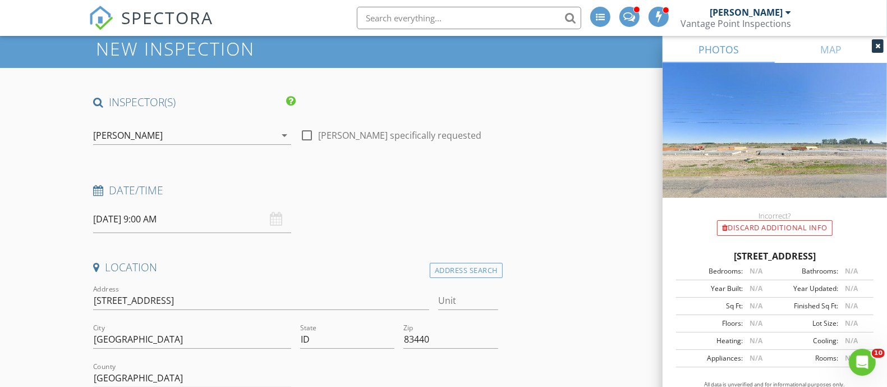
click at [358, 188] on h4 "Date/Time" at bounding box center [295, 190] width 405 height 15
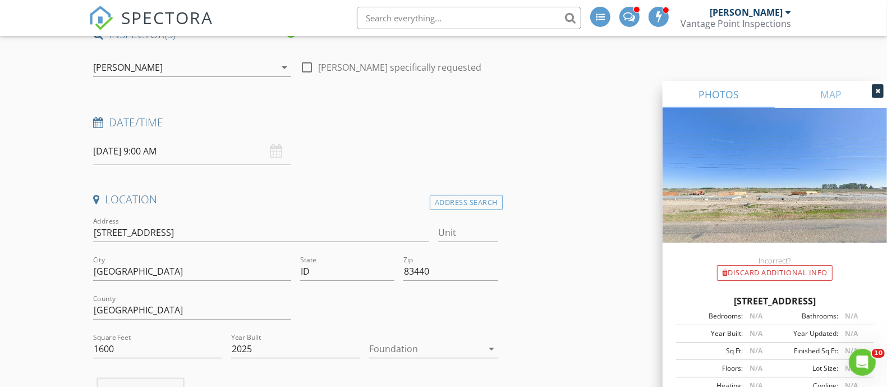
scroll to position [0, 0]
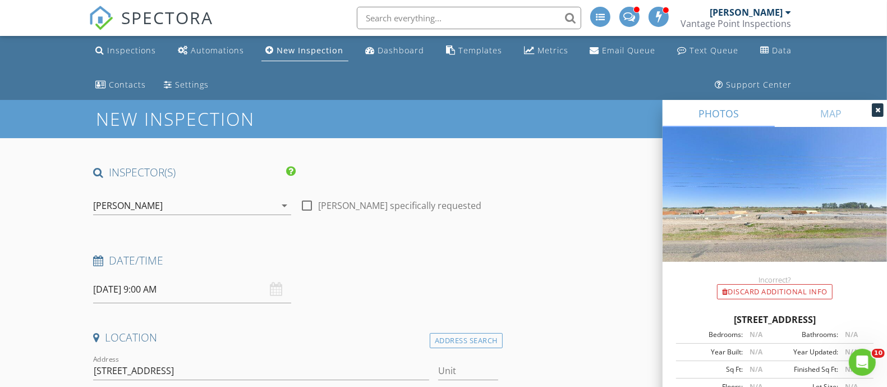
click at [876, 108] on icon at bounding box center [877, 110] width 5 height 7
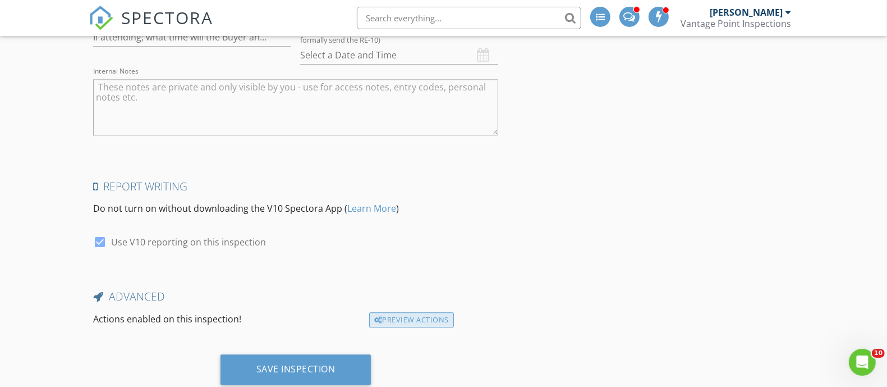
scroll to position [2338, 0]
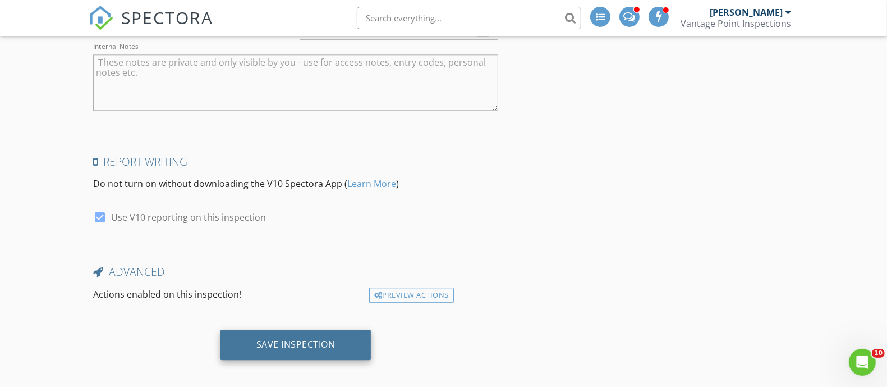
click at [323, 338] on div "Save Inspection" at bounding box center [295, 343] width 79 height 11
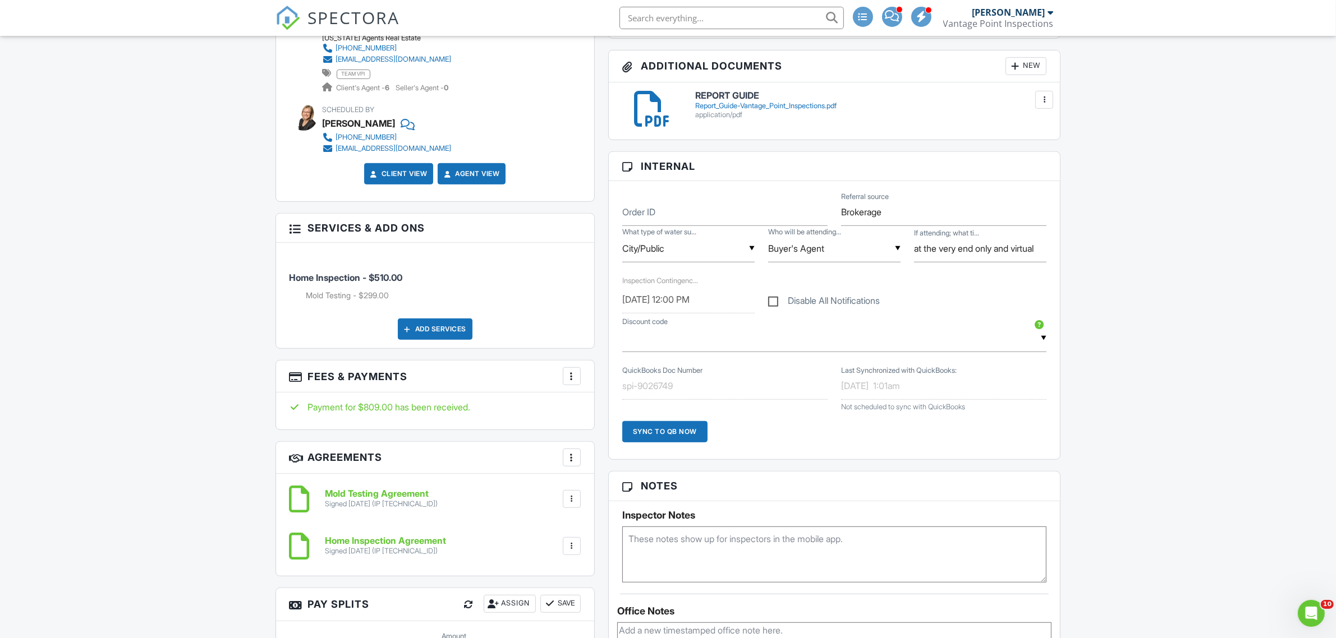
scroll to position [631, 0]
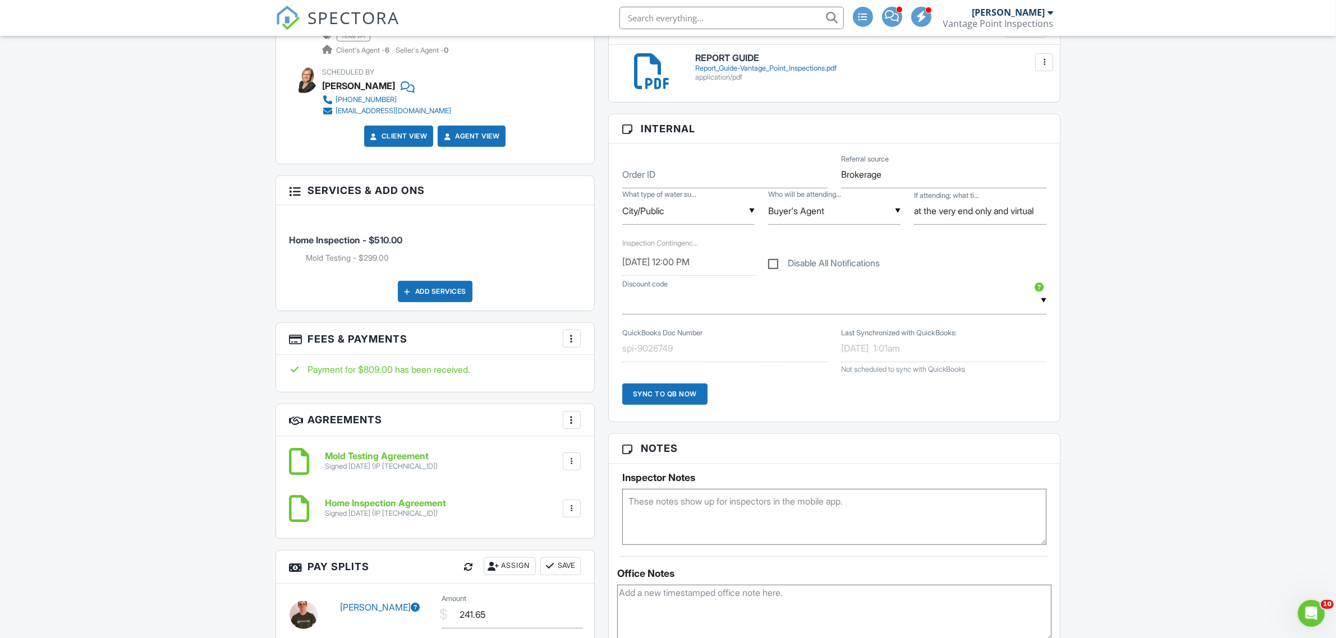
click at [568, 341] on div at bounding box center [571, 338] width 11 height 11
click at [580, 366] on li "Edit Fees & Payments" at bounding box center [627, 373] width 117 height 28
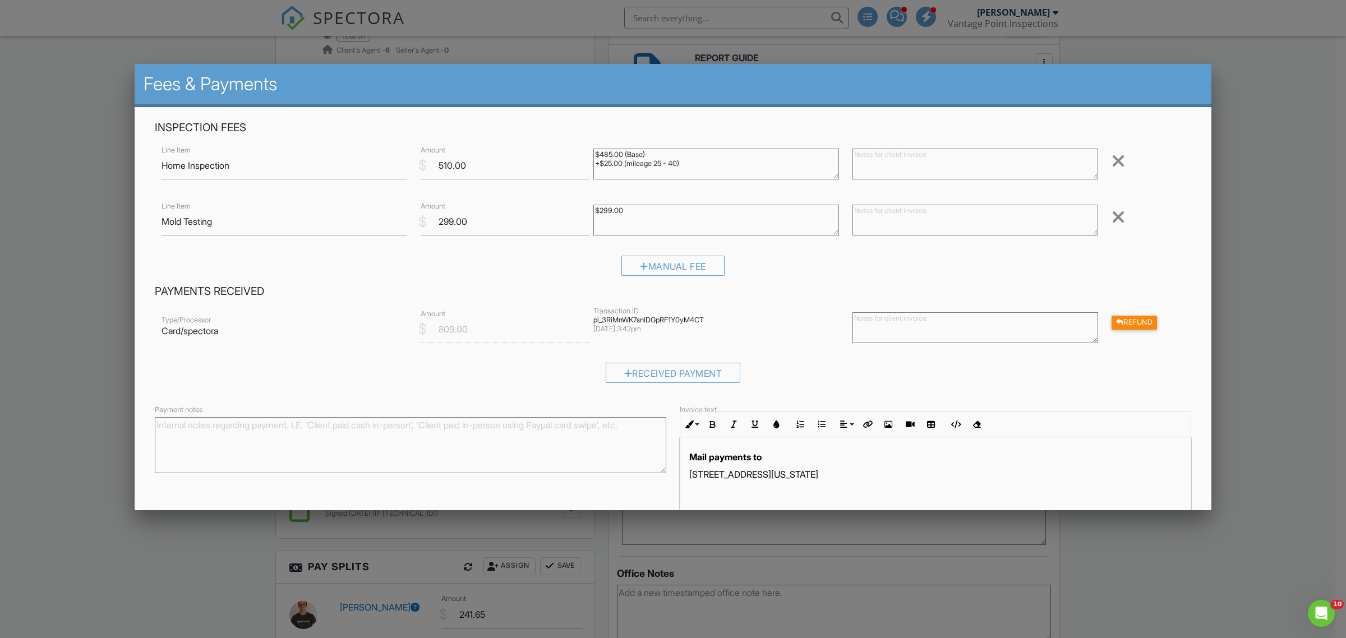
click at [116, 212] on div at bounding box center [673, 343] width 1346 height 798
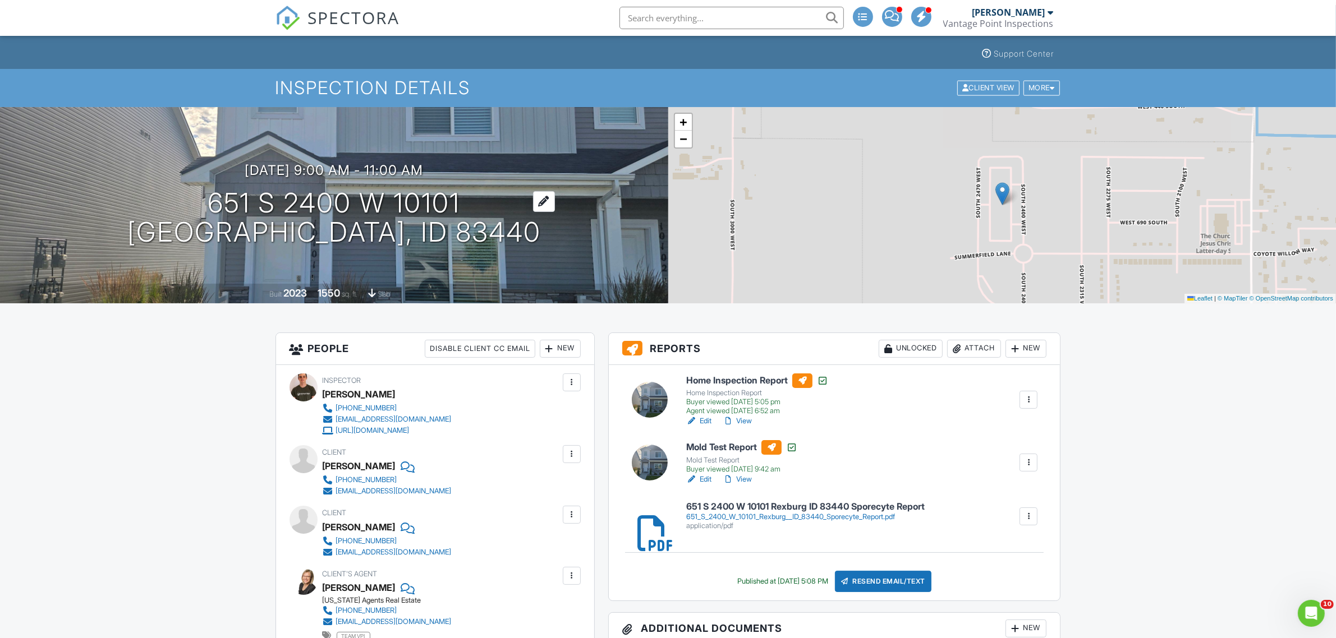
scroll to position [0, 0]
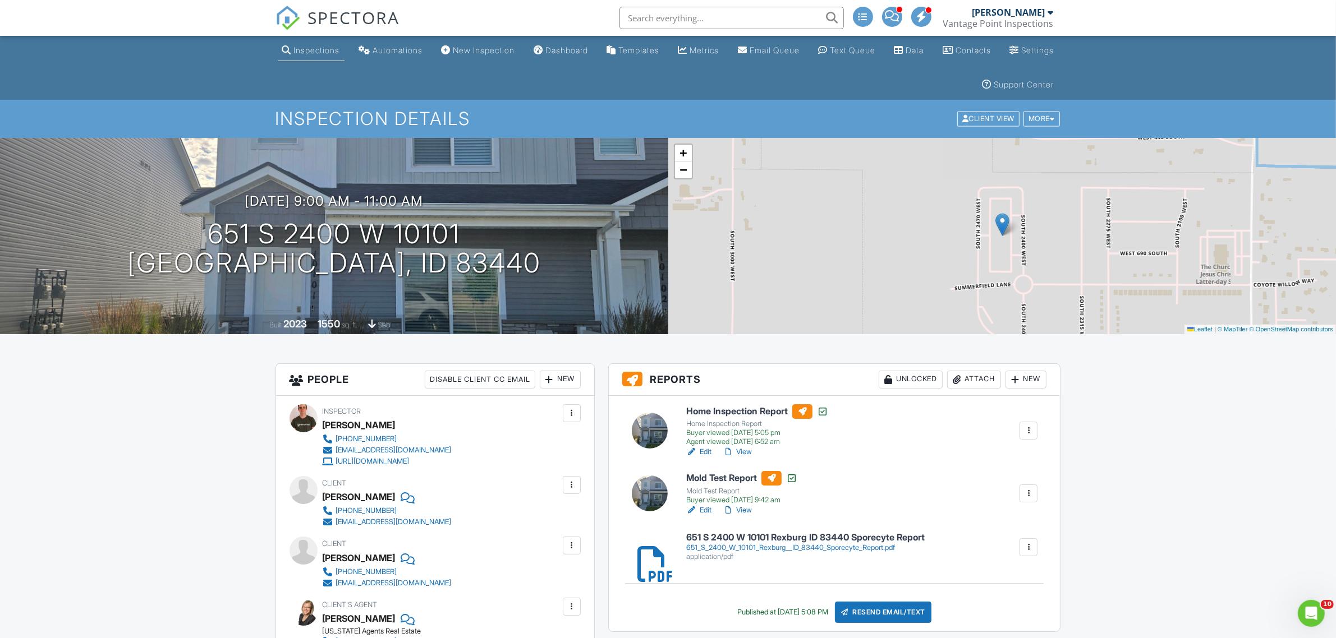
click at [289, 18] on img at bounding box center [287, 18] width 25 height 25
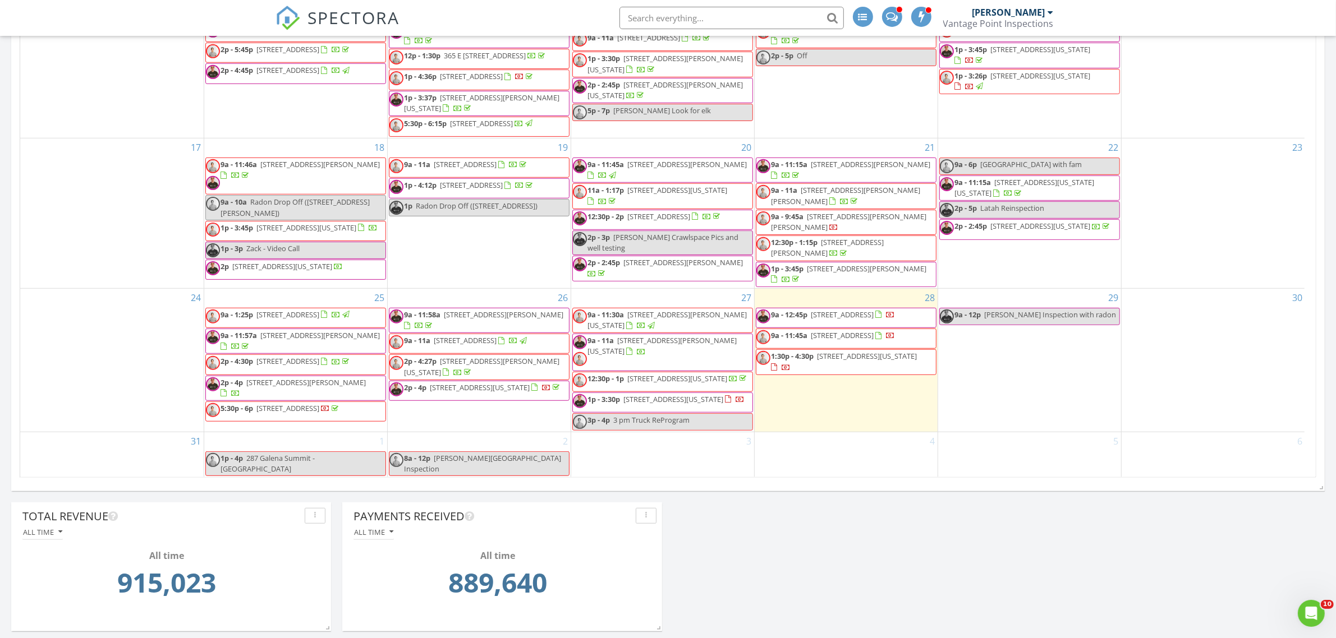
scroll to position [912, 0]
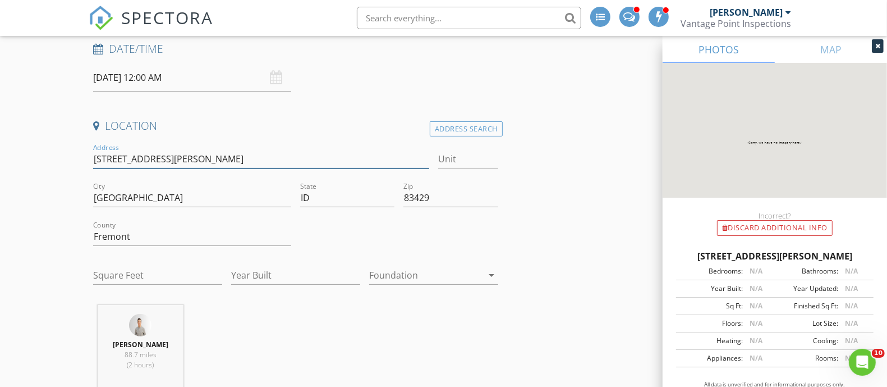
scroll to position [210, 0]
click at [138, 283] on input "Square Feet" at bounding box center [157, 276] width 129 height 19
type input "4676"
click at [252, 272] on input "Year Built" at bounding box center [295, 276] width 129 height 19
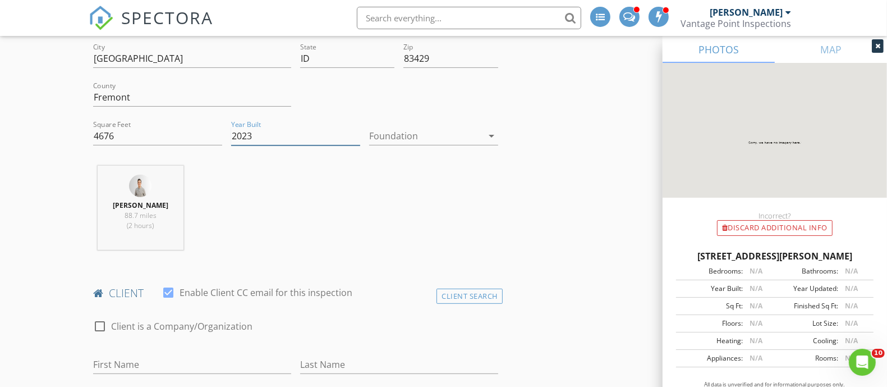
type input "2023"
drag, startPoint x: 204, startPoint y: 256, endPoint x: 209, endPoint y: 254, distance: 6.0
click at [205, 256] on div "[PERSON_NAME] 88.7 miles (2 hours)" at bounding box center [296, 211] width 414 height 93
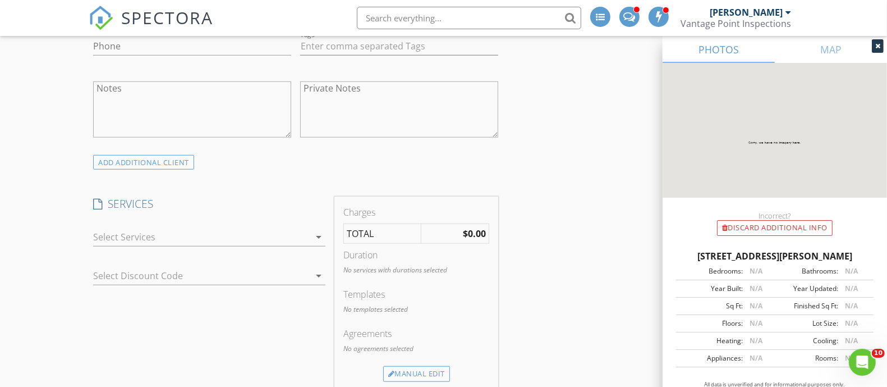
scroll to position [771, 0]
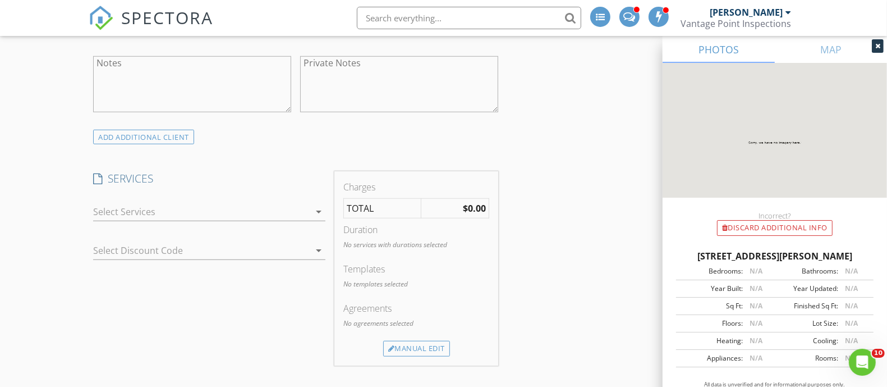
click at [218, 203] on div at bounding box center [201, 212] width 217 height 18
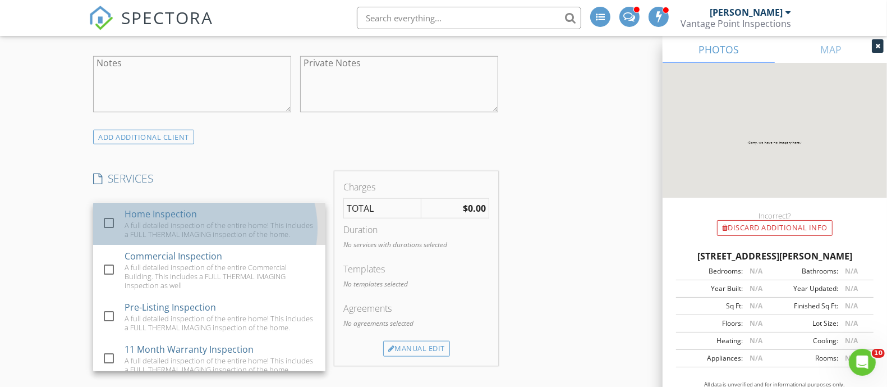
click at [222, 212] on div "Home Inspection A full detailed inspection of the entire home! This includes a …" at bounding box center [221, 224] width 192 height 42
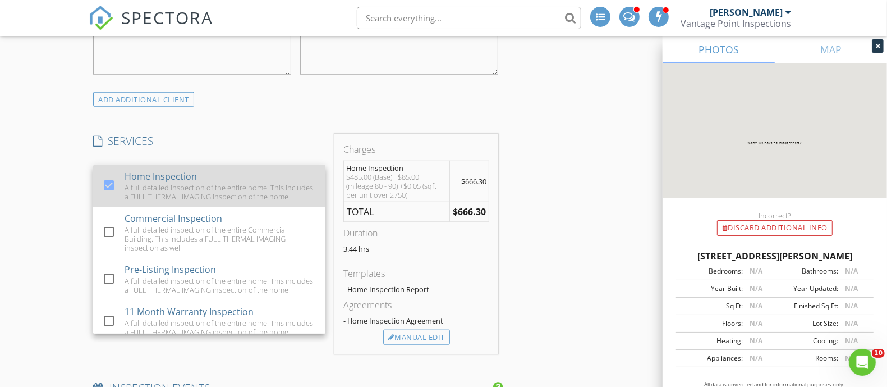
scroll to position [842, 0]
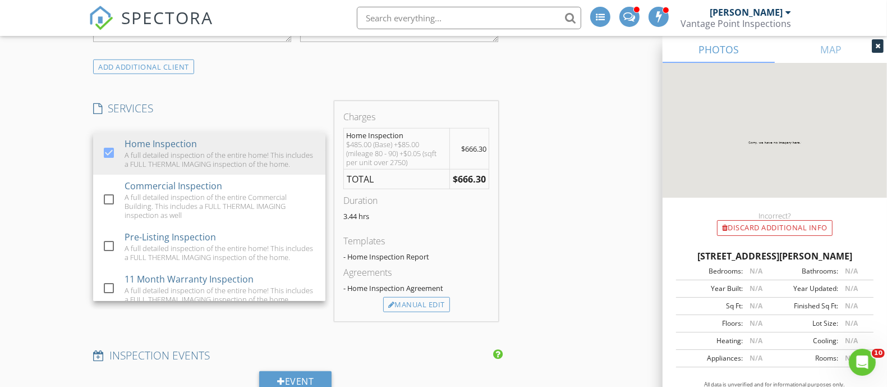
click at [264, 73] on div "INSPECTOR(S) check_box [PERSON_NAME] PRIMARY check_box_outline_blank [PERSON_NA…" at bounding box center [296, 322] width 414 height 1999
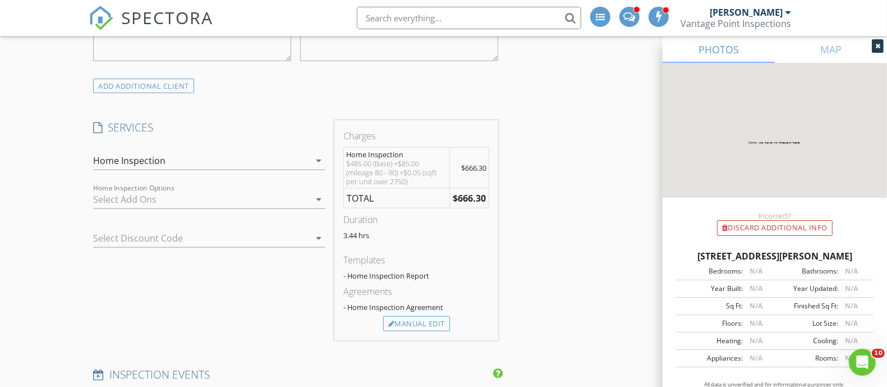
scroll to position [912, 0]
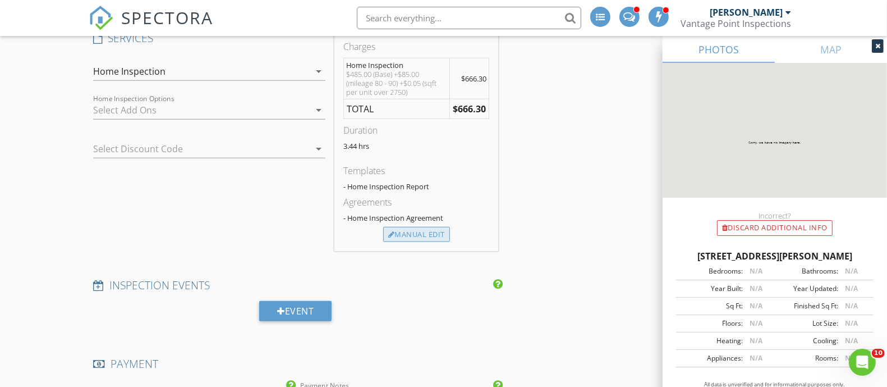
click at [431, 231] on div "Manual Edit" at bounding box center [416, 235] width 67 height 16
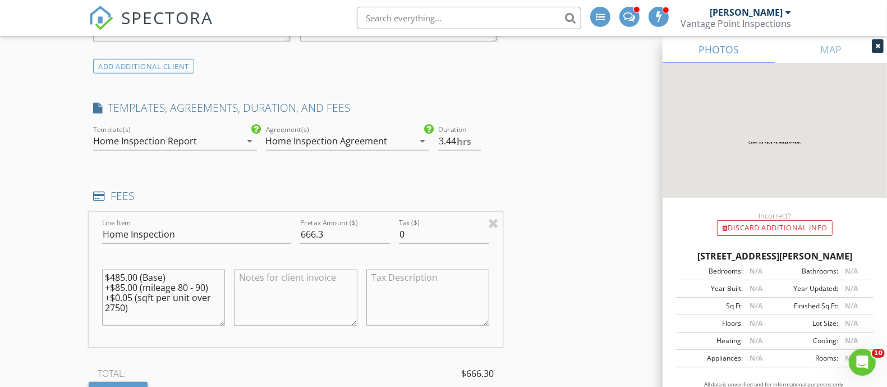
scroll to position [842, 0]
